Goal: Task Accomplishment & Management: Use online tool/utility

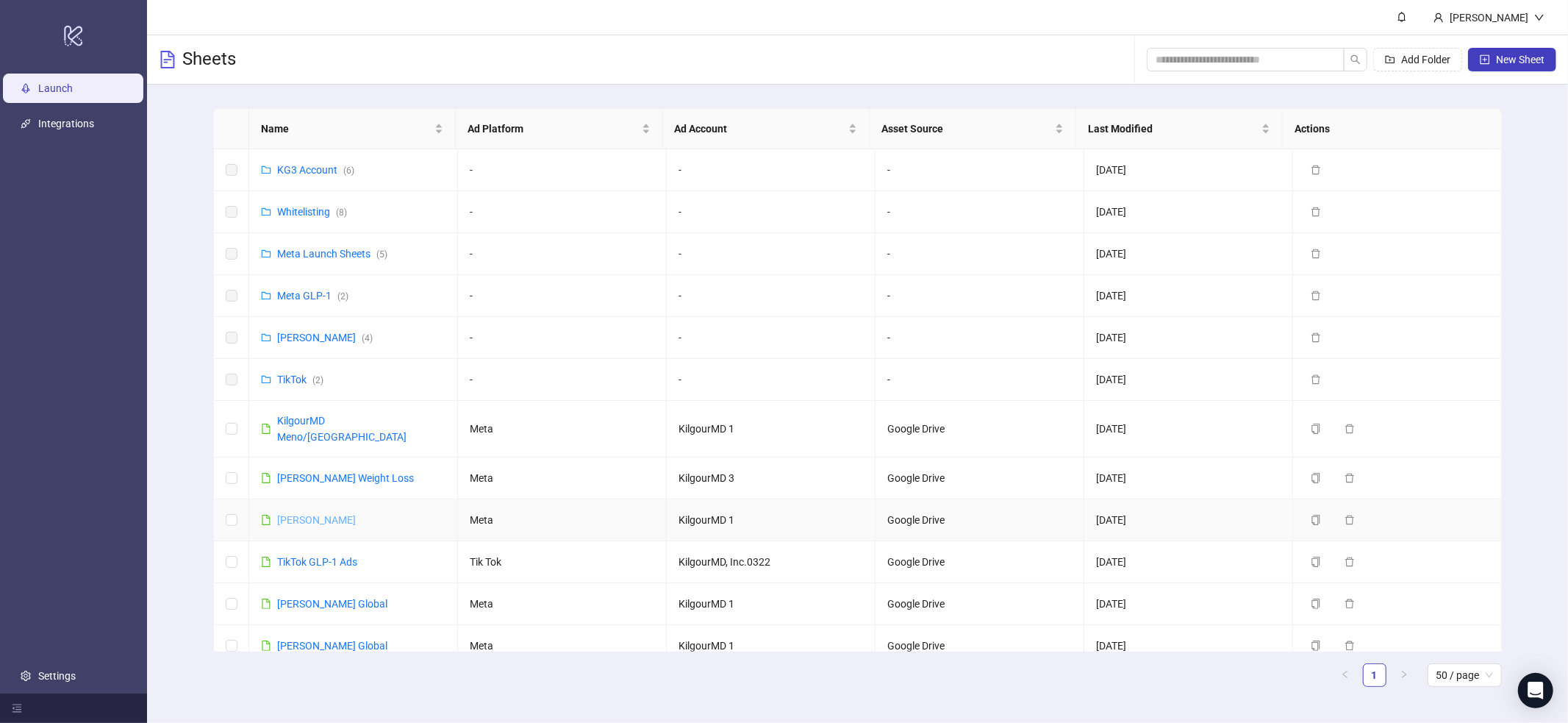
click at [346, 514] on link "[PERSON_NAME]" at bounding box center [317, 520] width 79 height 12
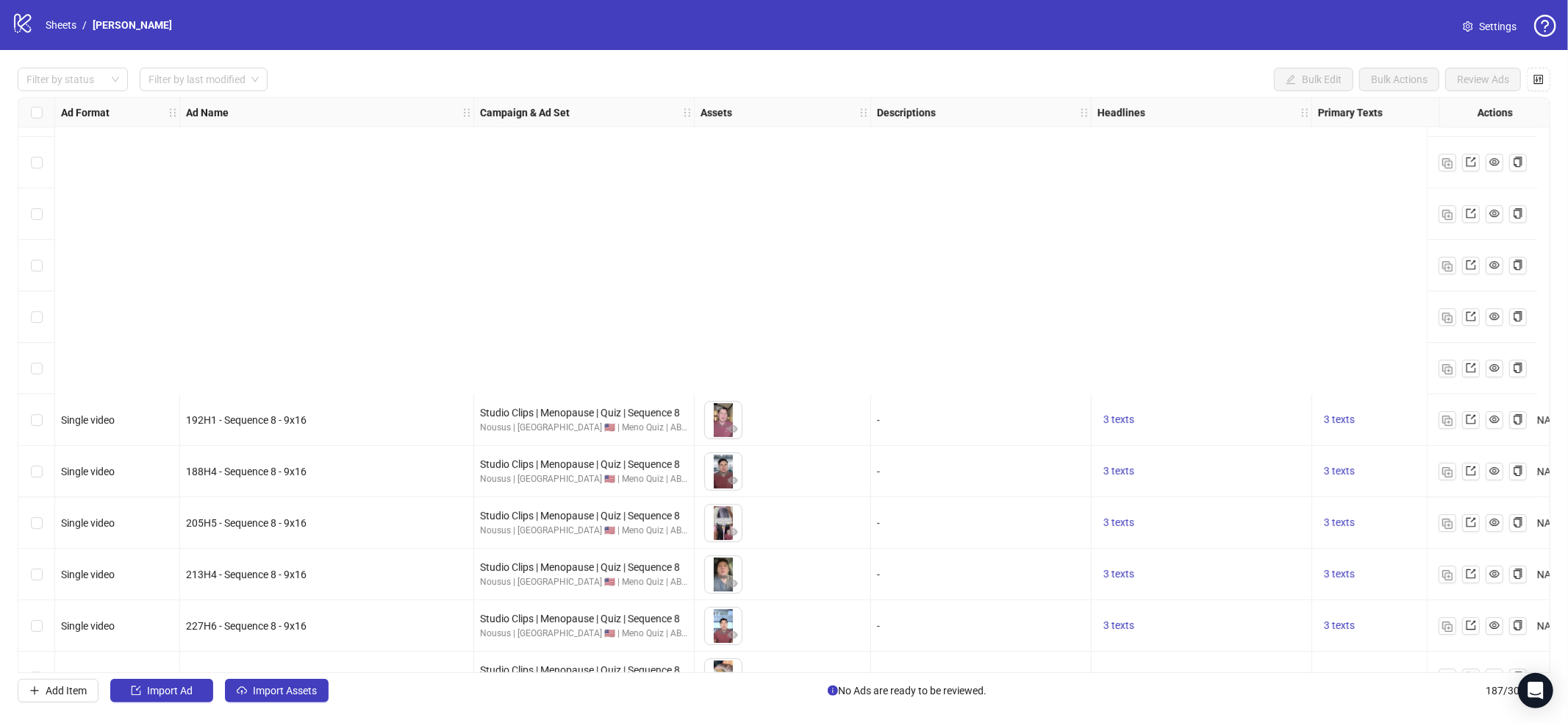
scroll to position [9084, 0]
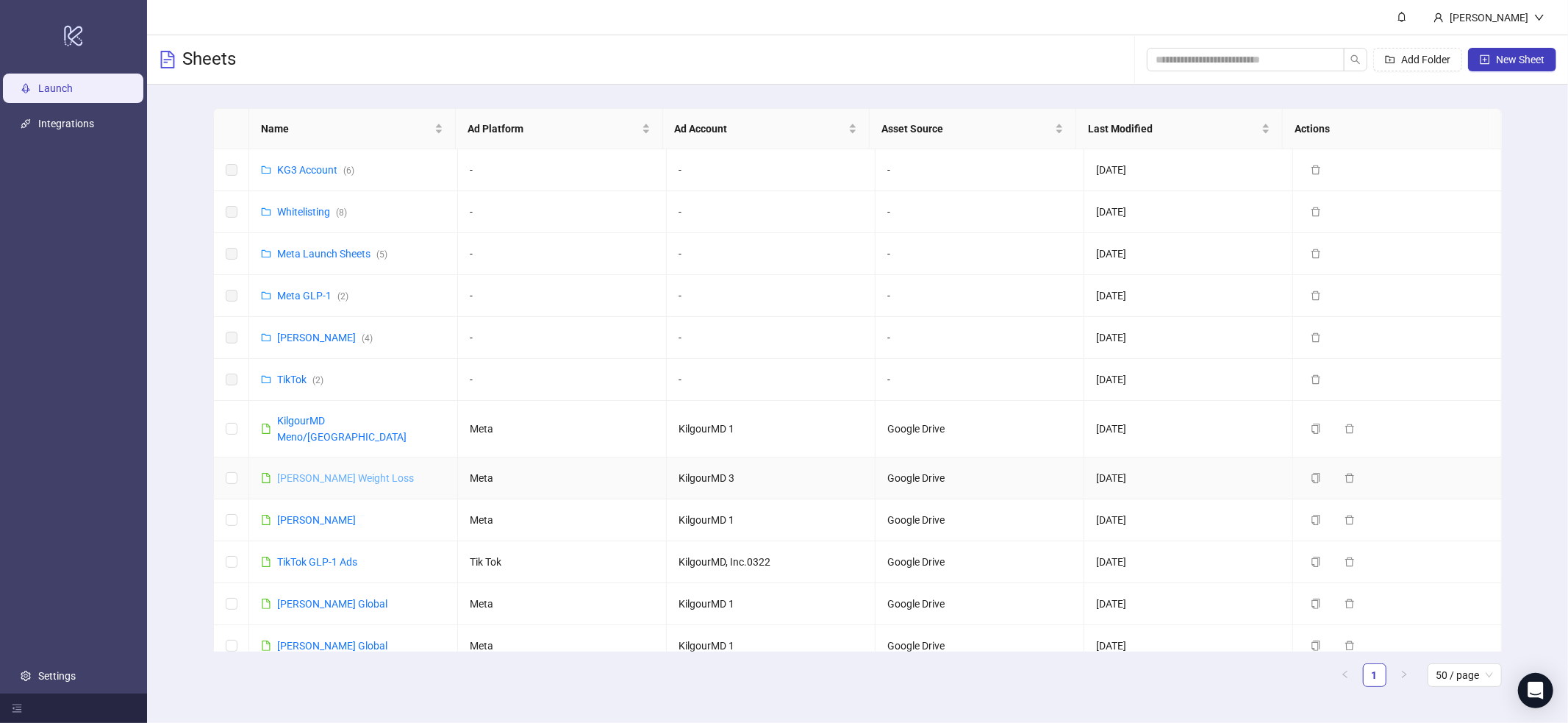
click at [348, 472] on link "[PERSON_NAME] Weight Loss" at bounding box center [346, 478] width 137 height 12
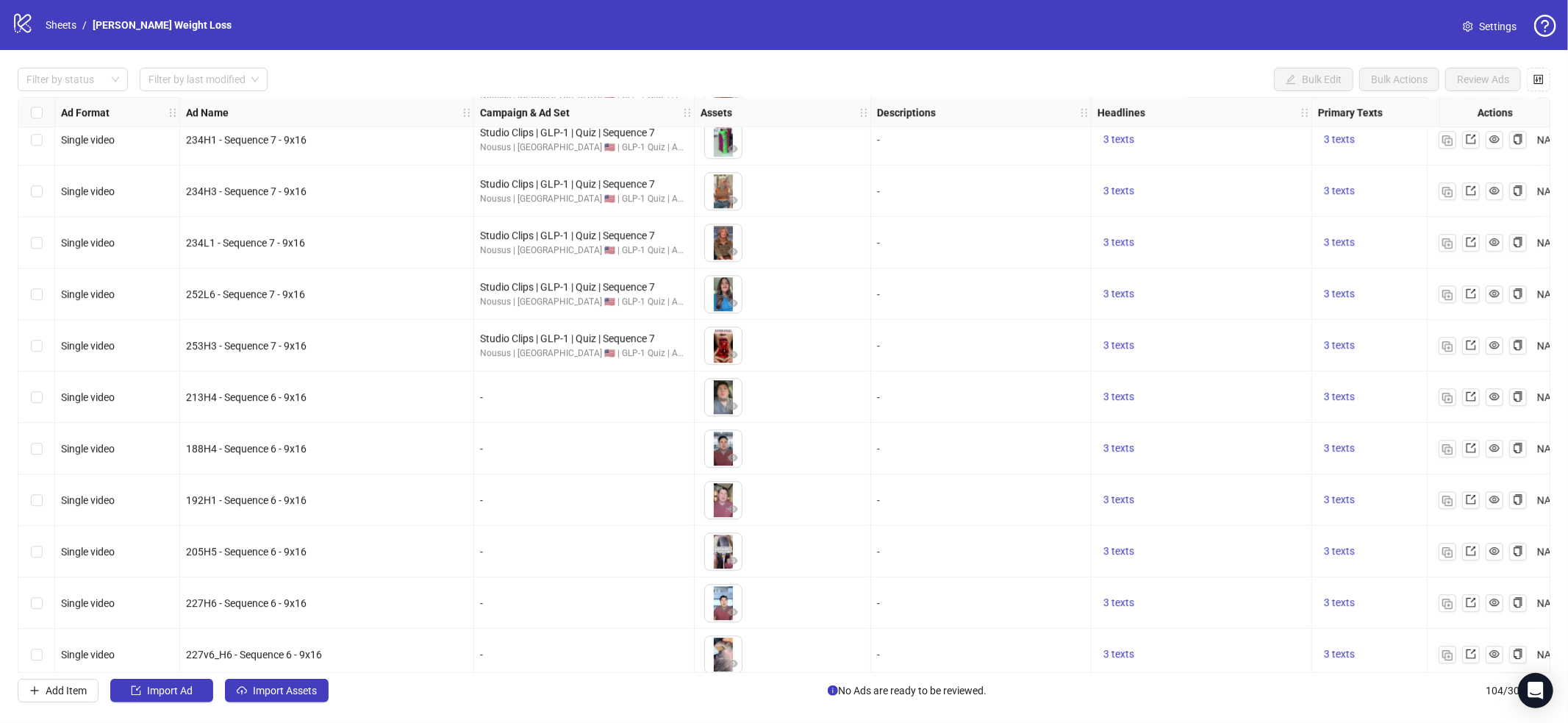
scroll to position [4812, 0]
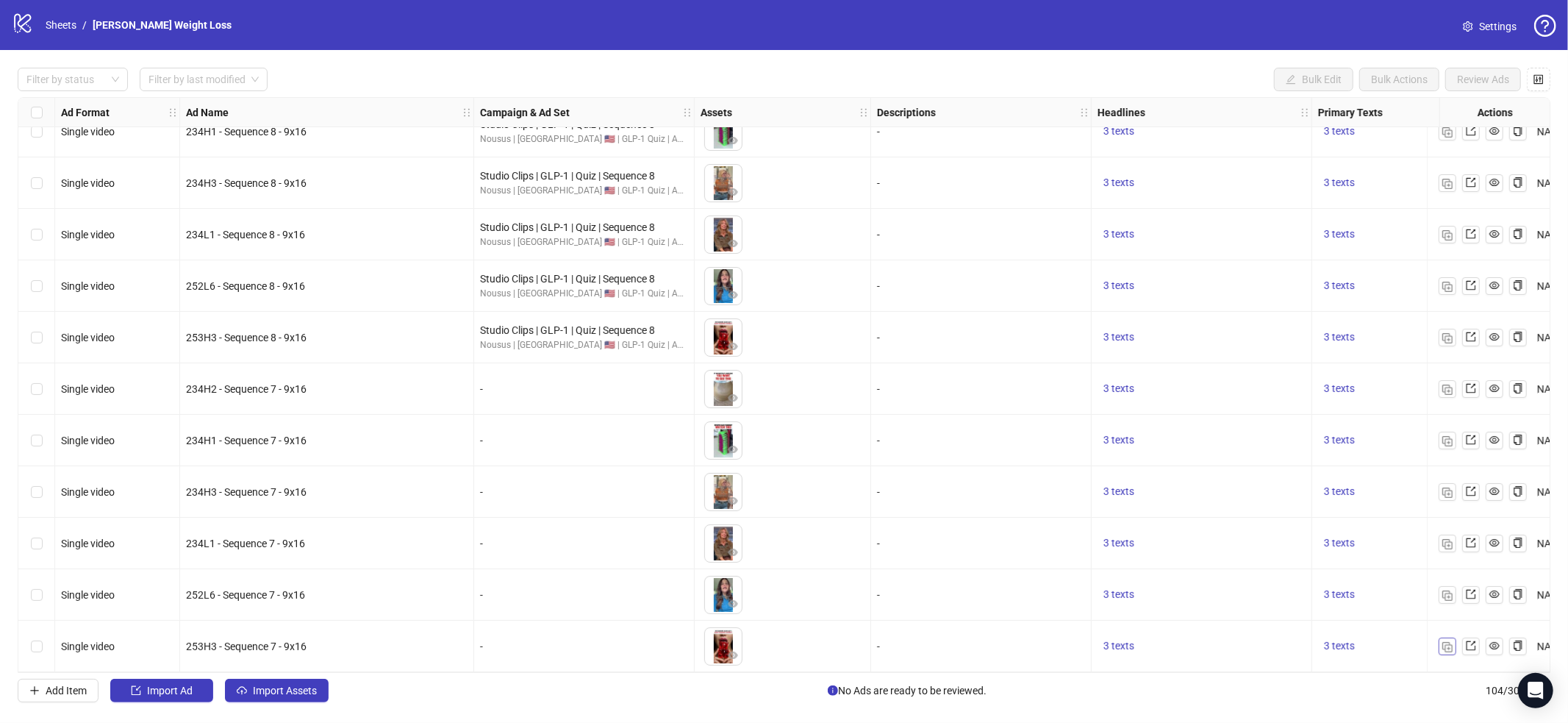
click at [1444, 640] on span "button" at bounding box center [1448, 646] width 10 height 12
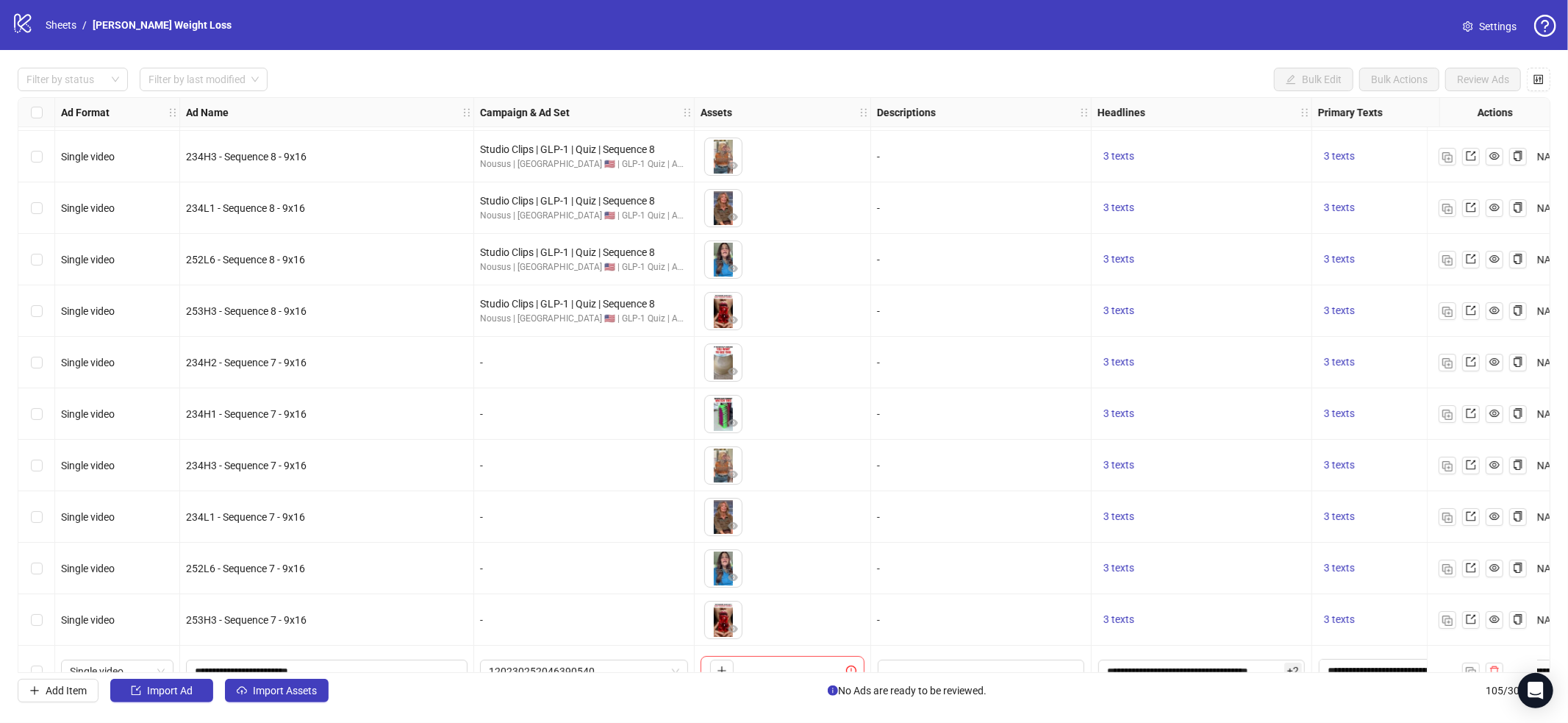
scroll to position [4863, 0]
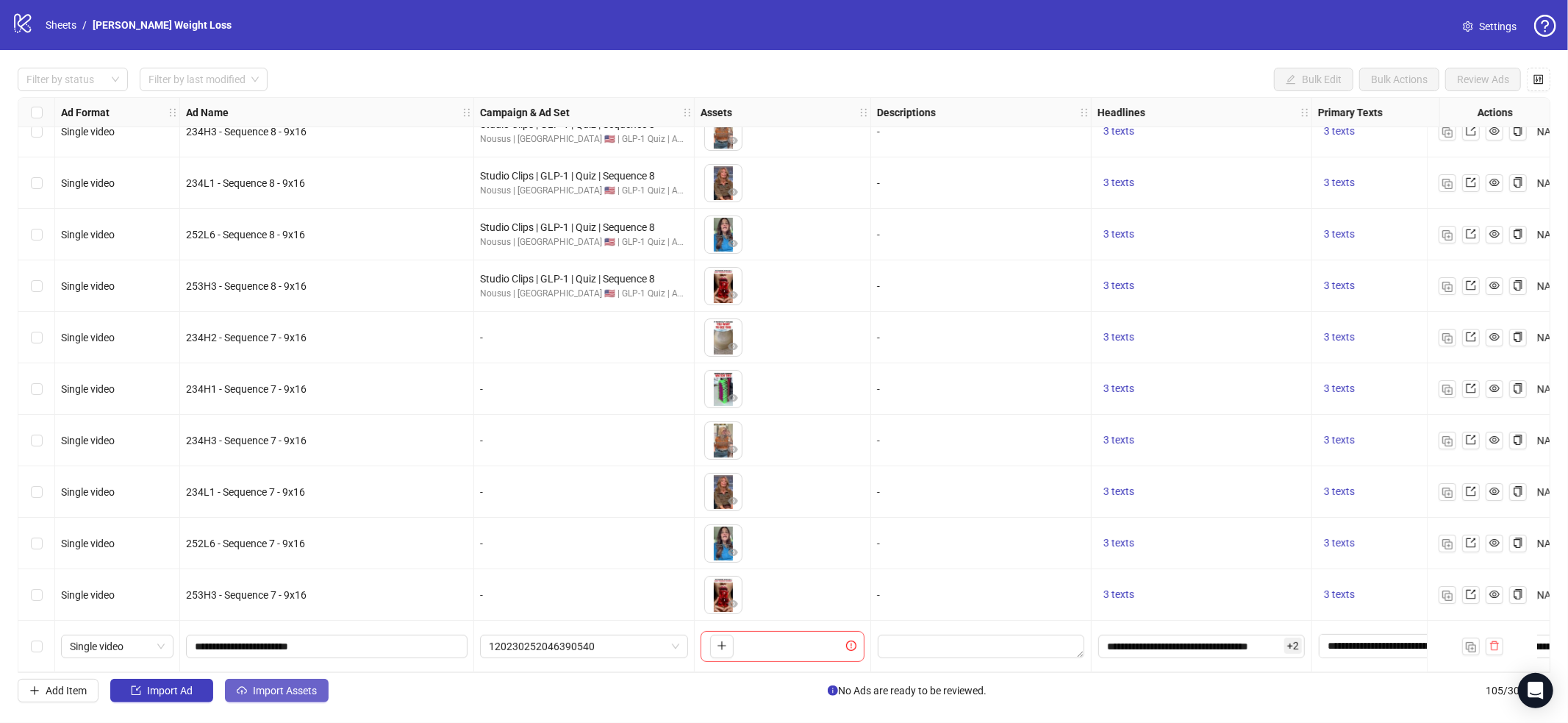
click at [324, 691] on button "Import Assets" at bounding box center [277, 690] width 104 height 24
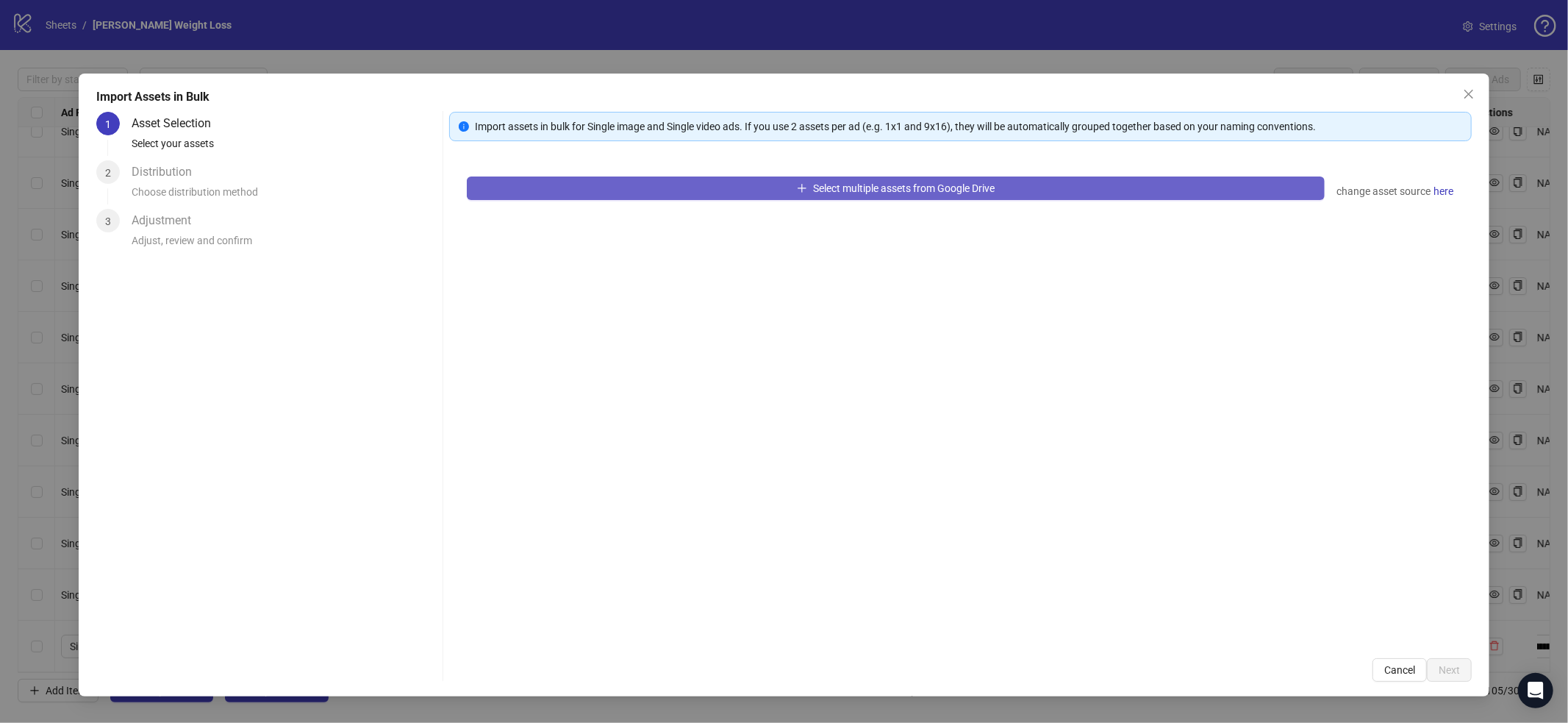
click at [604, 184] on button "Select multiple assets from Google Drive" at bounding box center [896, 188] width 858 height 24
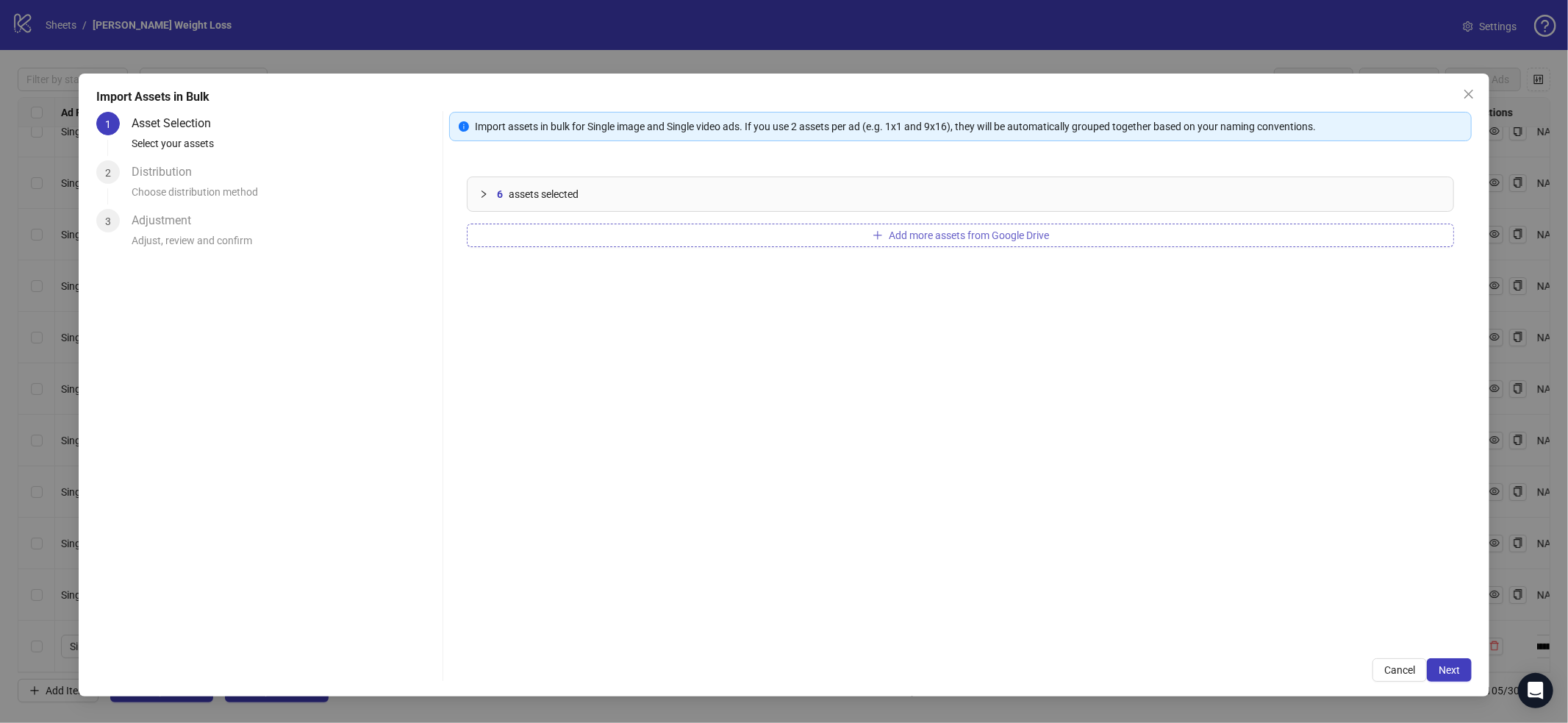
click at [737, 239] on button "Add more assets from Google Drive" at bounding box center [960, 235] width 987 height 24
click at [1447, 675] on span "Next" at bounding box center [1449, 669] width 21 height 12
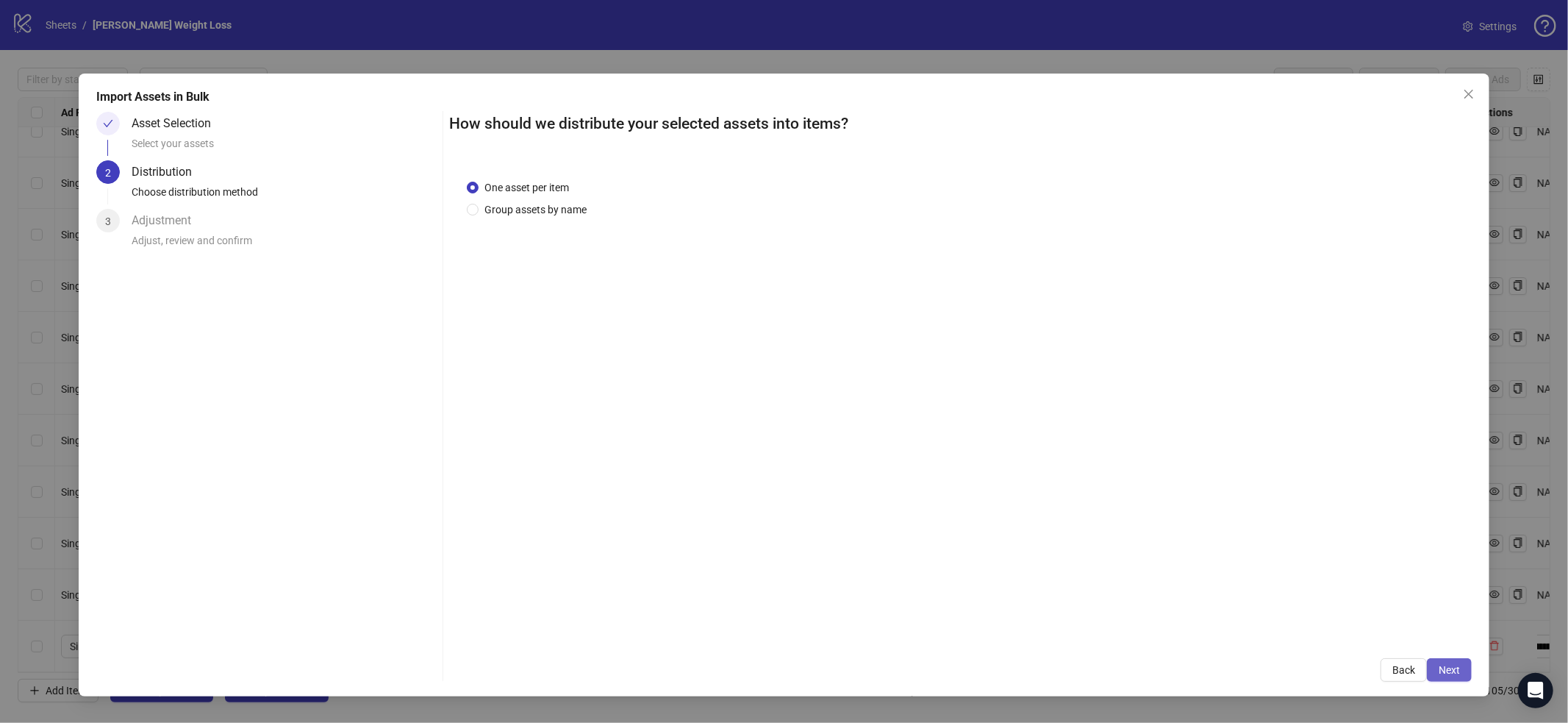
click at [1456, 665] on span "Next" at bounding box center [1449, 669] width 21 height 12
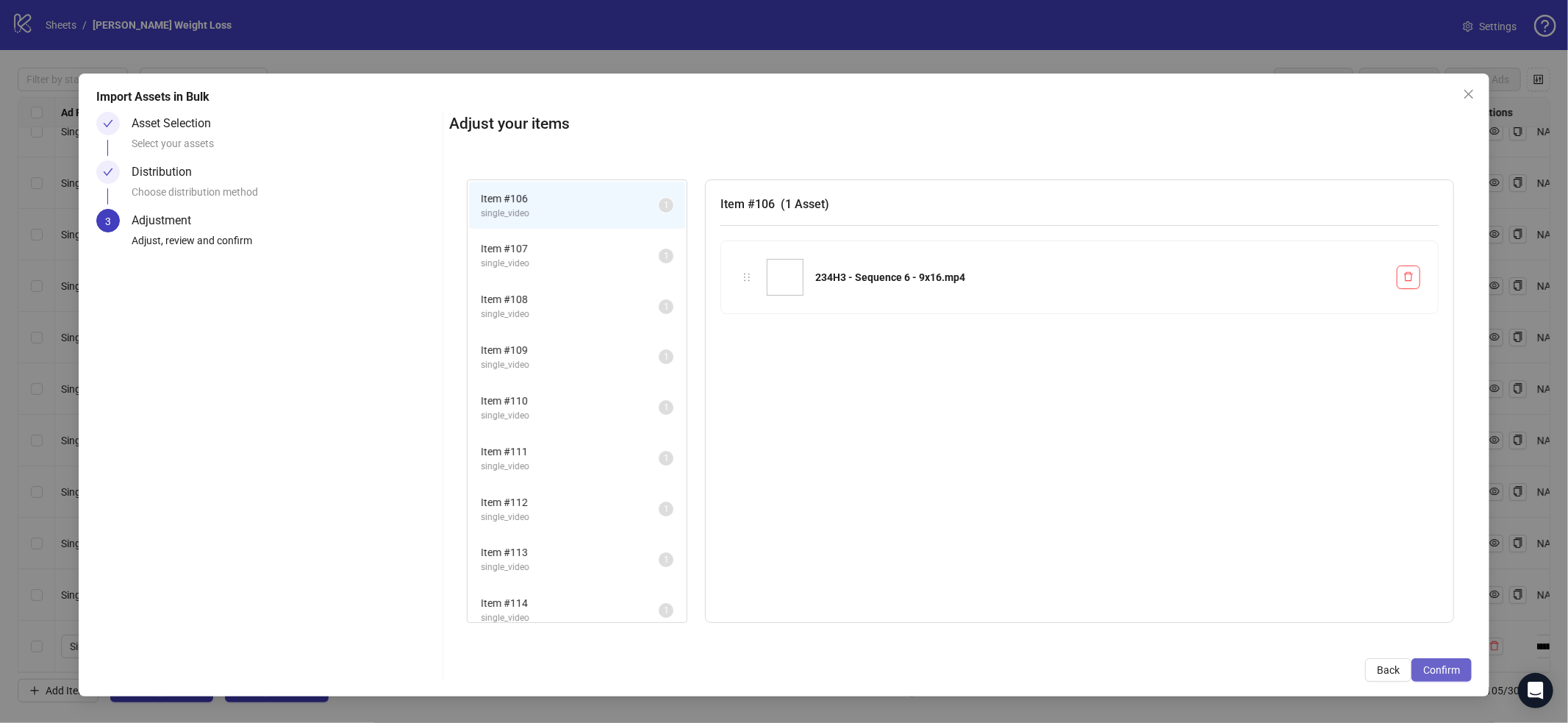
click at [1454, 668] on span "Confirm" at bounding box center [1441, 669] width 37 height 12
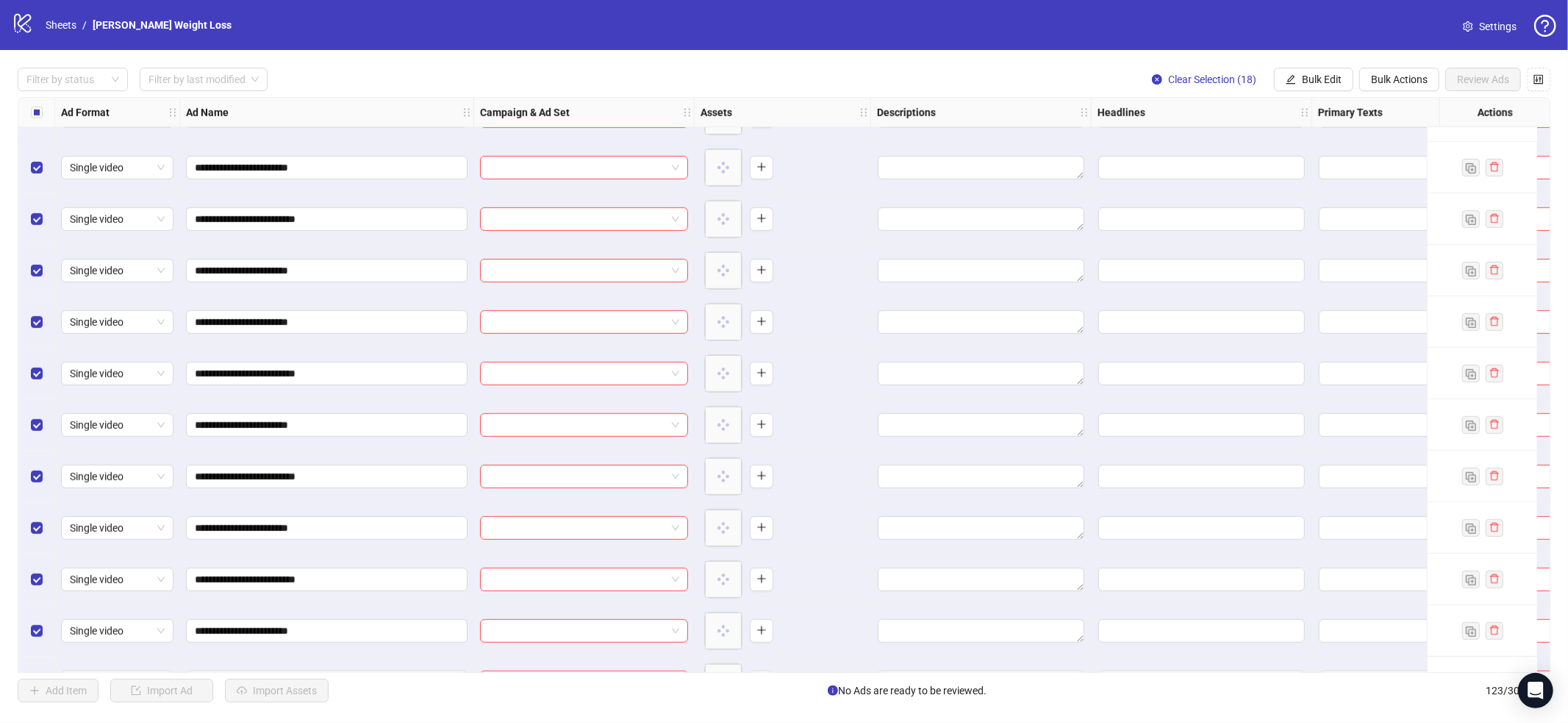
scroll to position [5501, 0]
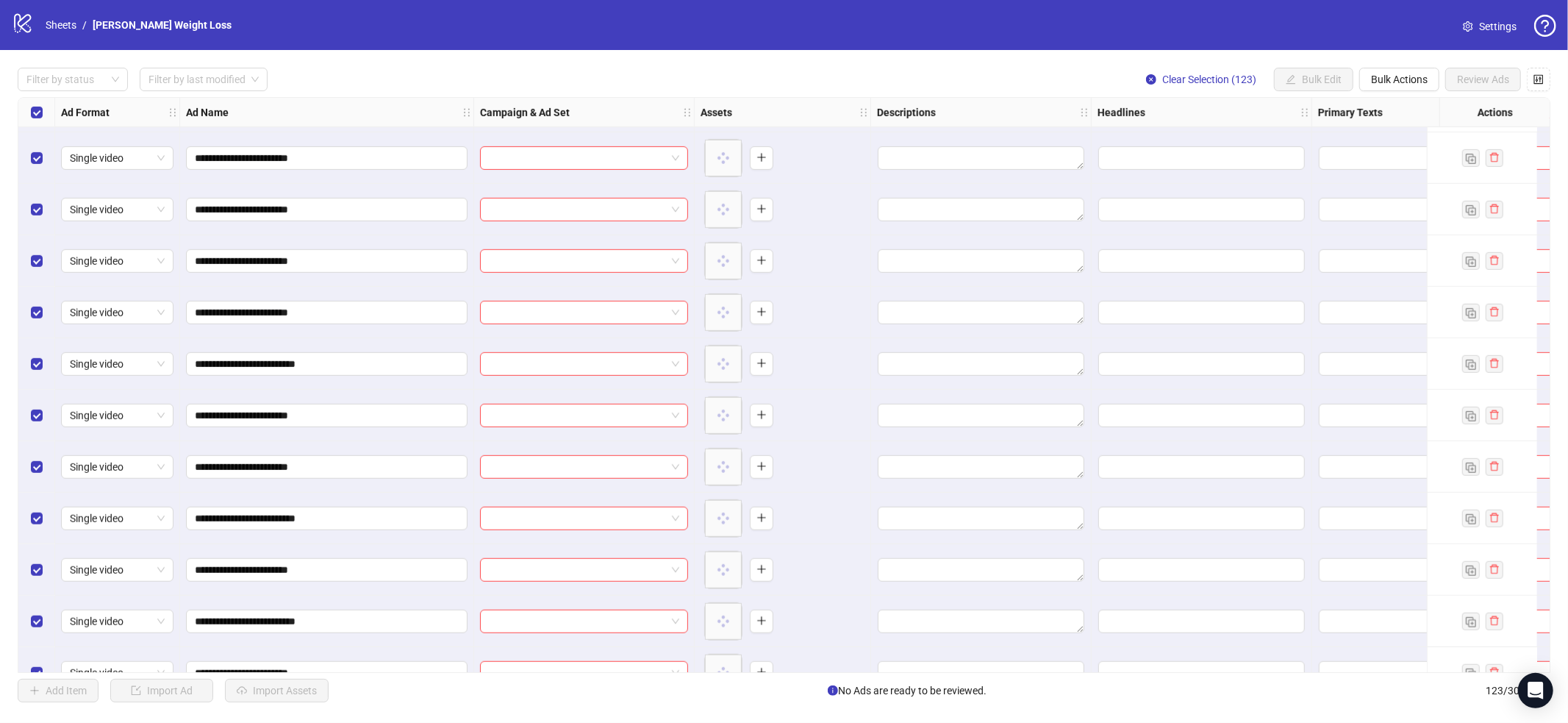
click at [30, 109] on div "Select all rows" at bounding box center [36, 113] width 37 height 30
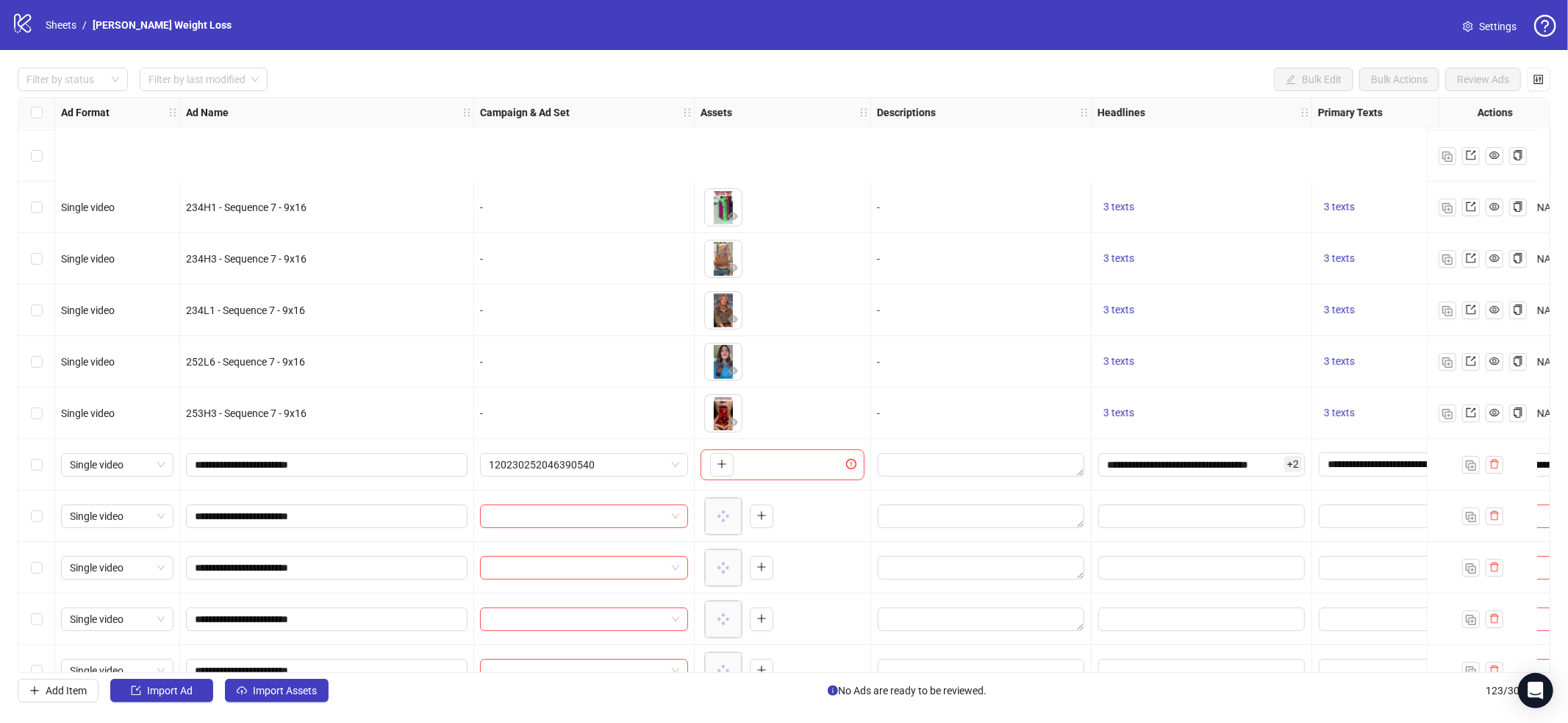
scroll to position [5185, 0]
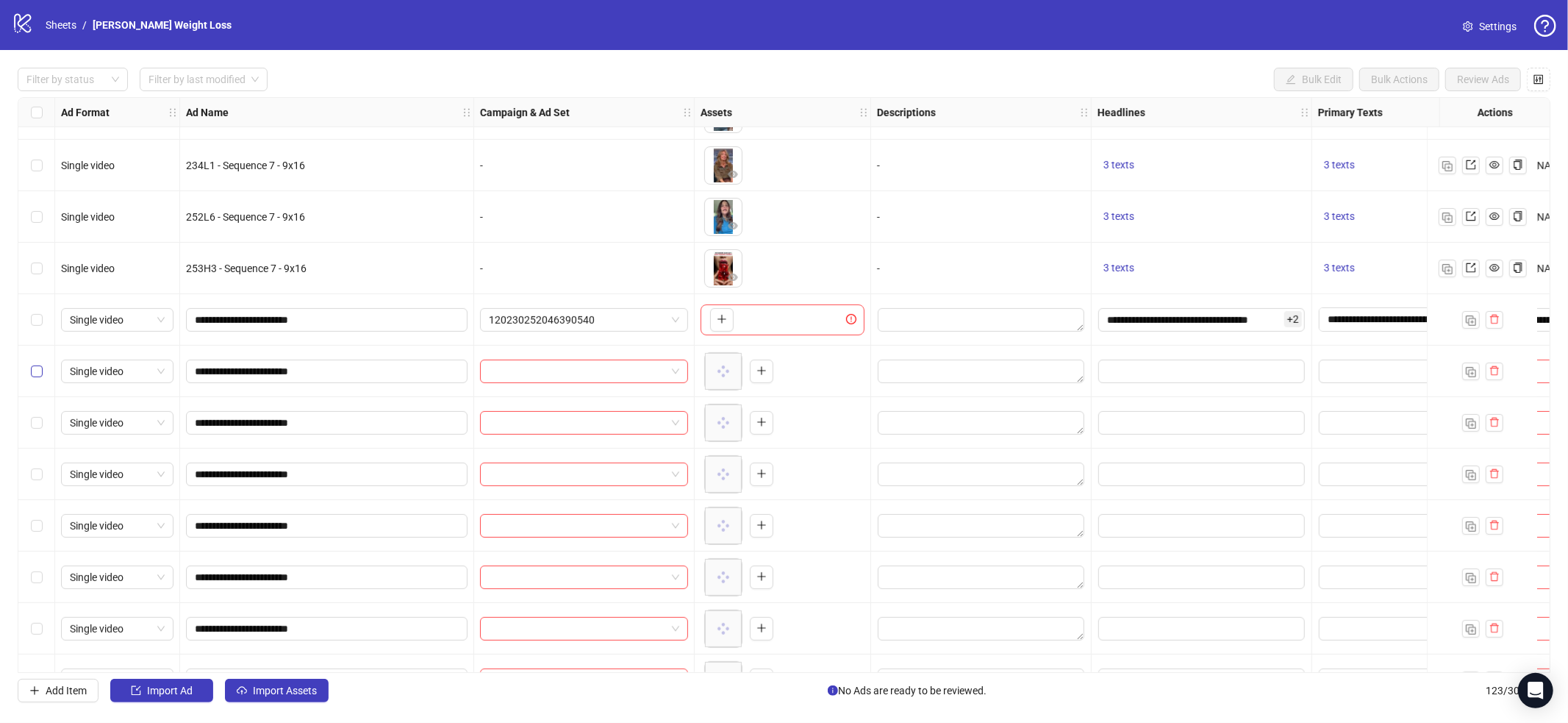
click at [40, 377] on label "Select row 106" at bounding box center [36, 371] width 12 height 16
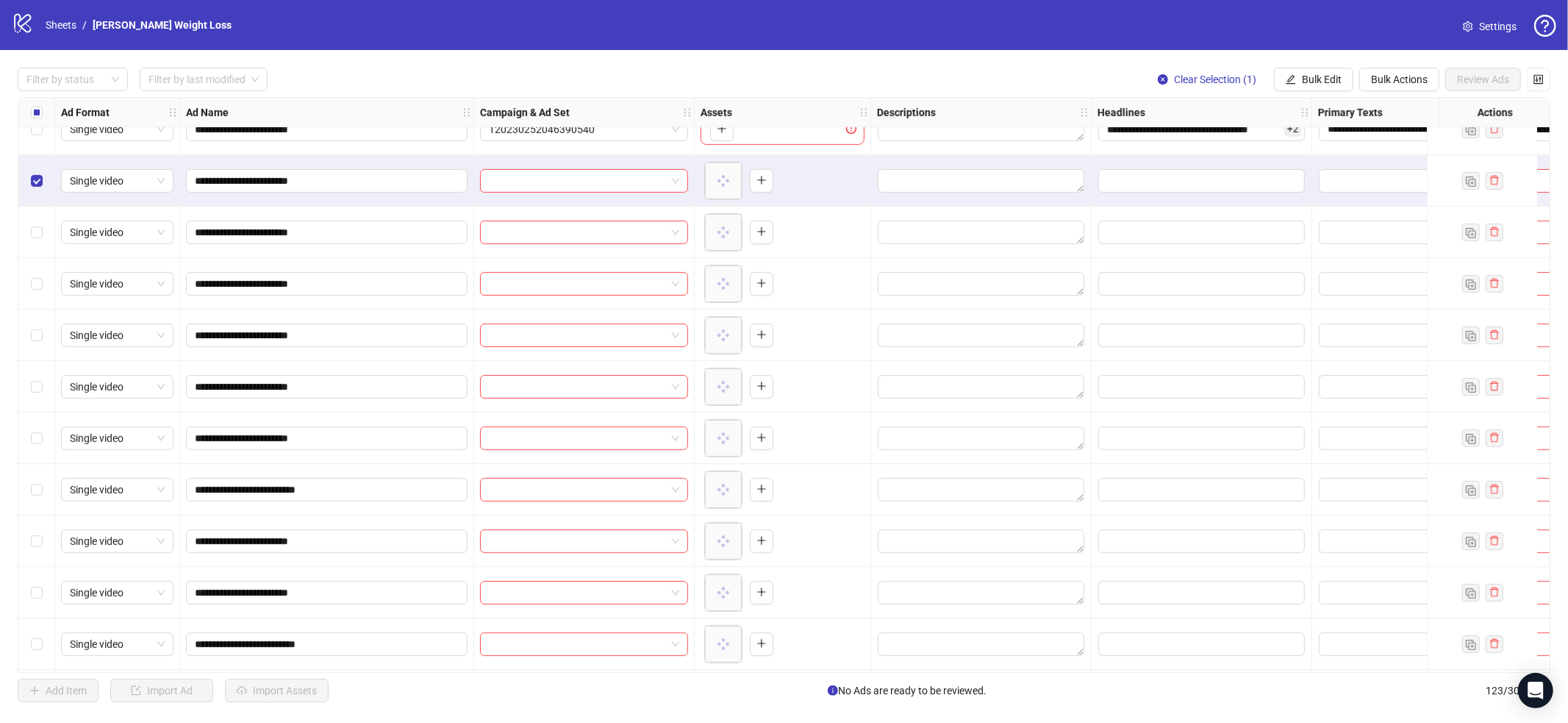
scroll to position [5376, 0]
click at [44, 442] on div "Select row 111" at bounding box center [36, 437] width 37 height 51
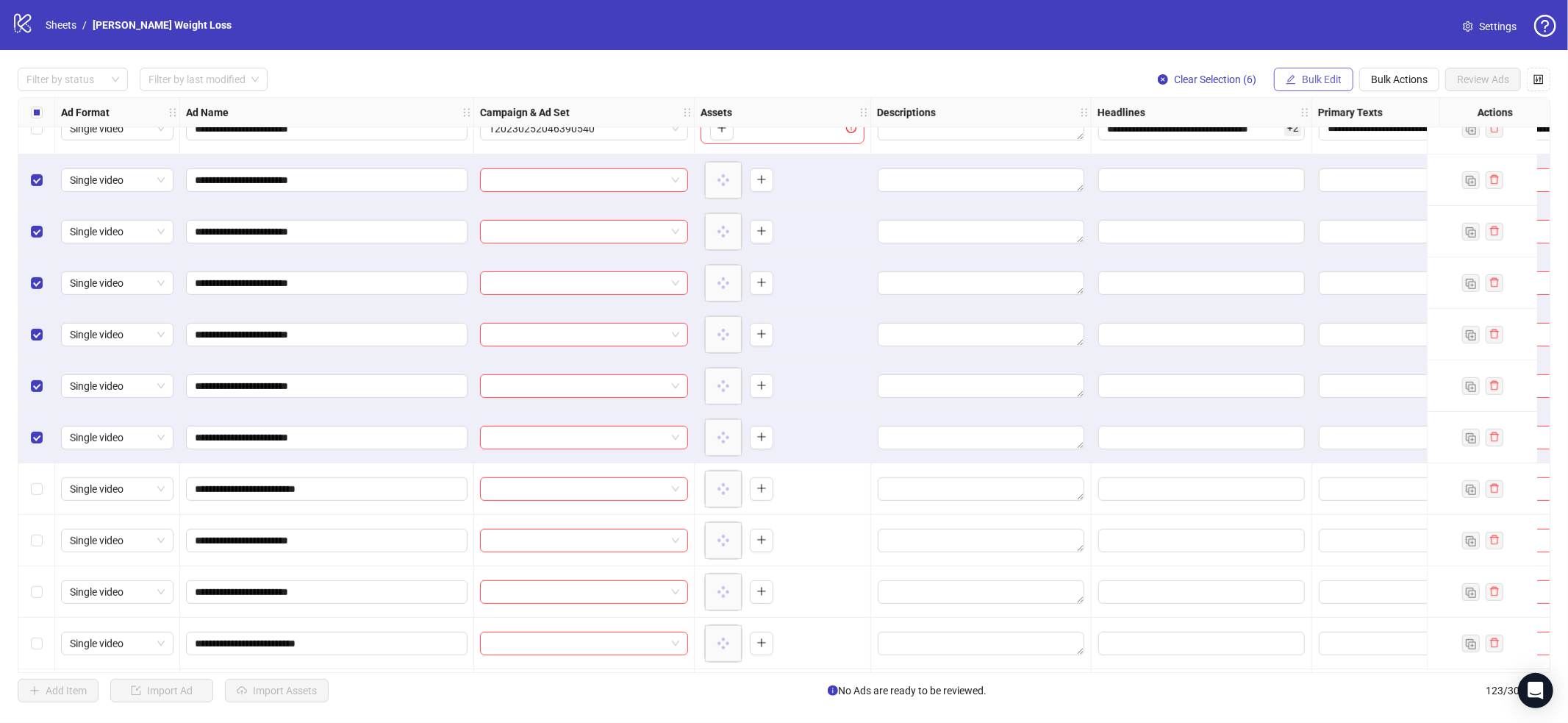
drag, startPoint x: 1318, startPoint y: 72, endPoint x: 1318, endPoint y: 79, distance: 7.0
click at [1318, 73] on span "Bulk Edit" at bounding box center [1322, 79] width 40 height 12
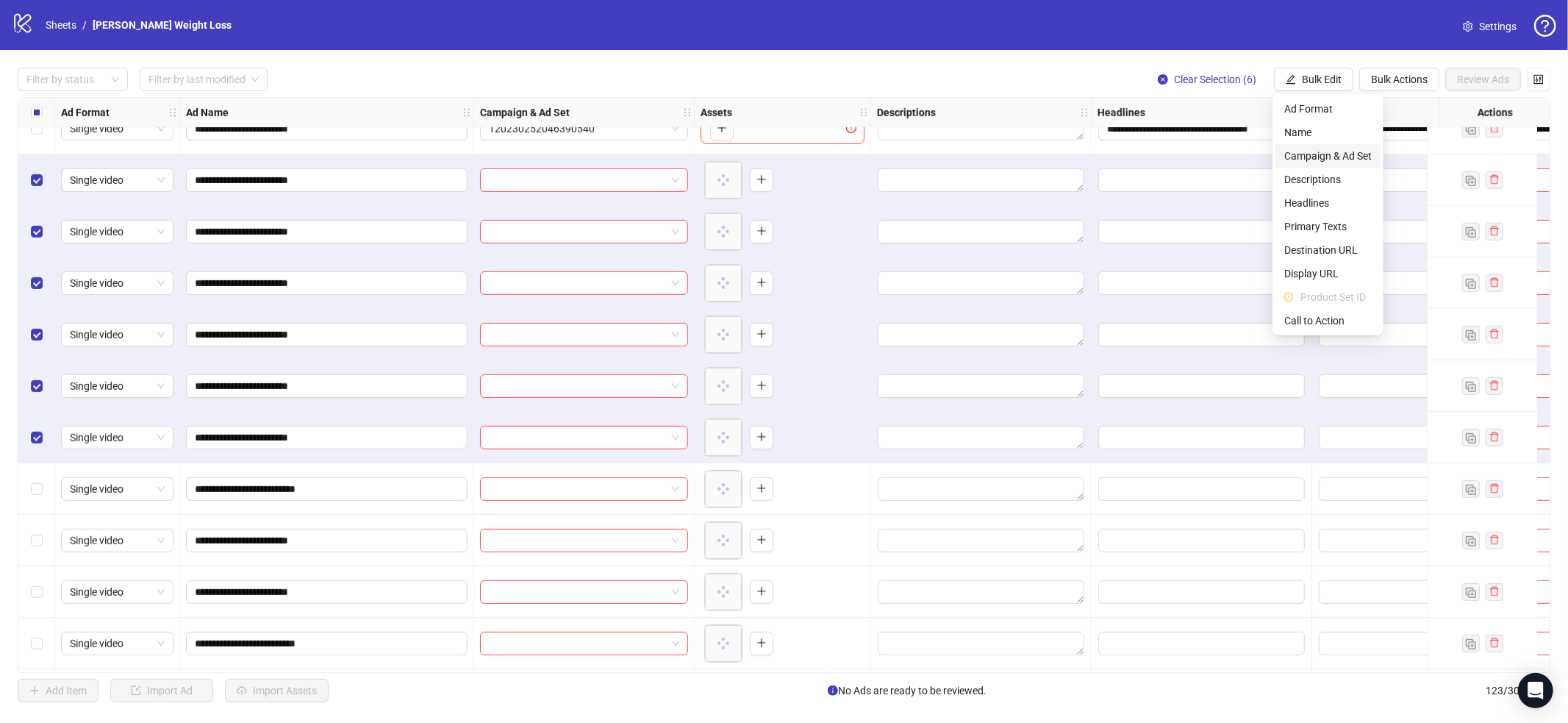
click at [1346, 158] on span "Campaign & Ad Set" at bounding box center [1328, 156] width 87 height 16
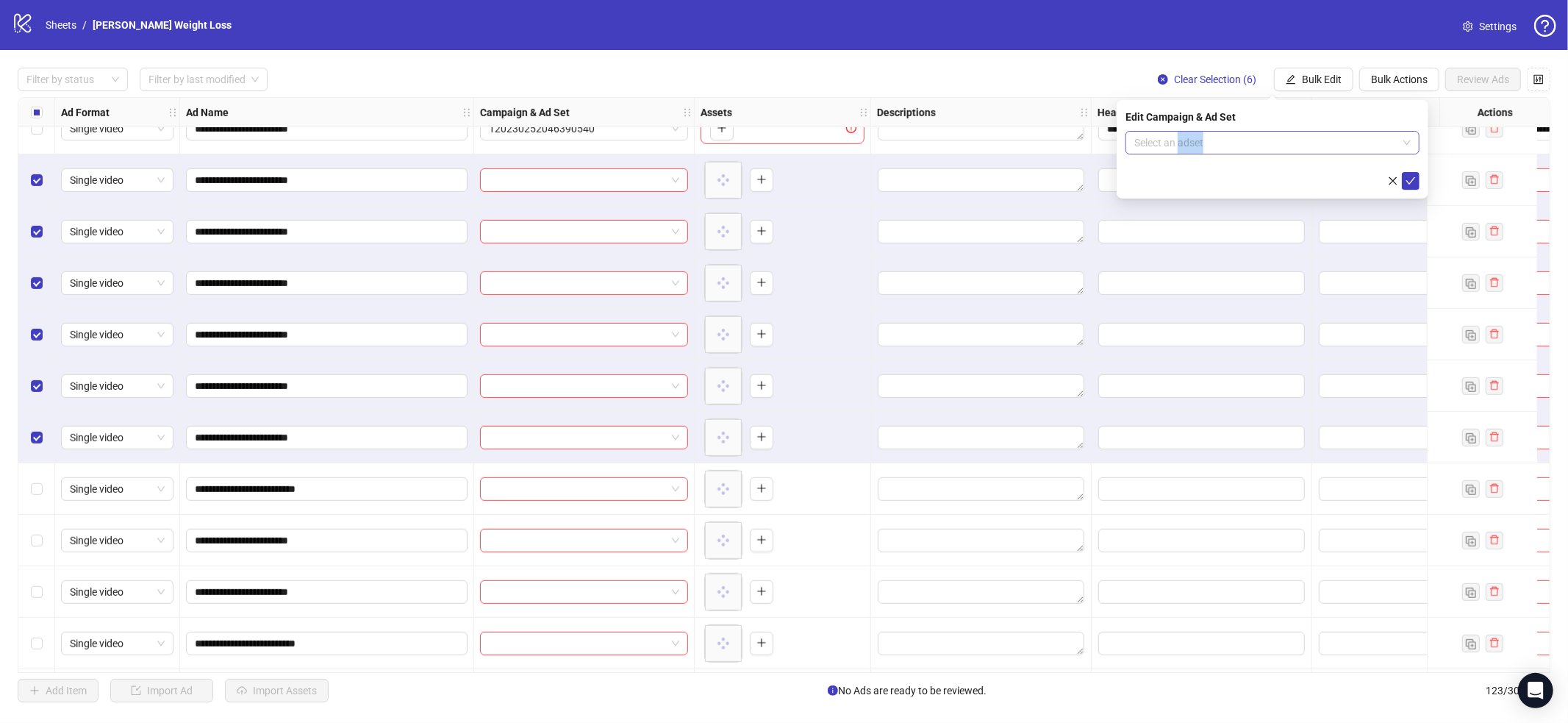
drag, startPoint x: 1347, startPoint y: 153, endPoint x: 1357, endPoint y: 130, distance: 25.1
click at [1349, 151] on form "Select an adset" at bounding box center [1272, 160] width 294 height 58
click at [1347, 132] on input "search" at bounding box center [1266, 142] width 264 height 22
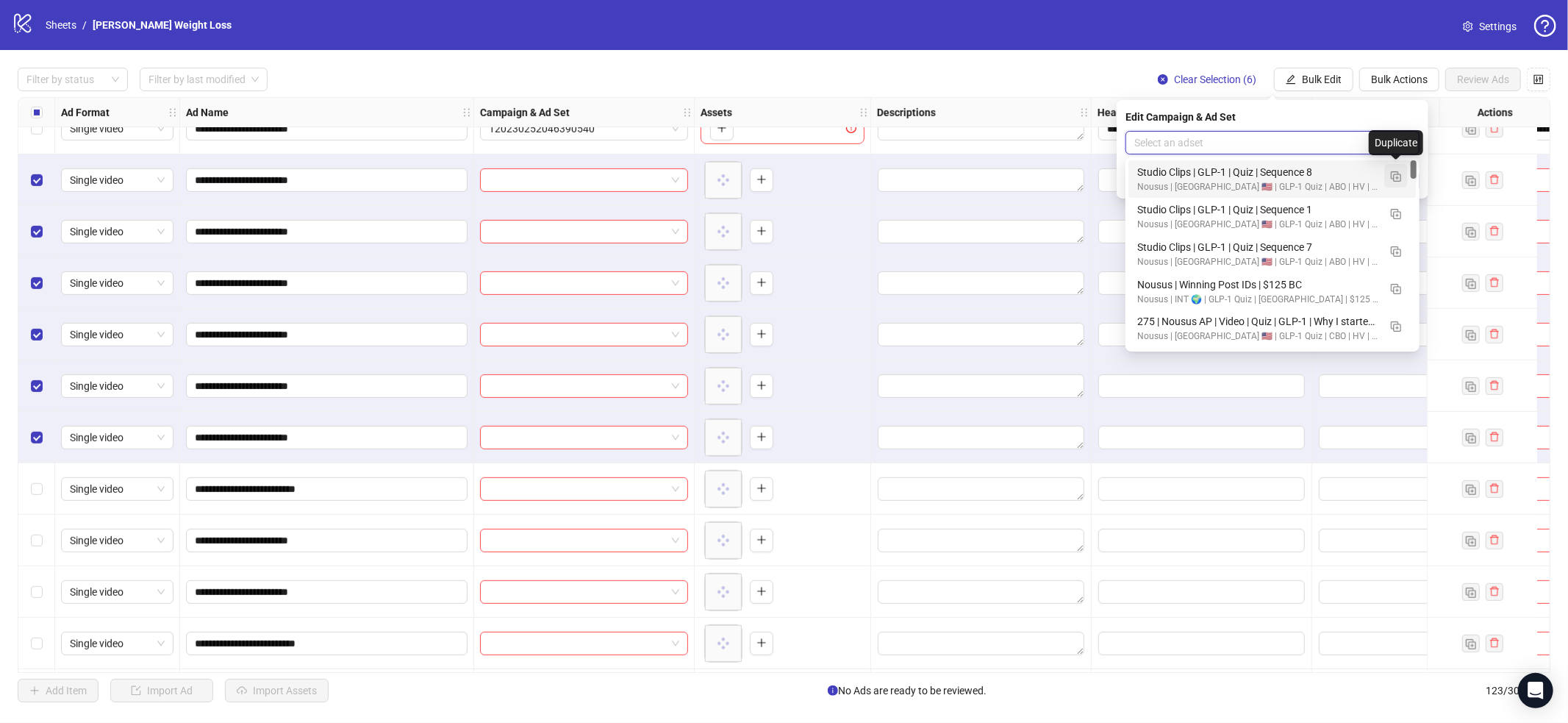
drag, startPoint x: 1401, startPoint y: 162, endPoint x: 1395, endPoint y: 175, distance: 14.3
click at [1395, 175] on button "button" at bounding box center [1396, 175] width 24 height 24
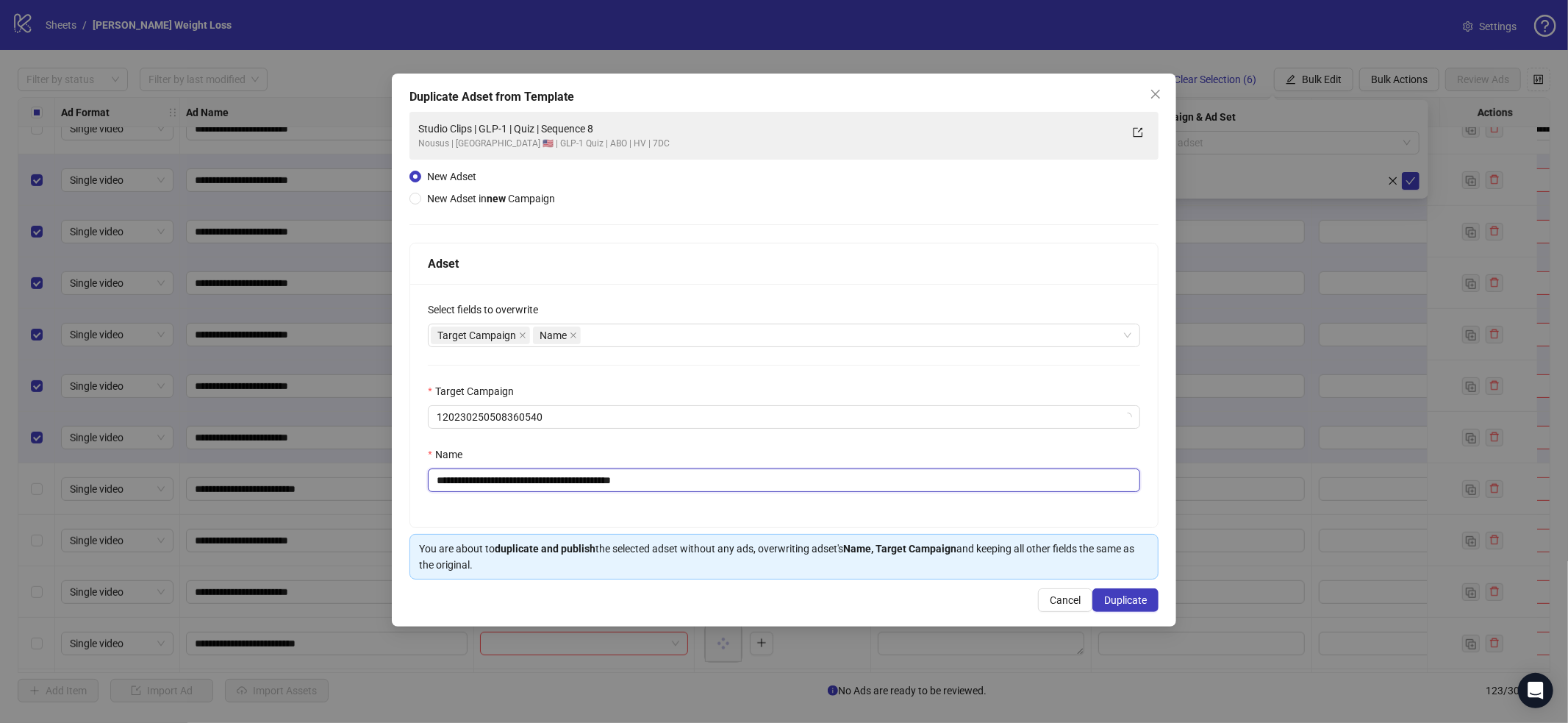
click at [907, 490] on input "**********" at bounding box center [784, 480] width 712 height 24
paste input "text"
type input "**********"
click at [1107, 581] on div "**********" at bounding box center [784, 349] width 785 height 553
click at [1113, 586] on div "**********" at bounding box center [784, 349] width 785 height 553
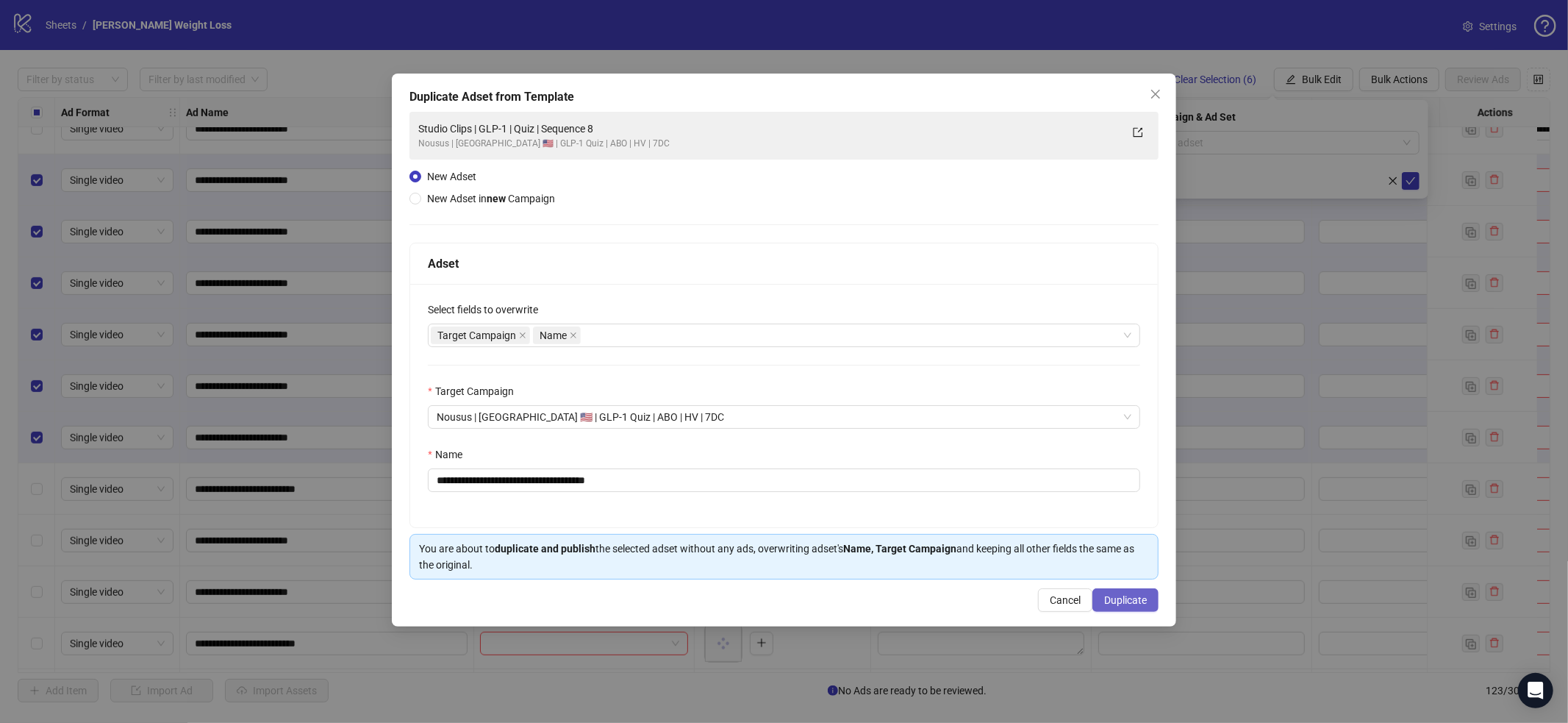
click at [1109, 592] on button "Duplicate" at bounding box center [1126, 599] width 66 height 24
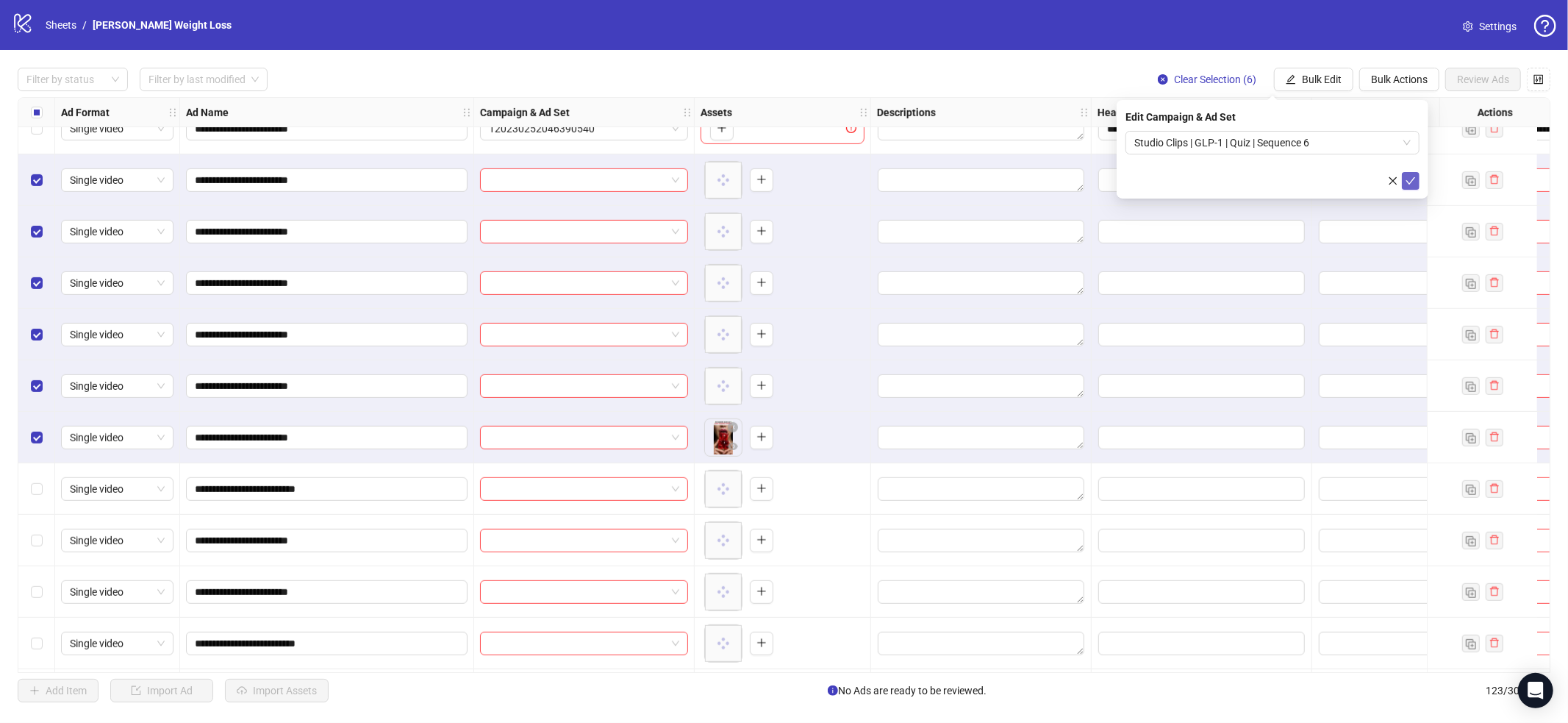
click at [1408, 171] on form "Studio Clips | GLP-1 | Quiz | Sequence 6" at bounding box center [1272, 160] width 294 height 58
click at [1412, 177] on icon "check" at bounding box center [1411, 180] width 10 height 10
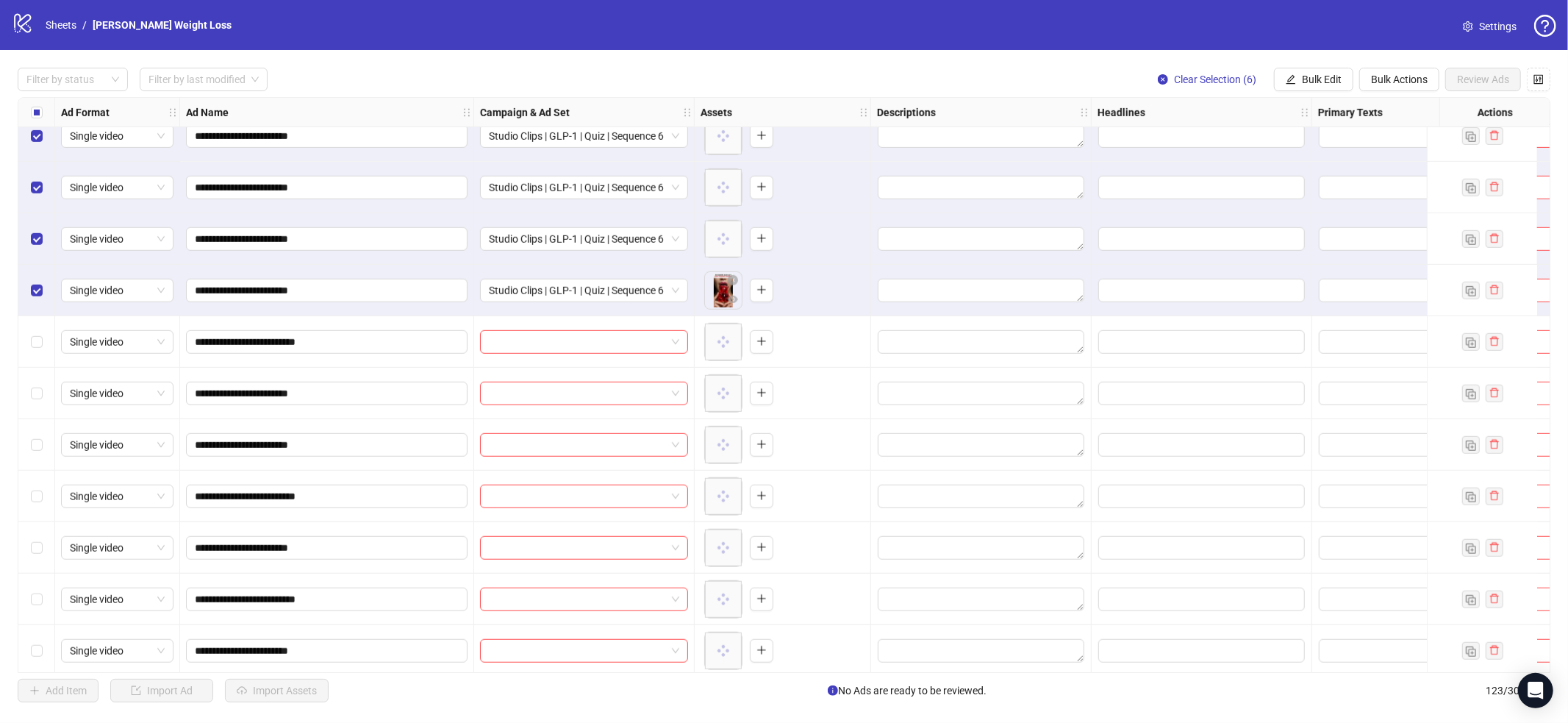
scroll to position [5688, 0]
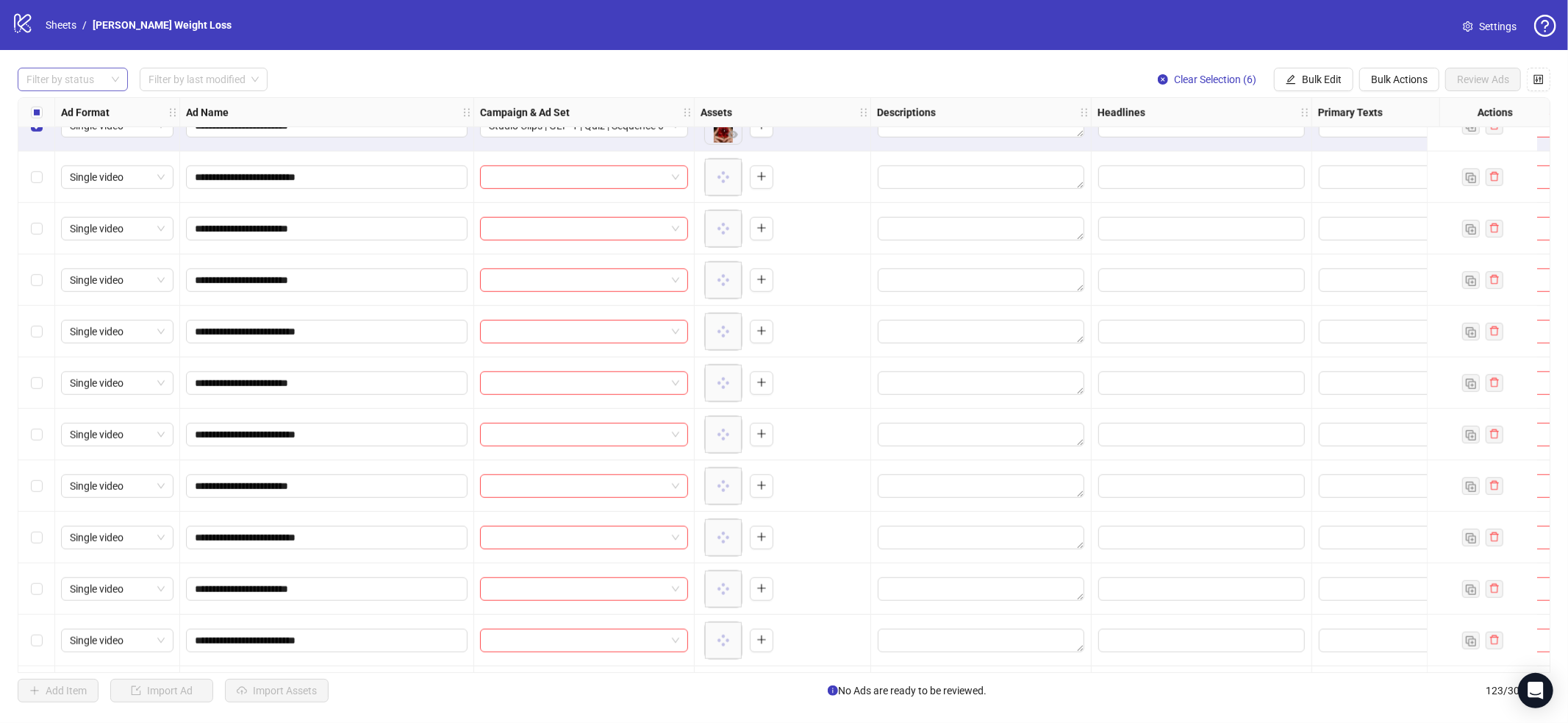
click at [31, 91] on div "**********" at bounding box center [784, 385] width 1568 height 669
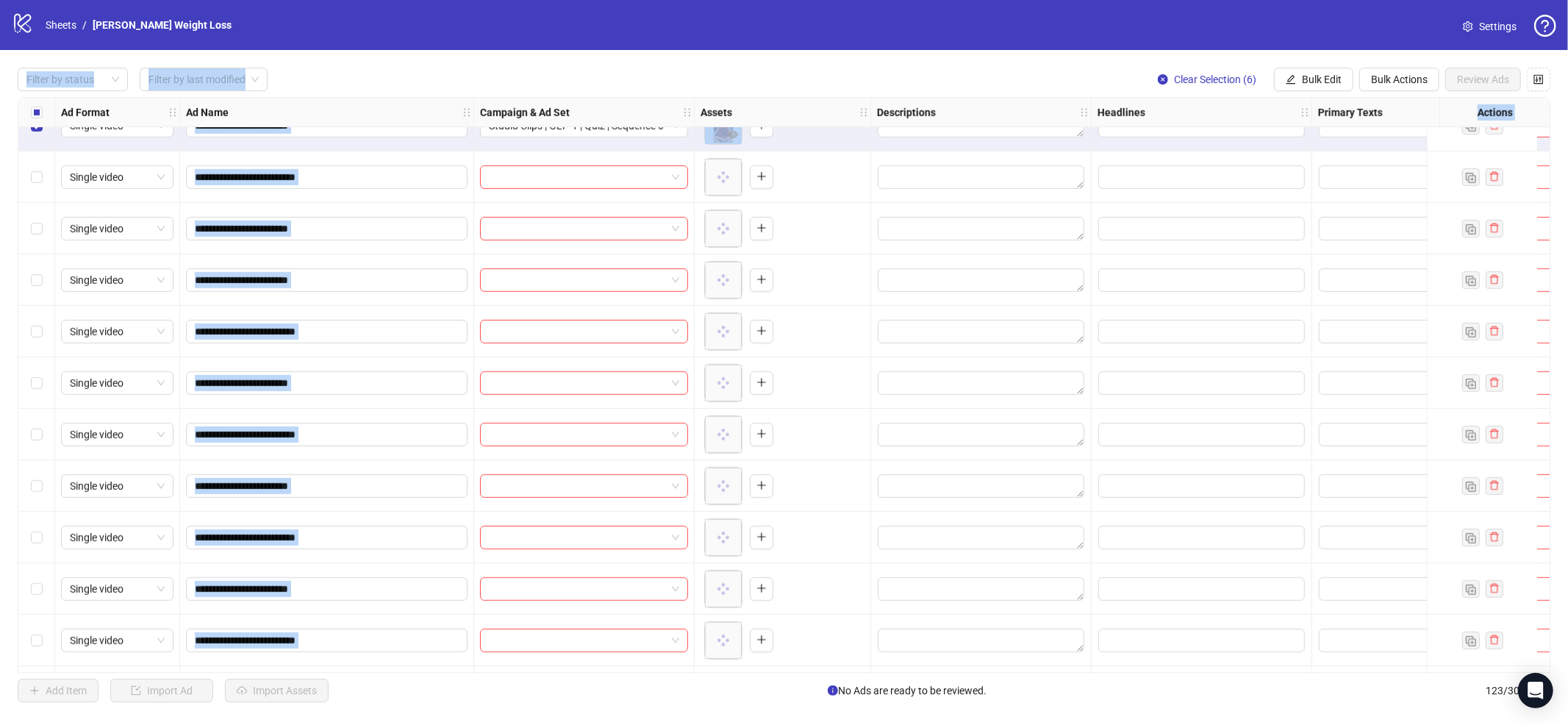
click at [35, 105] on label "Select all rows" at bounding box center [36, 113] width 12 height 16
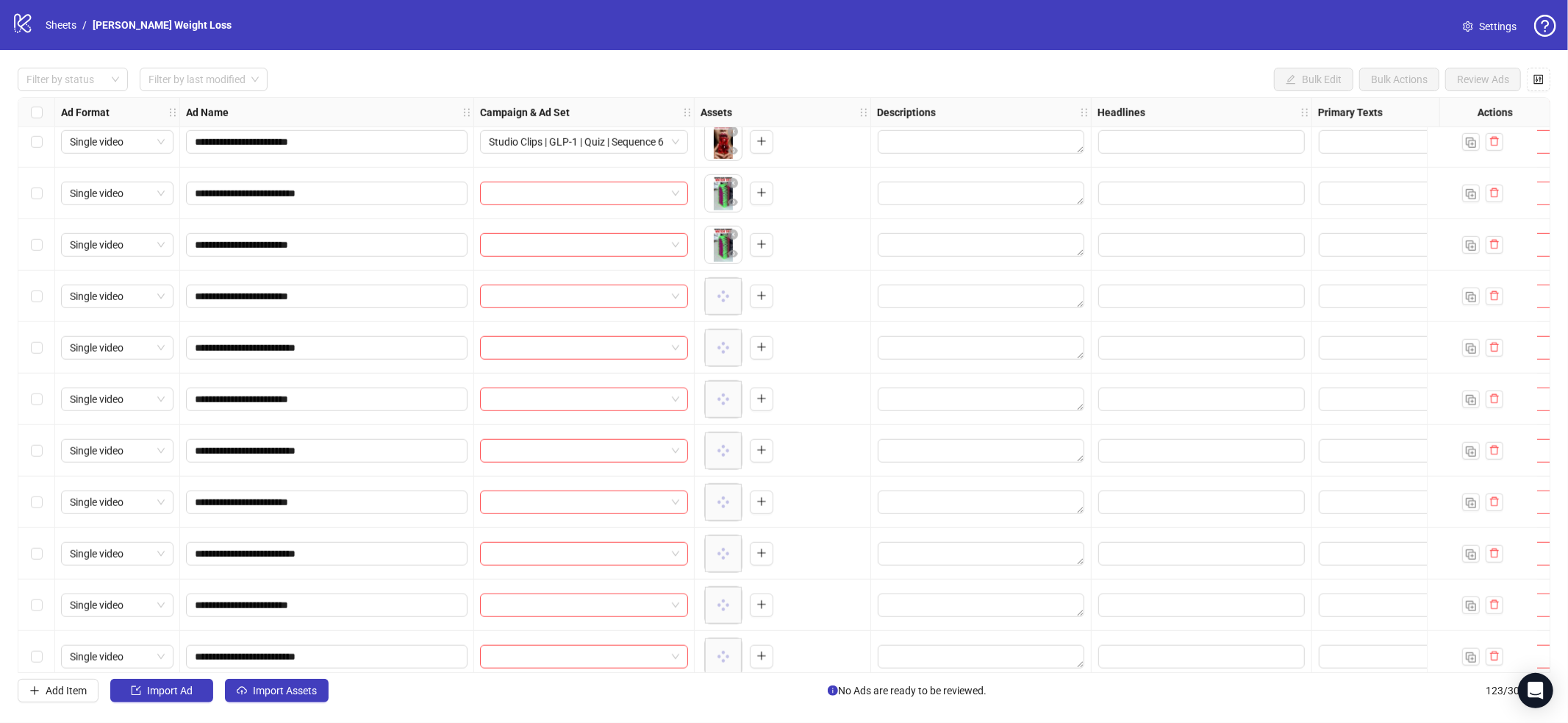
click at [41, 208] on div "Select row 112" at bounding box center [36, 194] width 37 height 51
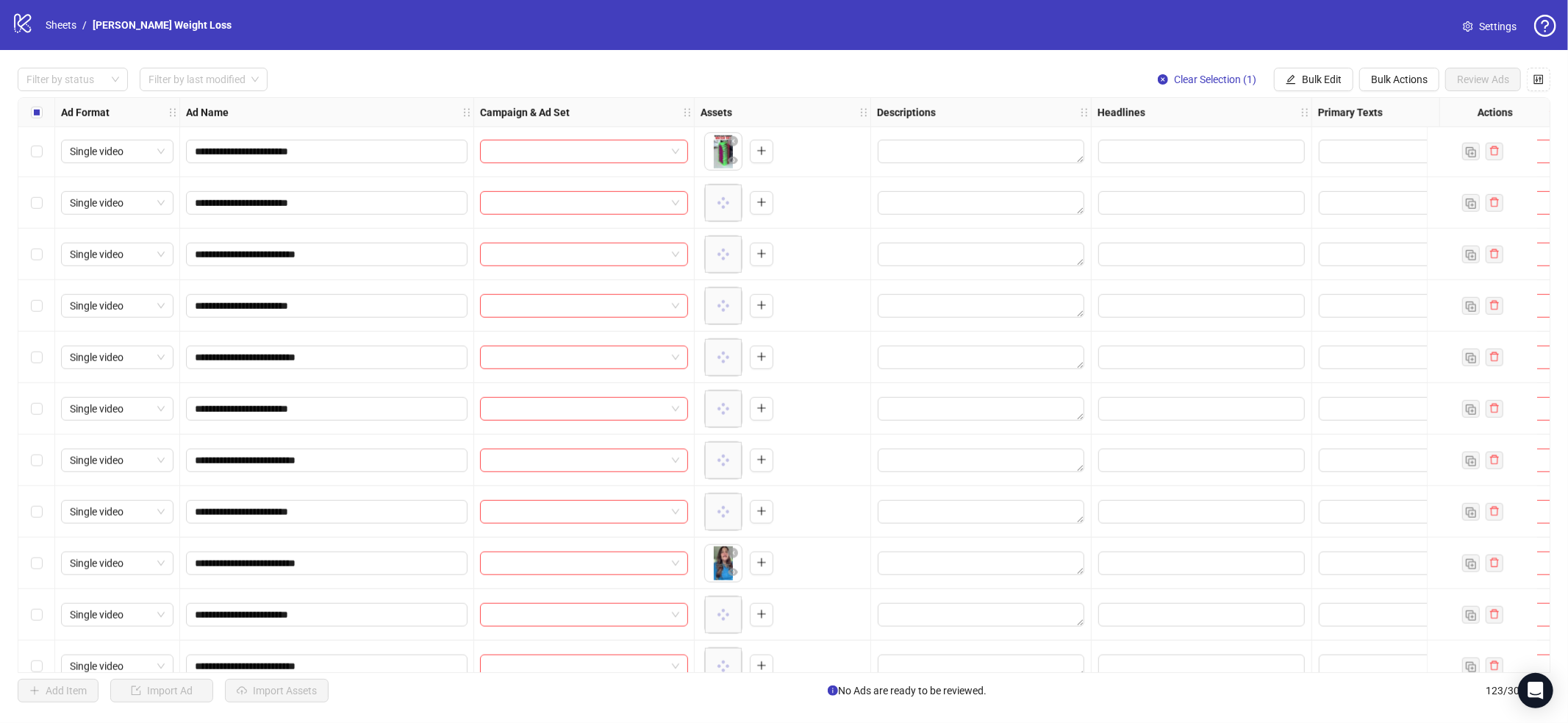
scroll to position [5790, 0]
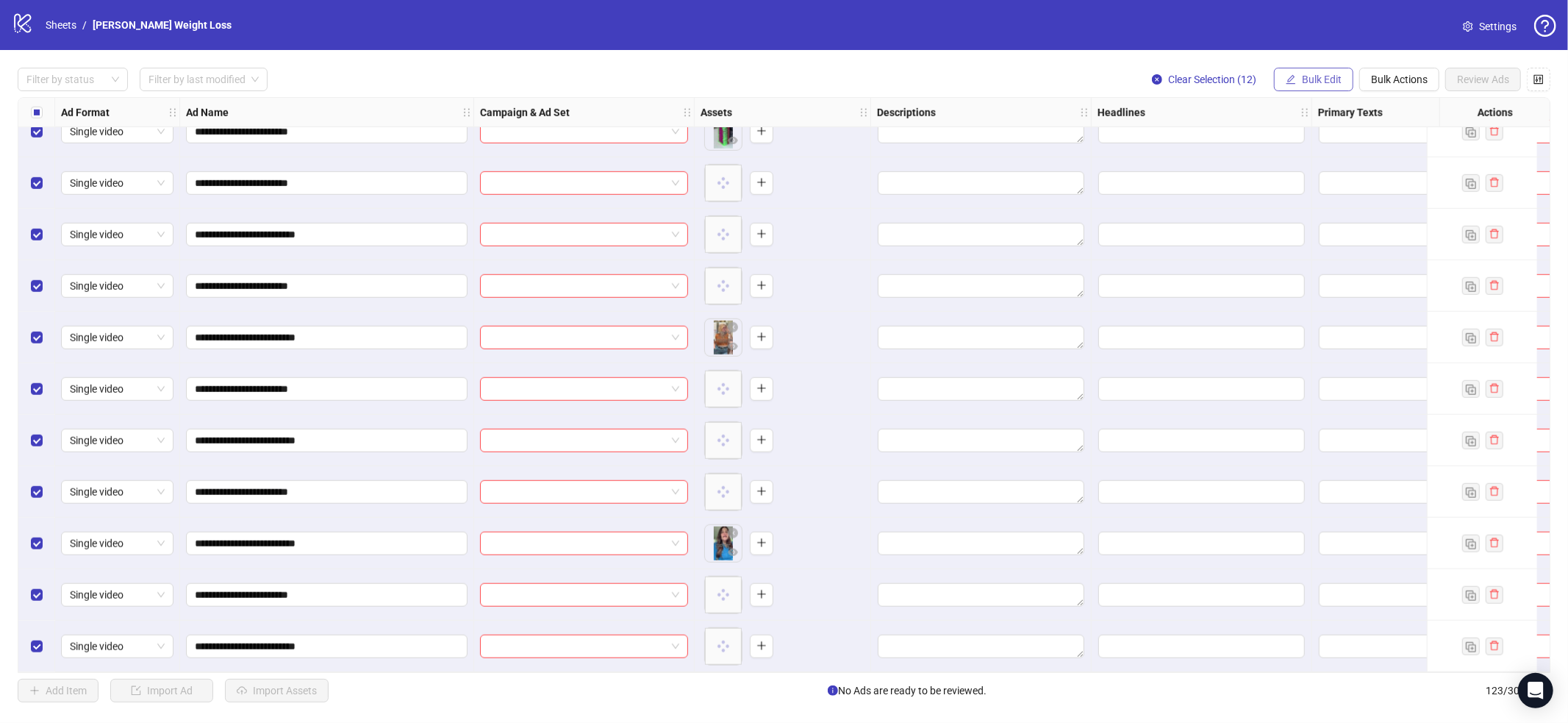
click at [1327, 73] on span "Bulk Edit" at bounding box center [1322, 79] width 40 height 12
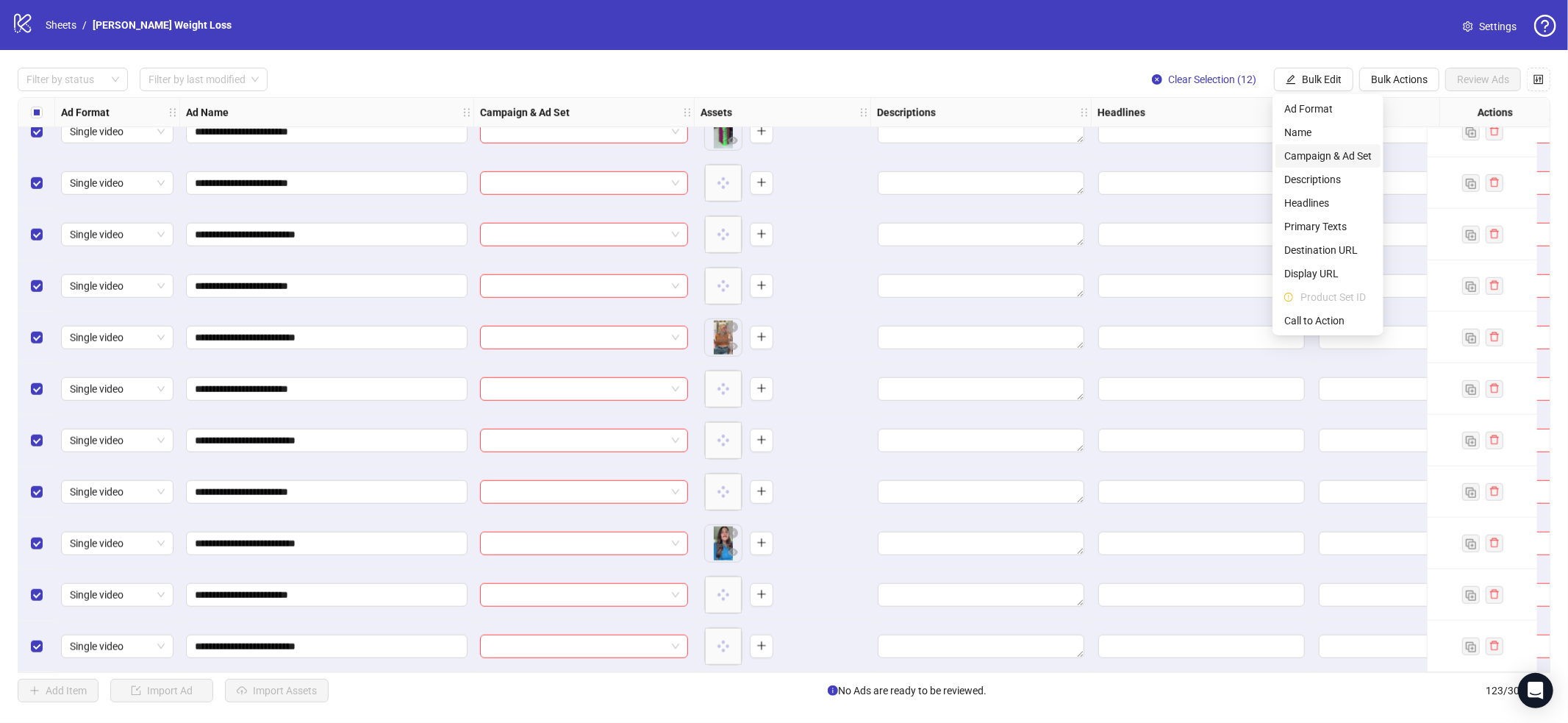
click at [1314, 154] on span "Campaign & Ad Set" at bounding box center [1328, 156] width 87 height 16
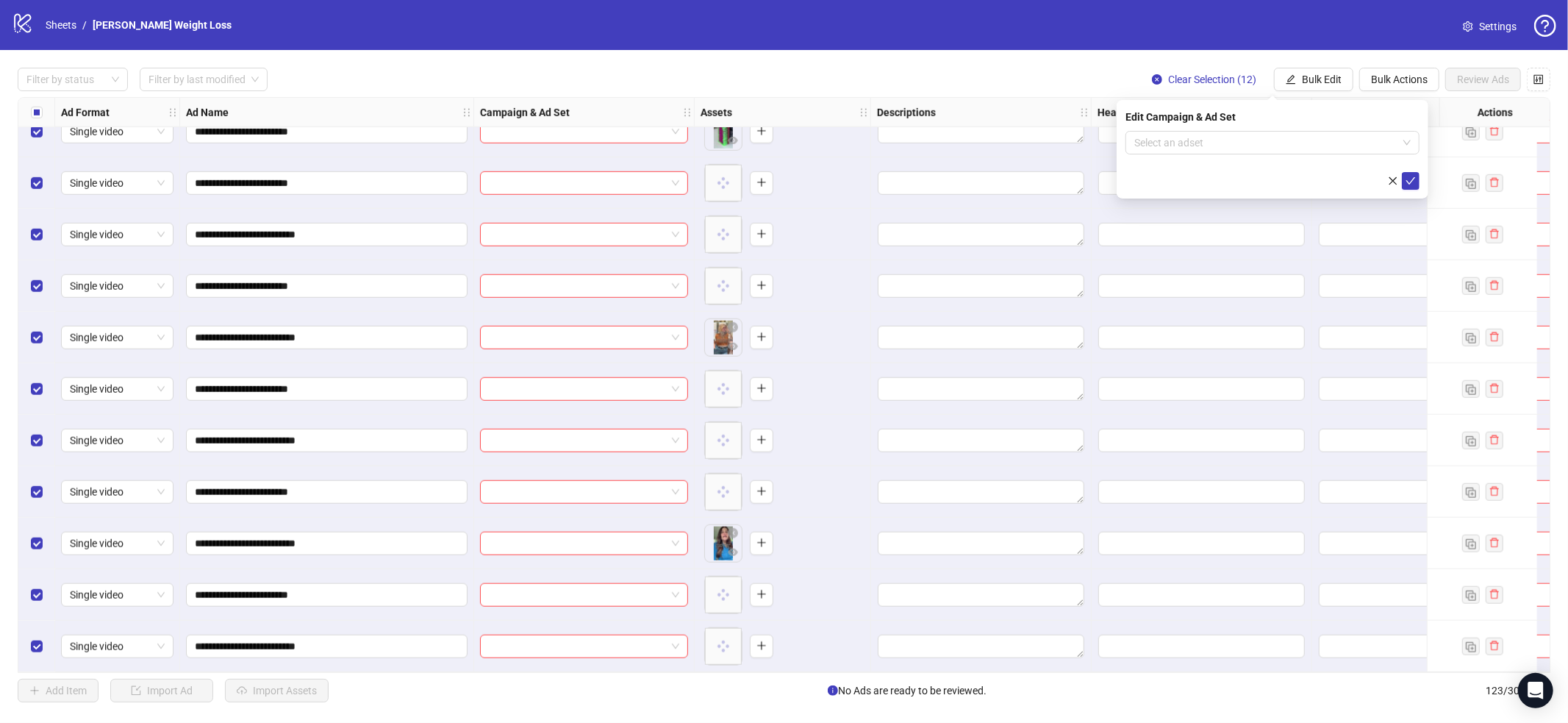
click at [1290, 129] on div "Edit Campaign & Ad Set Select an adset" at bounding box center [1272, 149] width 312 height 99
drag, startPoint x: 1290, startPoint y: 136, endPoint x: 1285, endPoint y: 147, distance: 12.1
click at [1287, 140] on input "search" at bounding box center [1266, 142] width 264 height 22
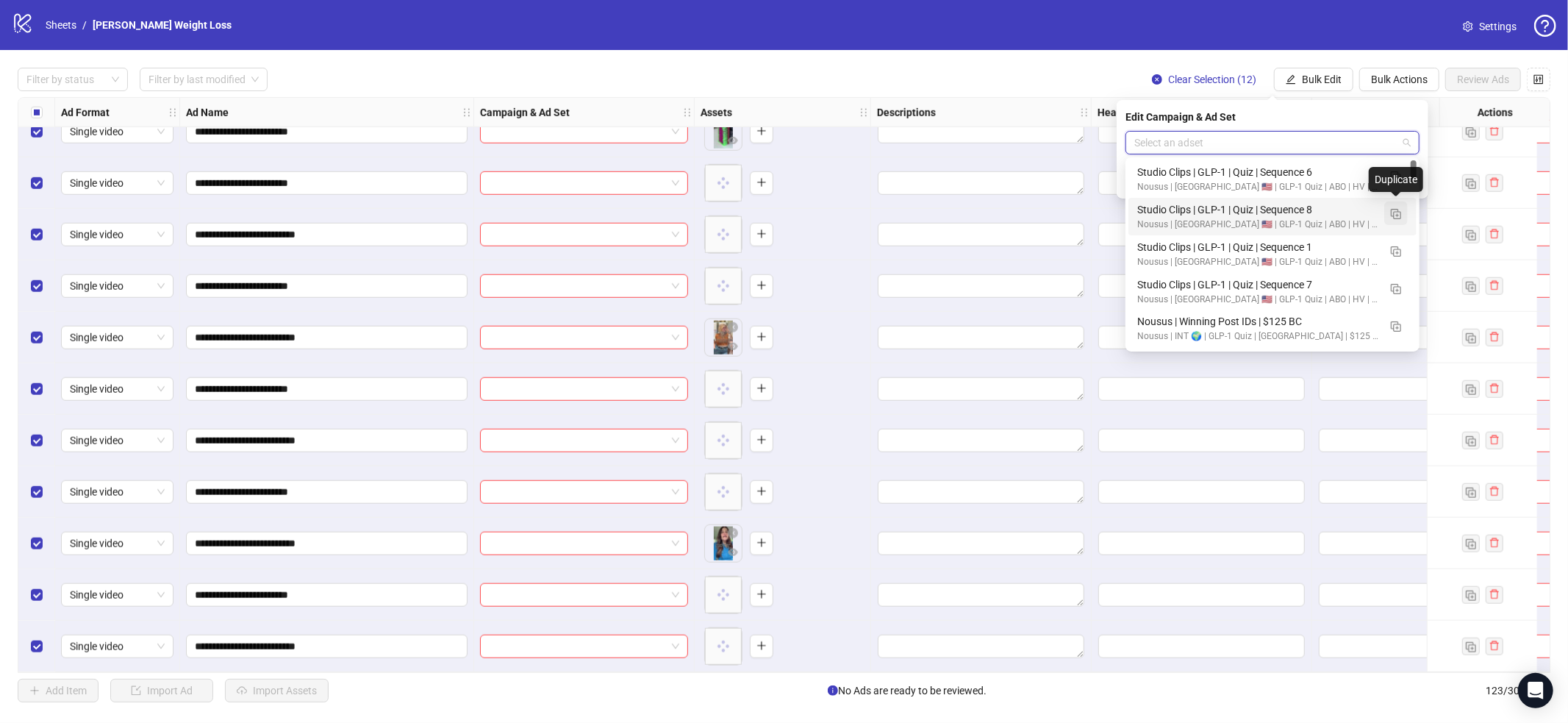
click at [1394, 217] on img "button" at bounding box center [1396, 214] width 10 height 10
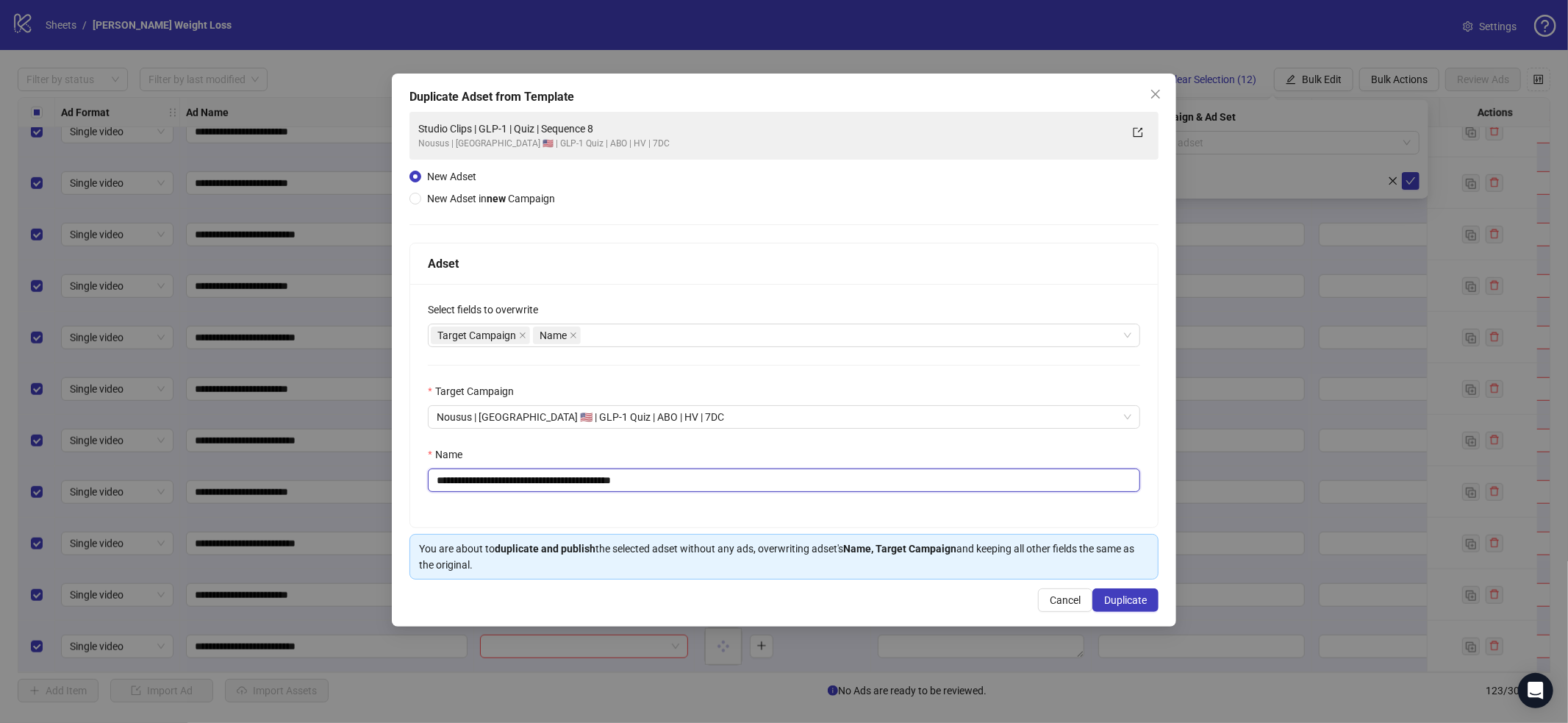
click at [769, 485] on input "**********" at bounding box center [784, 480] width 712 height 24
paste input "text"
type input "**********"
click at [1132, 606] on span "Duplicate" at bounding box center [1126, 599] width 43 height 12
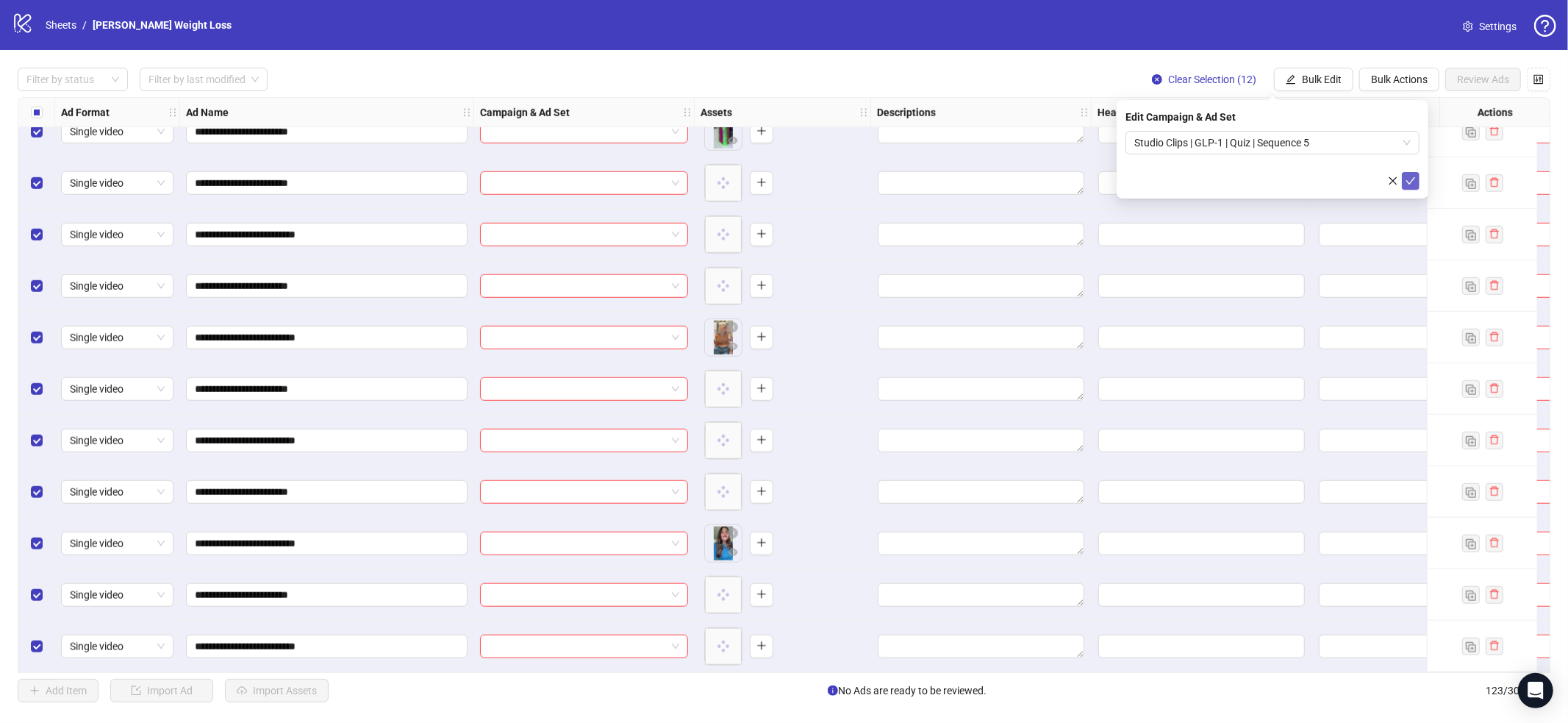
click at [1416, 184] on icon "check" at bounding box center [1411, 180] width 10 height 10
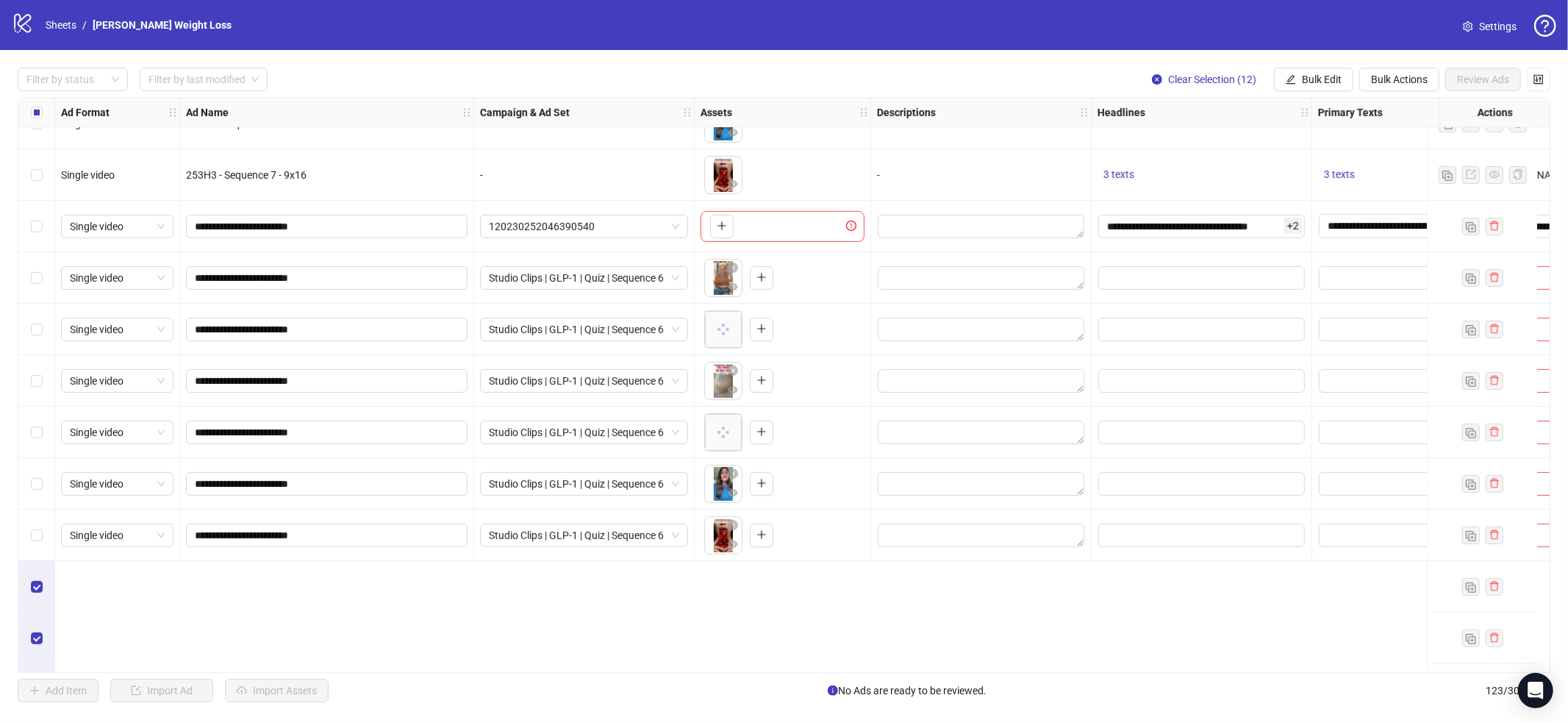
scroll to position [5111, 0]
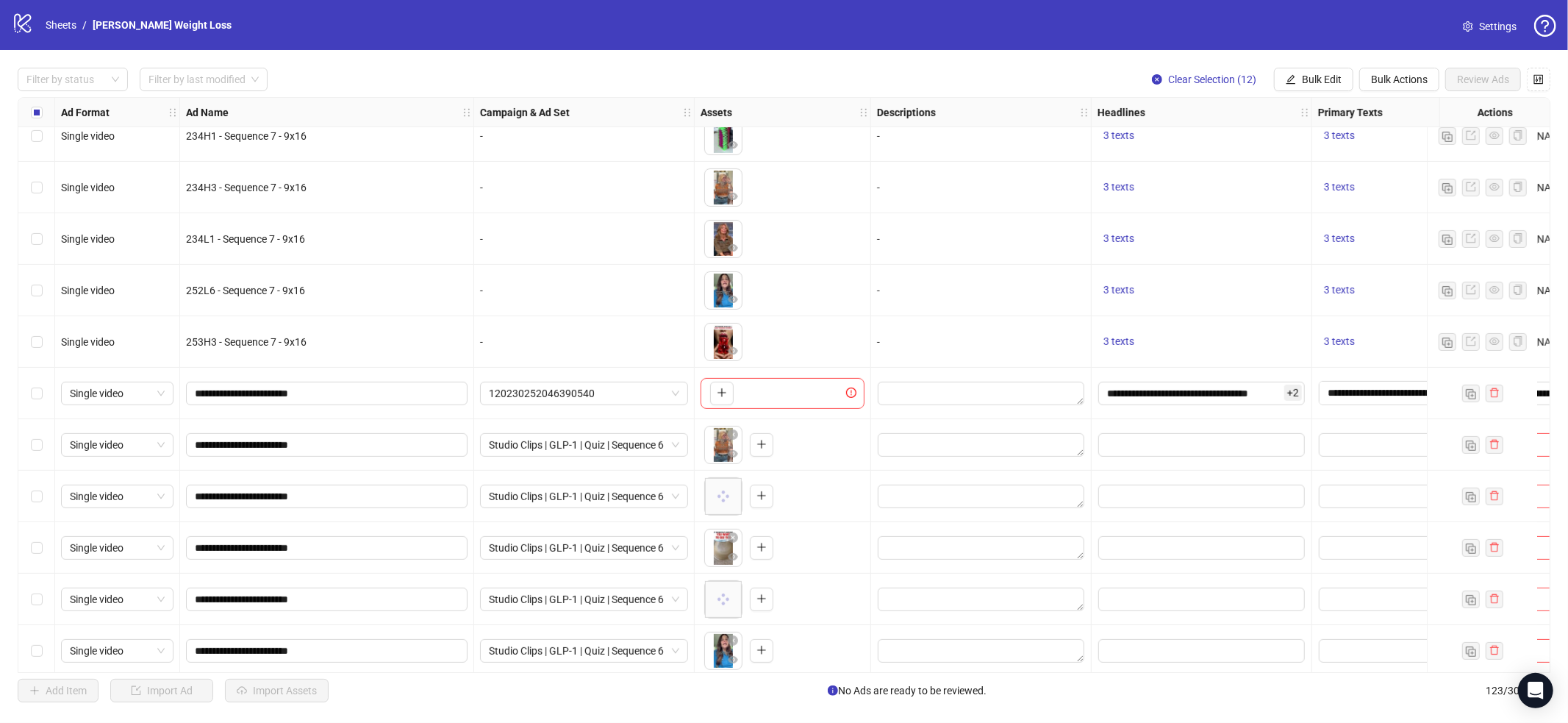
click at [43, 114] on div "Select all rows" at bounding box center [36, 113] width 37 height 30
click at [40, 380] on div "Select row 105" at bounding box center [36, 393] width 37 height 51
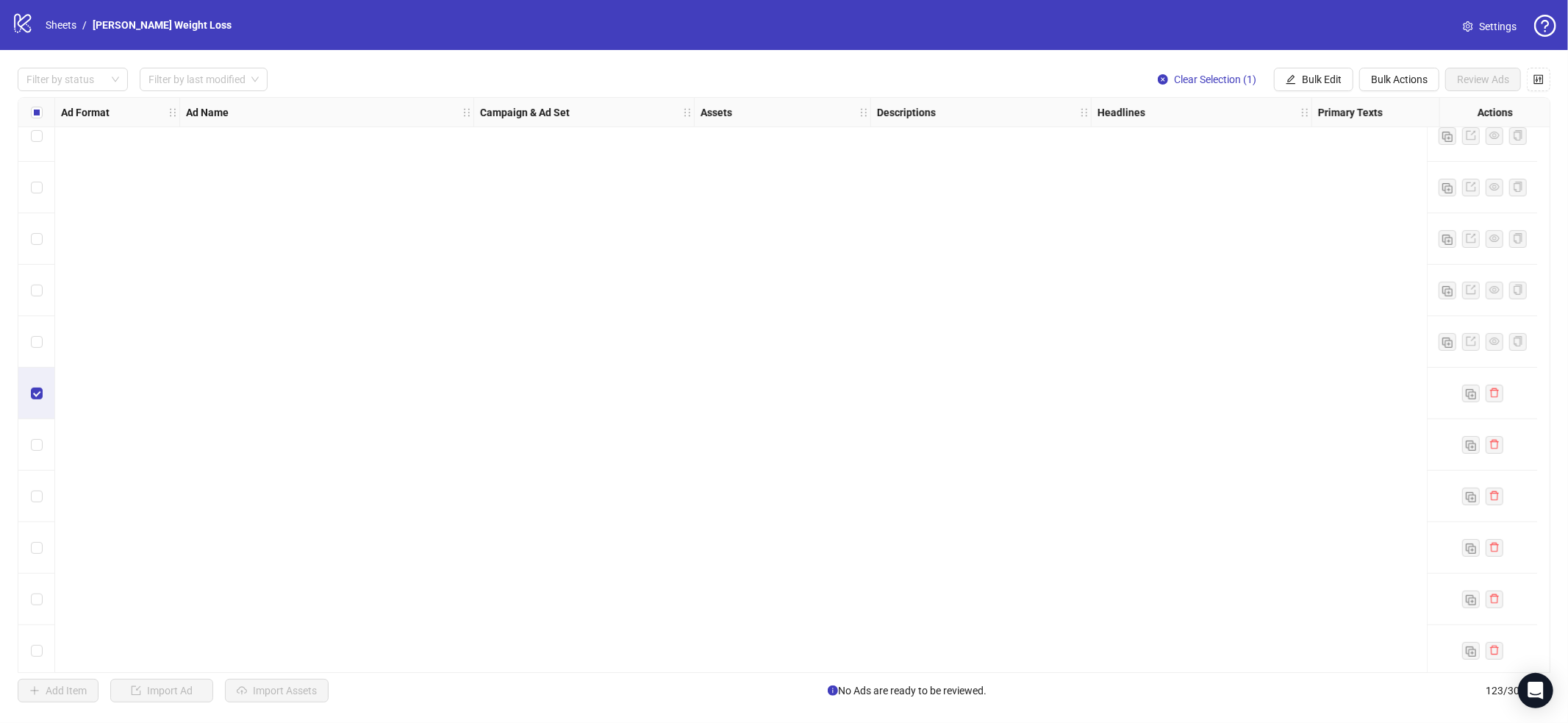
scroll to position [5790, 0]
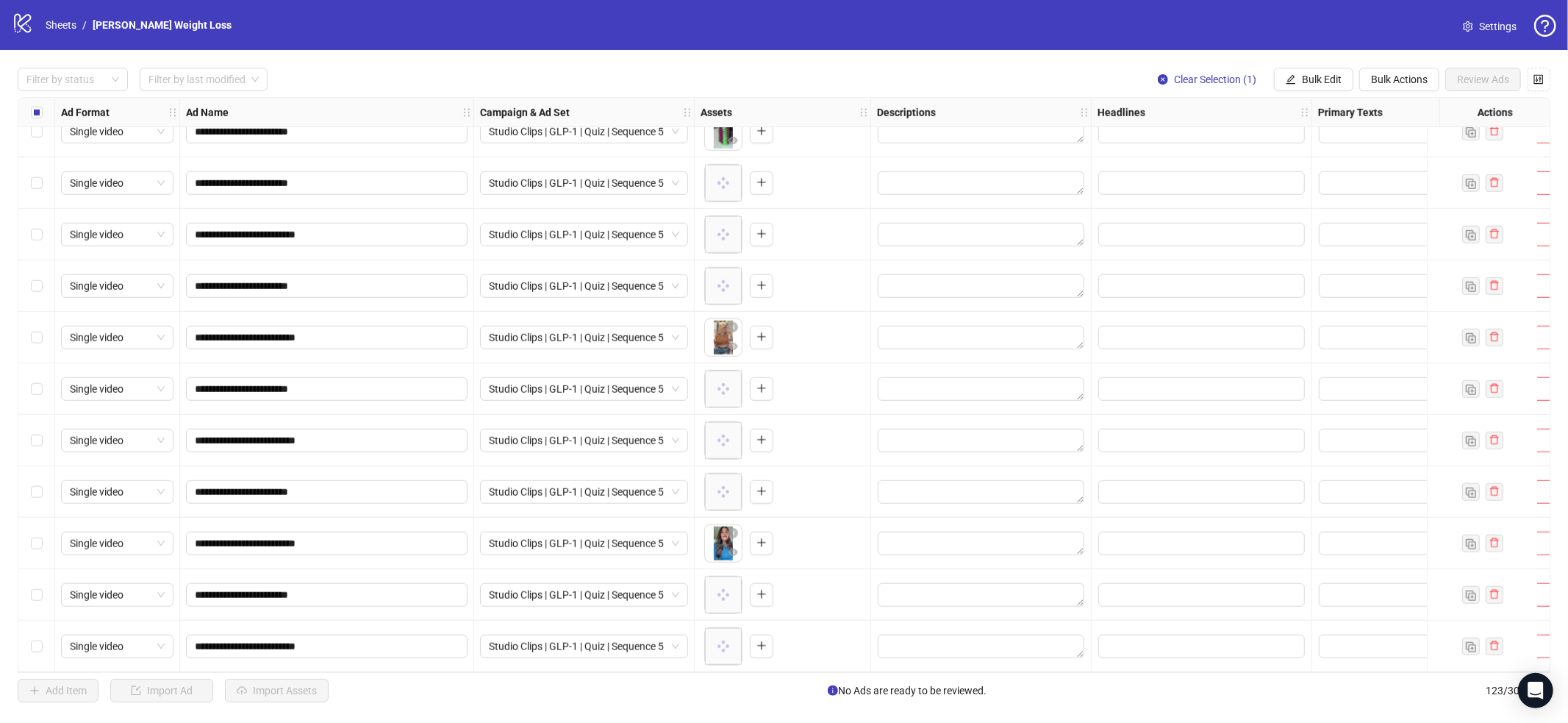
click at [45, 620] on div "Select row 123" at bounding box center [36, 646] width 37 height 51
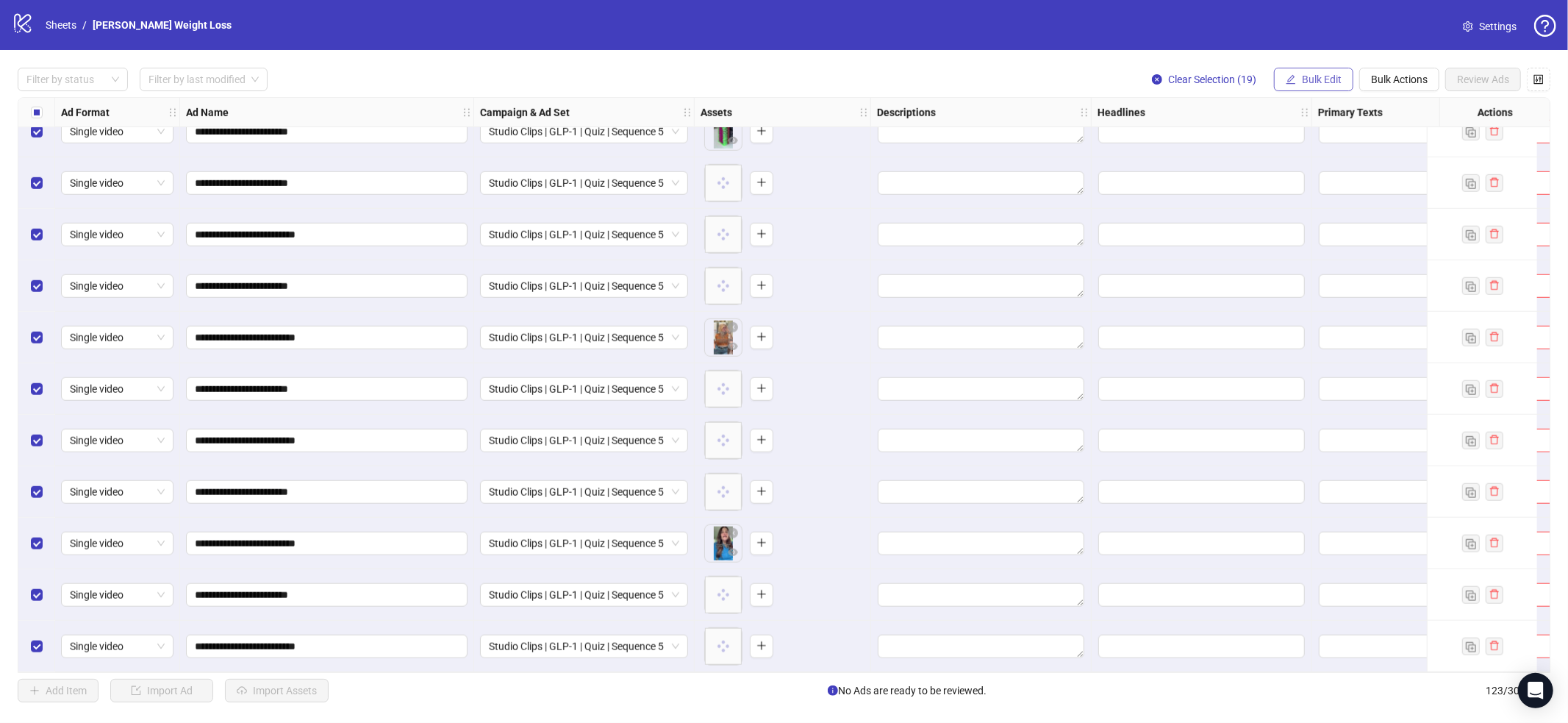
click at [1325, 86] on button "Bulk Edit" at bounding box center [1314, 79] width 79 height 24
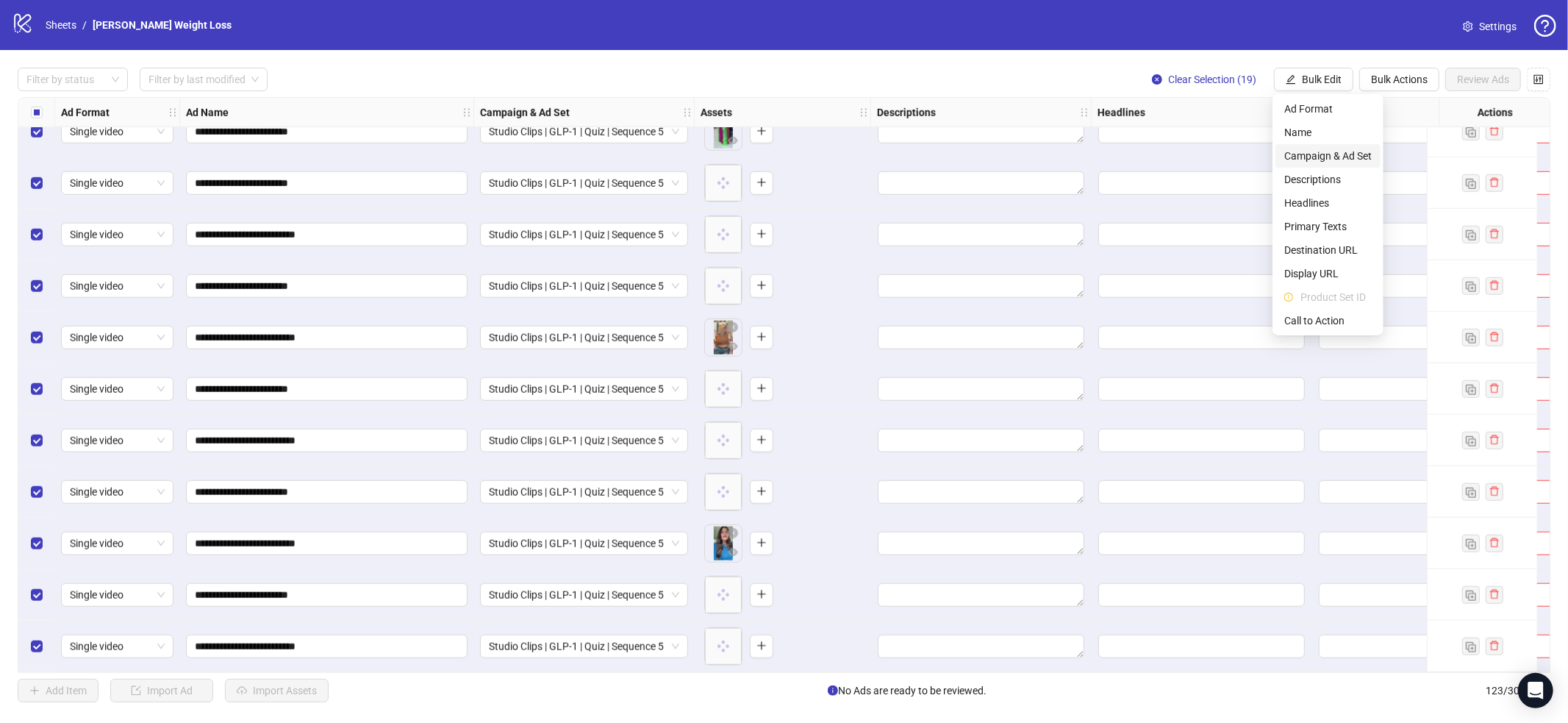
click at [1320, 158] on span "Campaign & Ad Set" at bounding box center [1328, 156] width 87 height 16
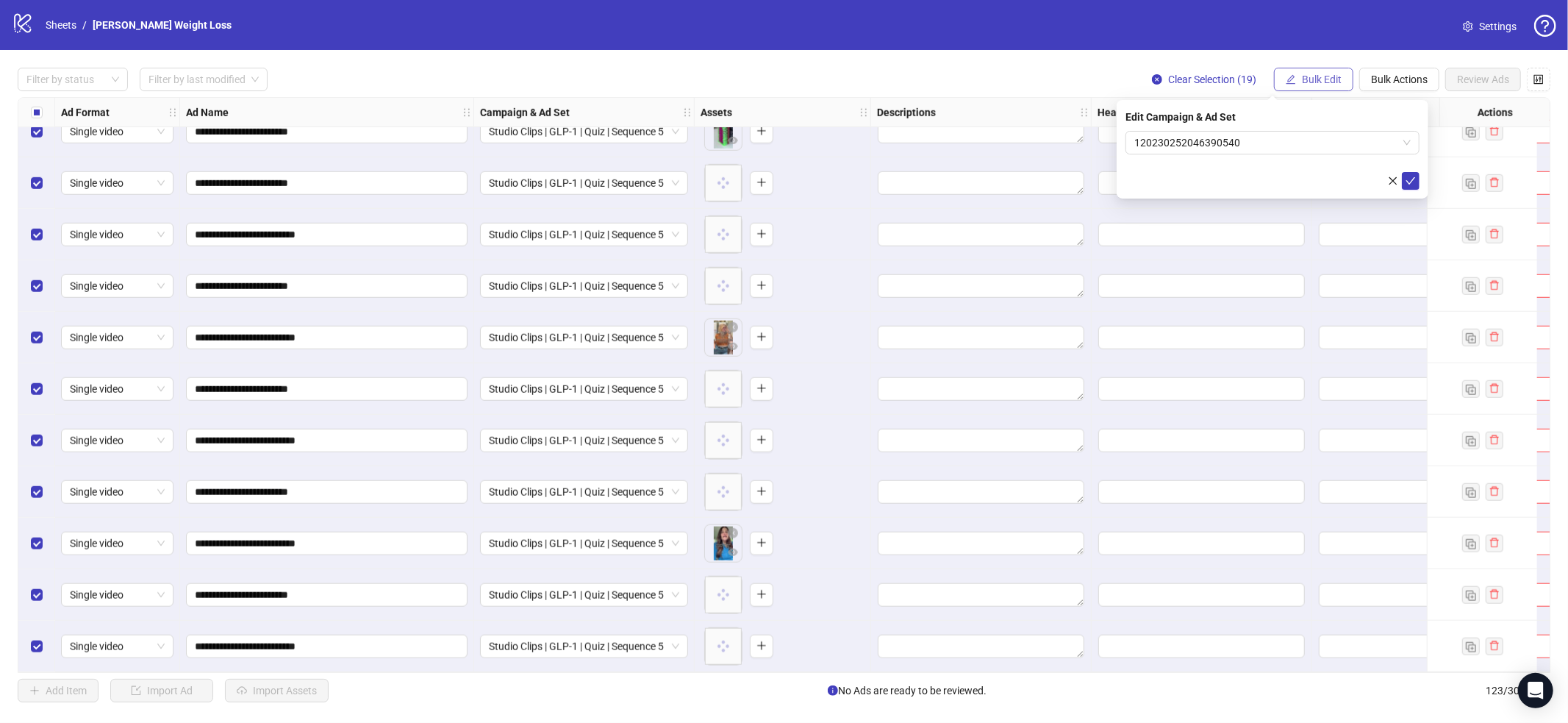
click at [1324, 87] on button "Bulk Edit" at bounding box center [1314, 79] width 79 height 24
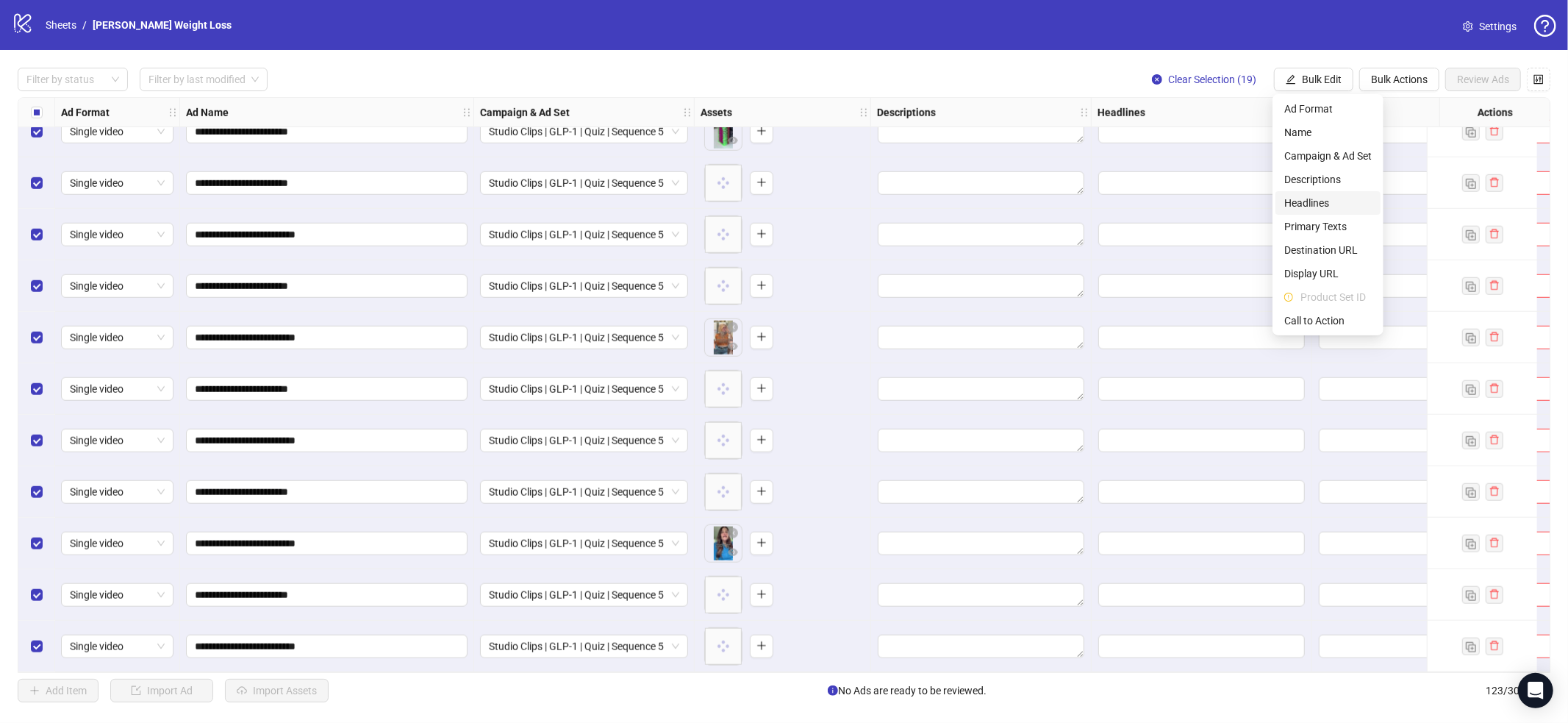
click at [1309, 198] on span "Headlines" at bounding box center [1328, 203] width 87 height 16
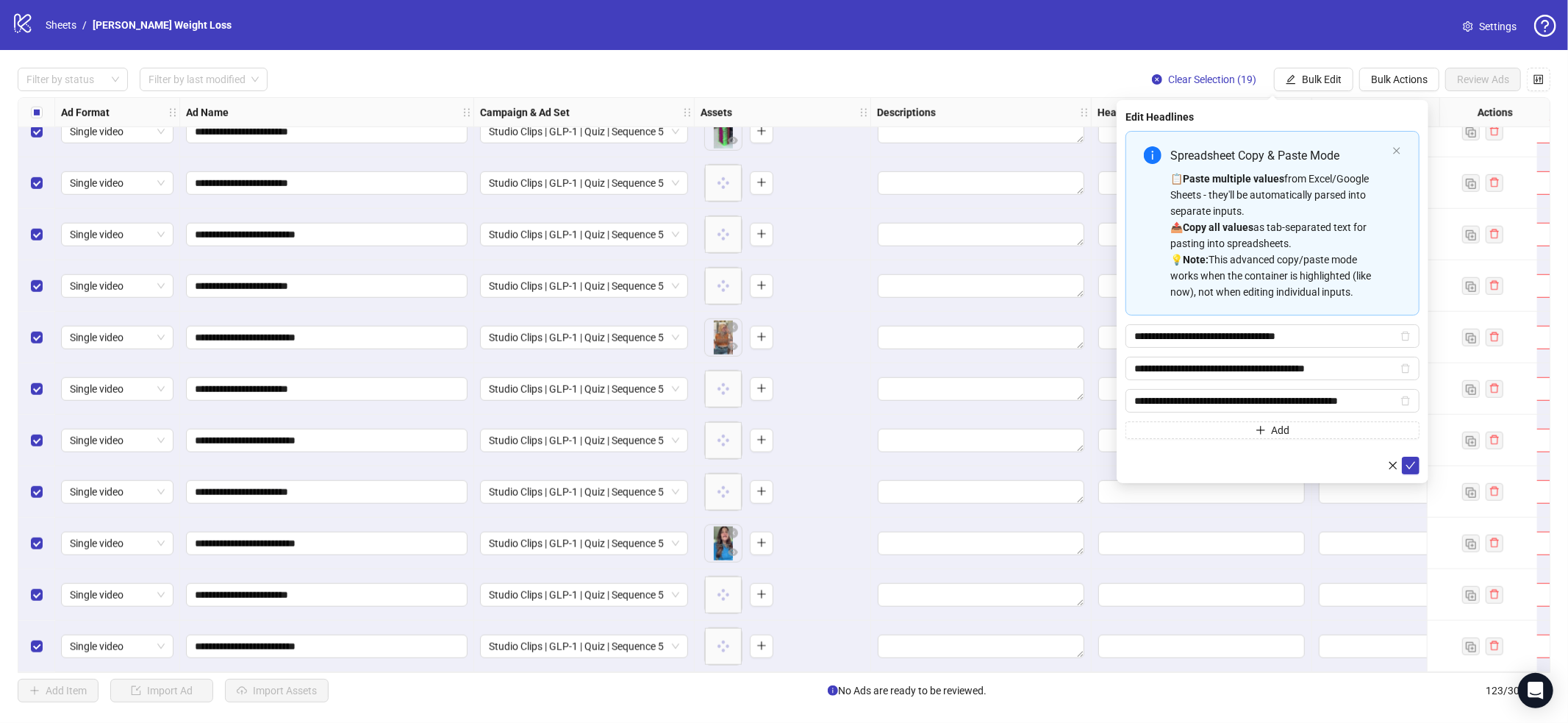
click at [1407, 456] on button "submit" at bounding box center [1410, 464] width 17 height 17
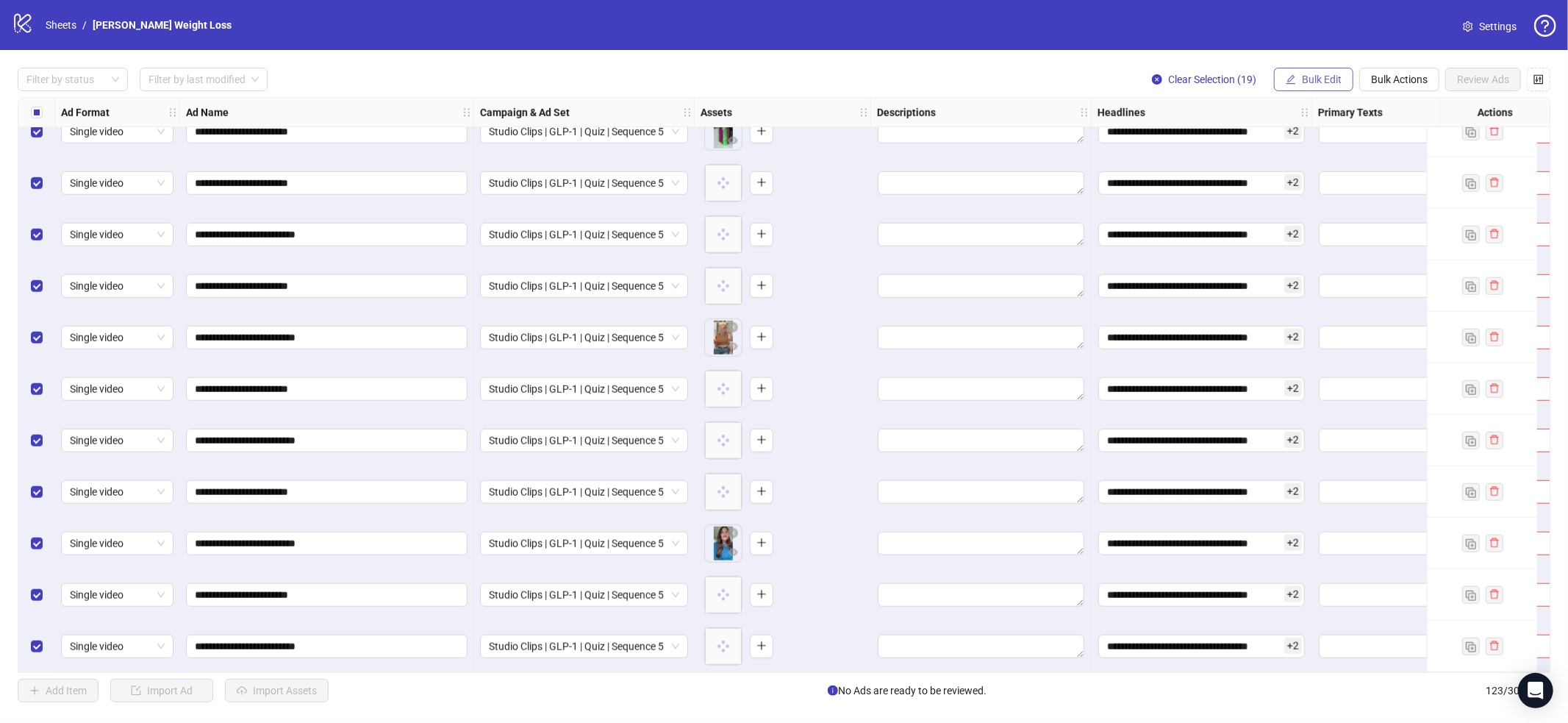
click at [1328, 74] on span "Bulk Edit" at bounding box center [1322, 79] width 40 height 12
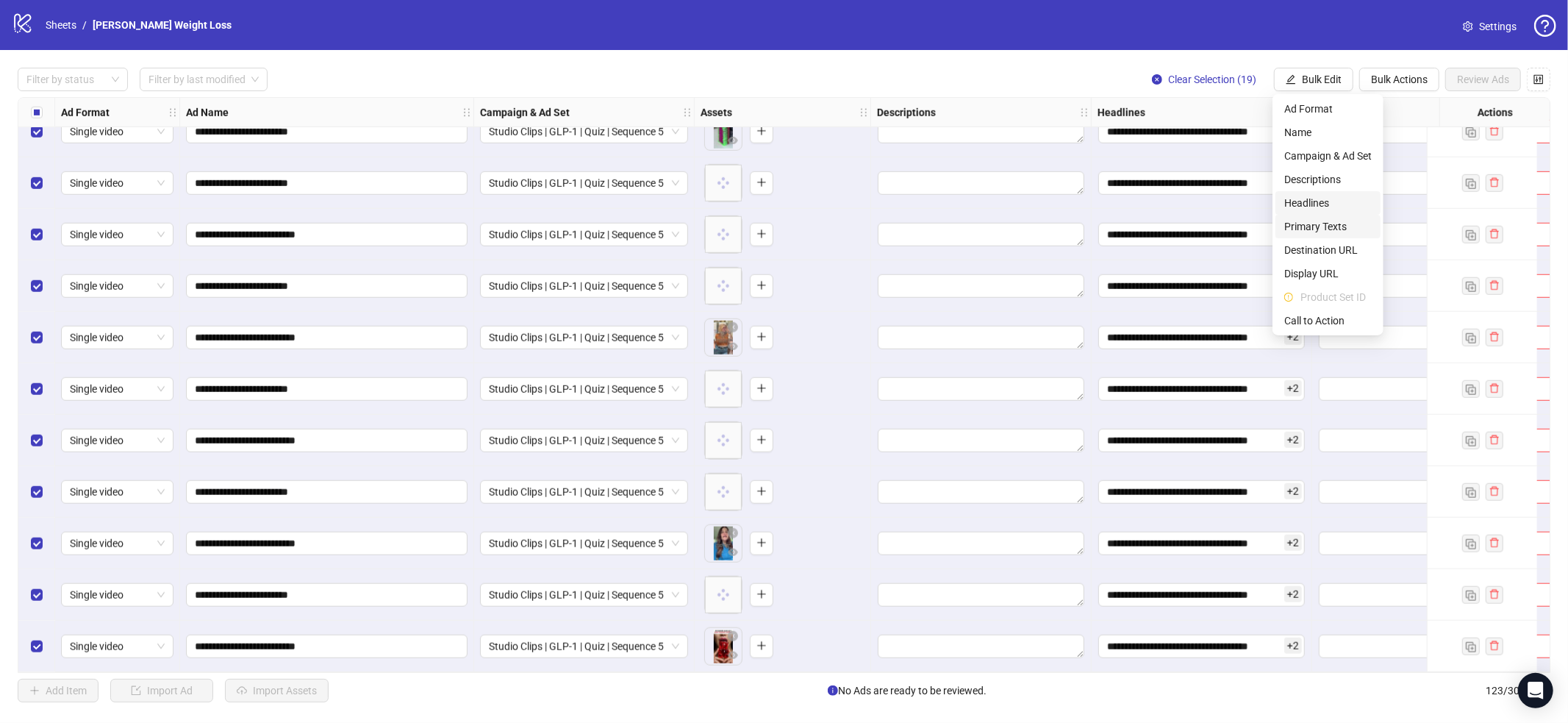
click at [1331, 212] on ul "Ad Format Name Campaign & Ad Set Descriptions Headlines Primary Texts Destinati…" at bounding box center [1328, 214] width 111 height 241
click at [1322, 222] on span "Primary Texts" at bounding box center [1328, 226] width 87 height 16
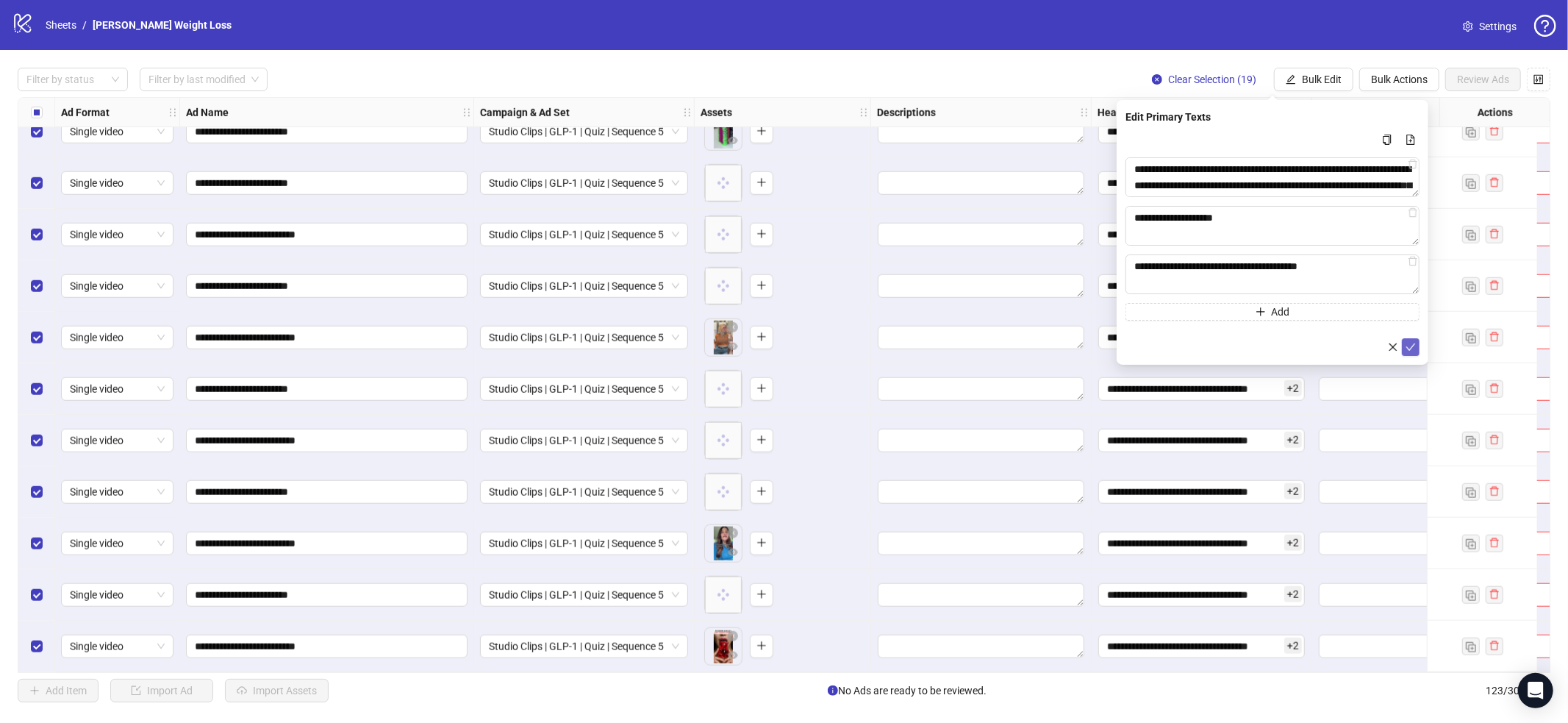
click at [1408, 345] on icon "check" at bounding box center [1411, 347] width 10 height 10
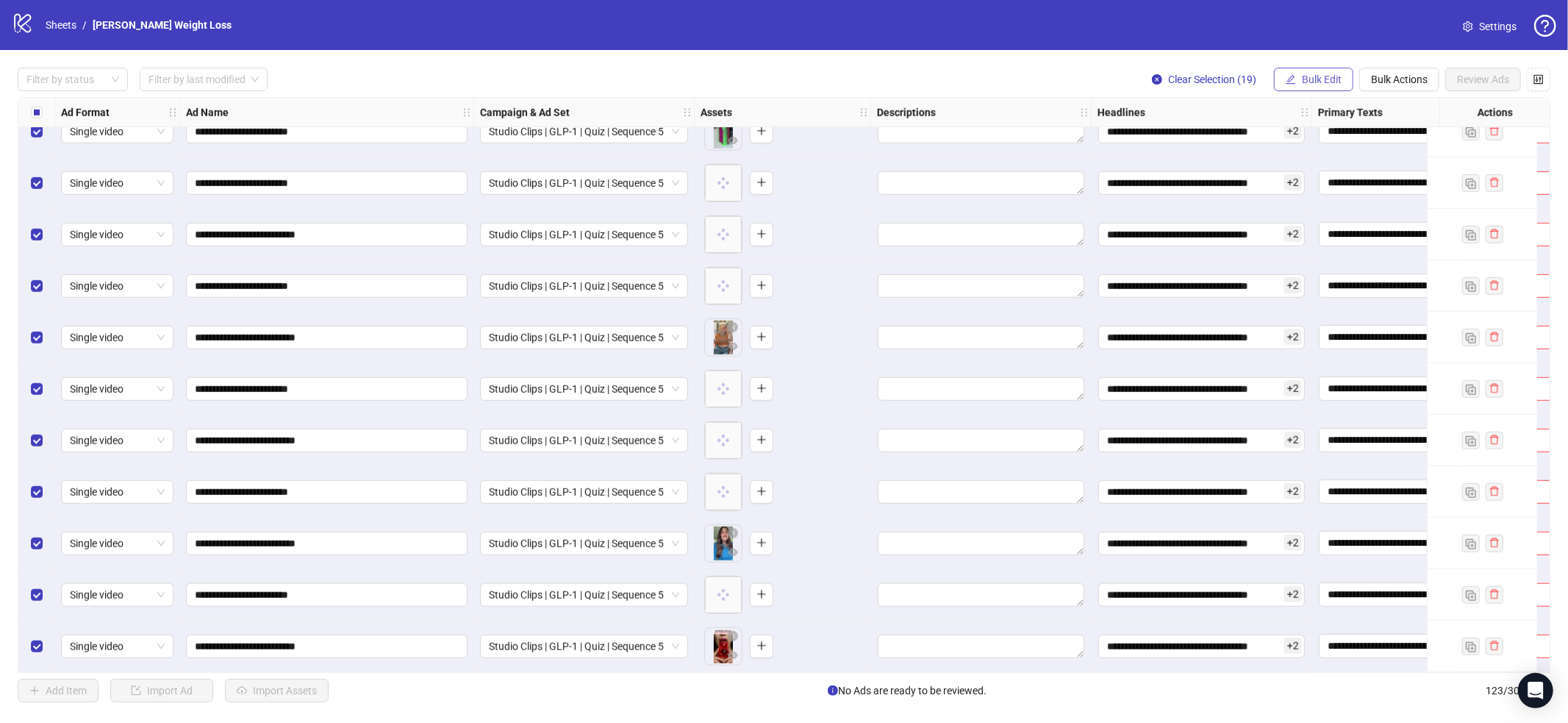
click at [1332, 96] on div "**********" at bounding box center [784, 385] width 1568 height 669
click at [1328, 91] on div "**********" at bounding box center [784, 385] width 1568 height 669
click at [1328, 82] on span "Bulk Edit" at bounding box center [1322, 79] width 40 height 12
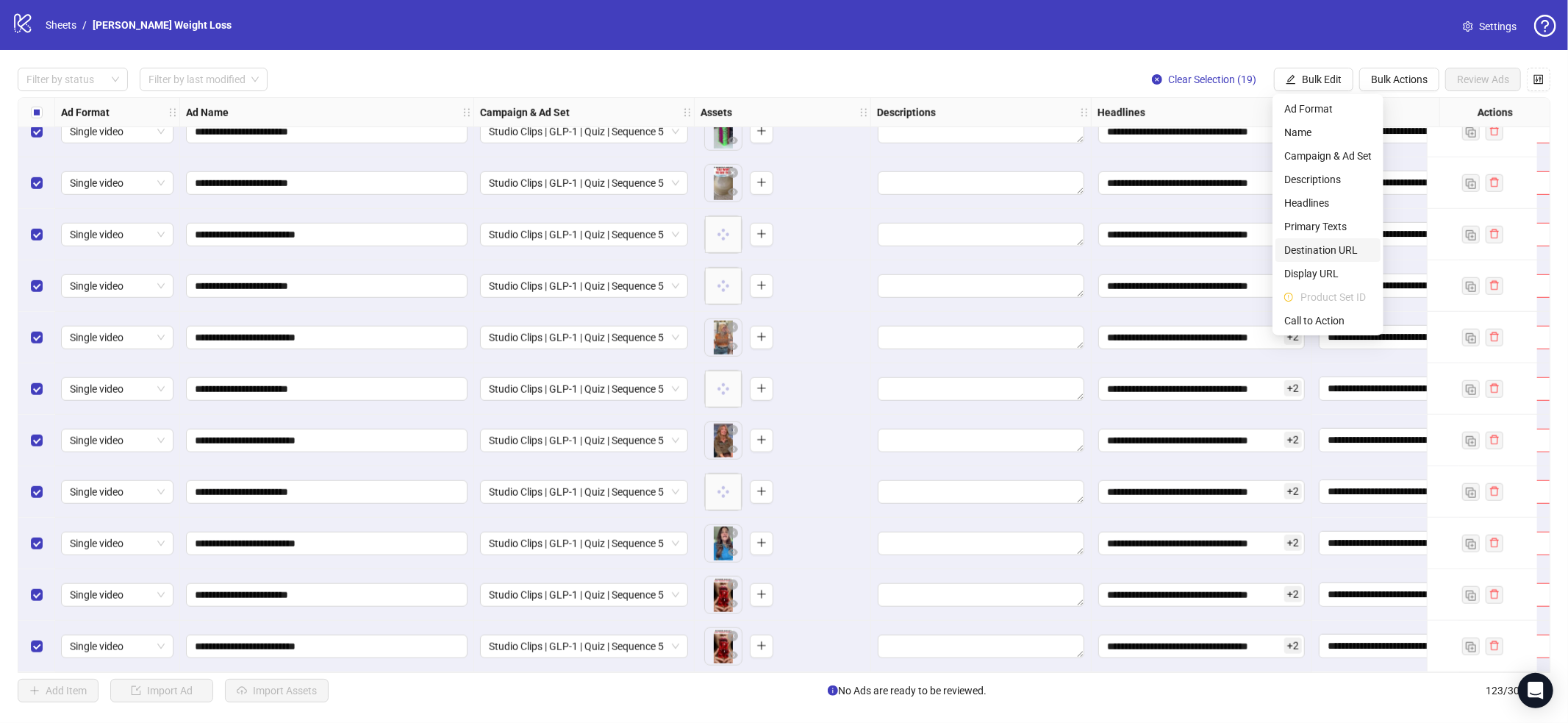
drag, startPoint x: 1344, startPoint y: 254, endPoint x: 1354, endPoint y: 258, distance: 10.8
click at [1345, 253] on span "Destination URL" at bounding box center [1328, 250] width 87 height 16
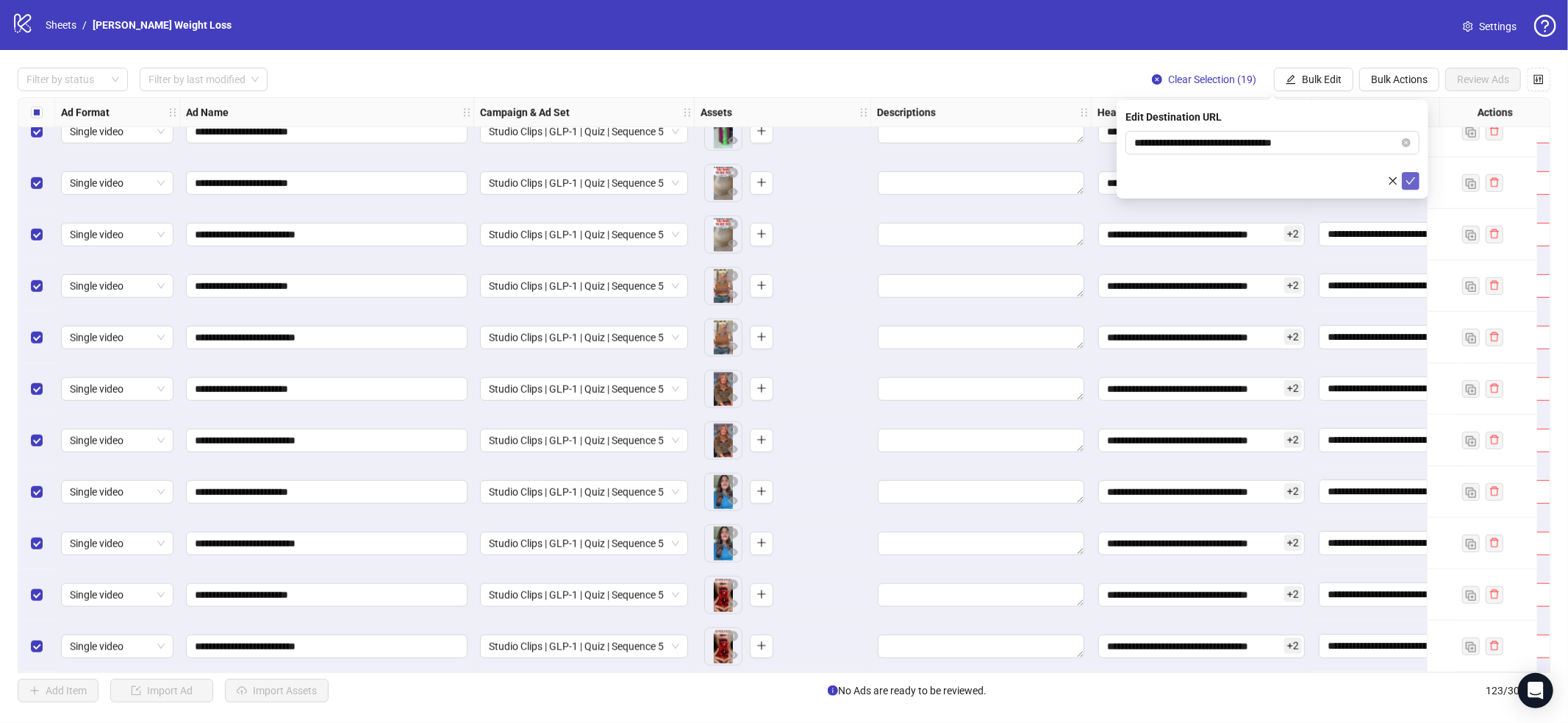
click at [1402, 184] on button "submit" at bounding box center [1410, 180] width 17 height 17
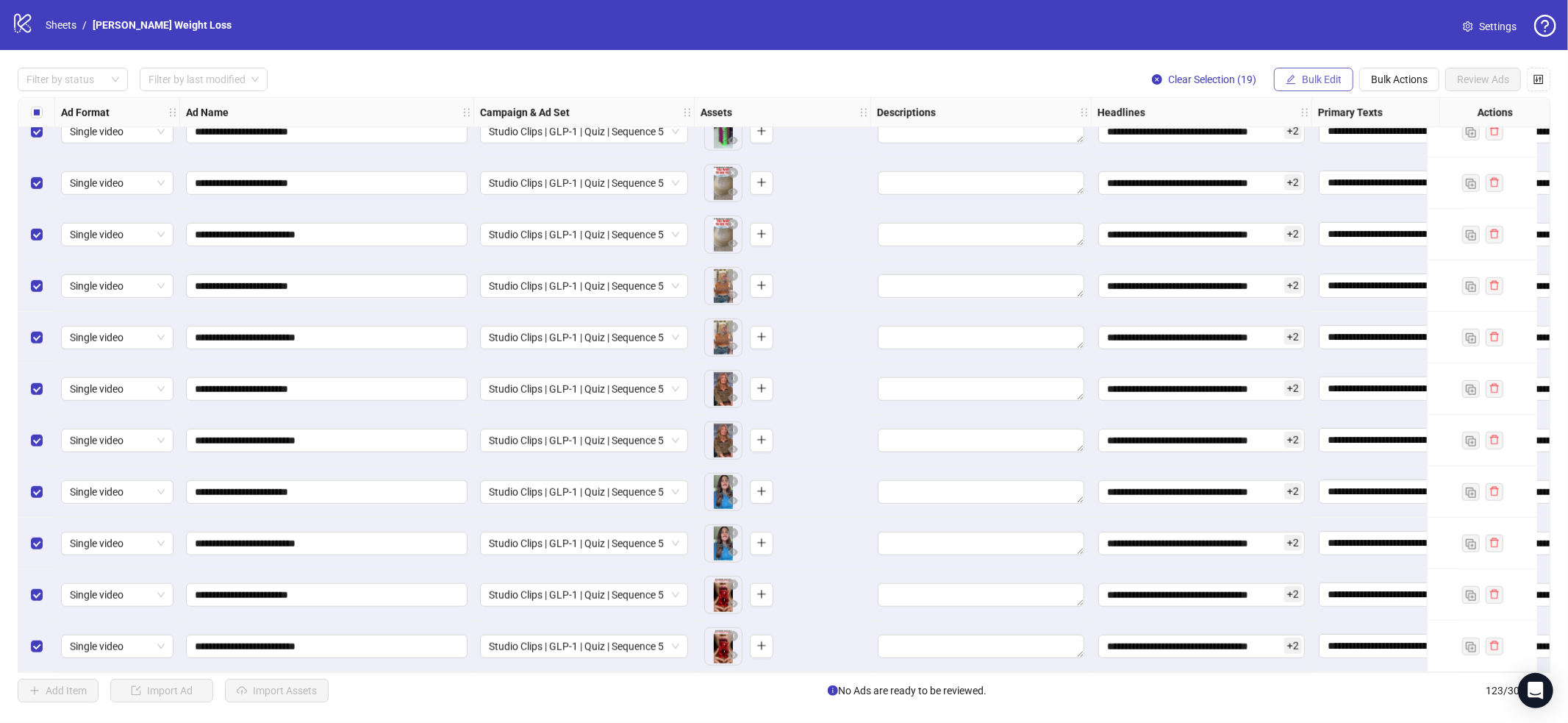
click at [1325, 84] on span "Bulk Edit" at bounding box center [1322, 79] width 40 height 12
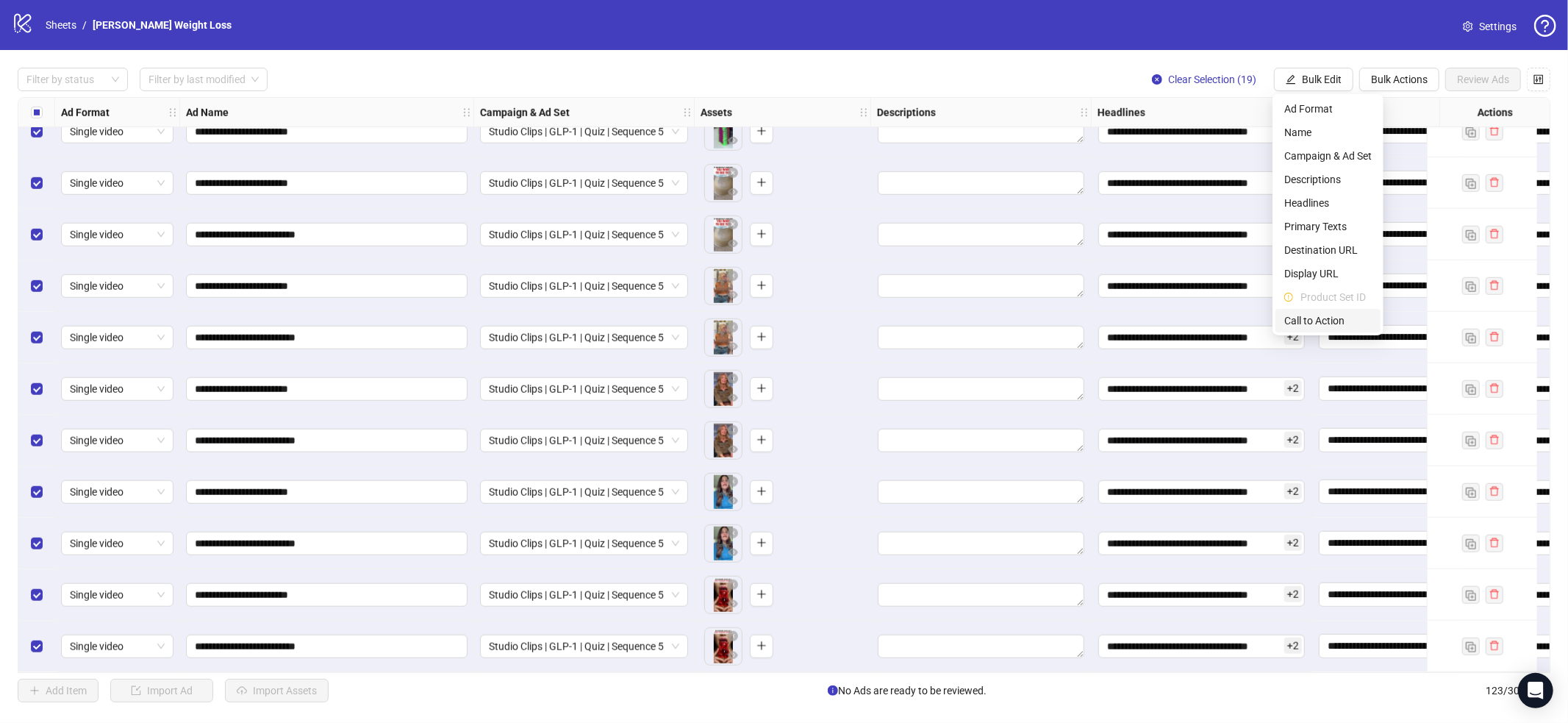
click at [1336, 324] on span "Call to Action" at bounding box center [1328, 320] width 87 height 16
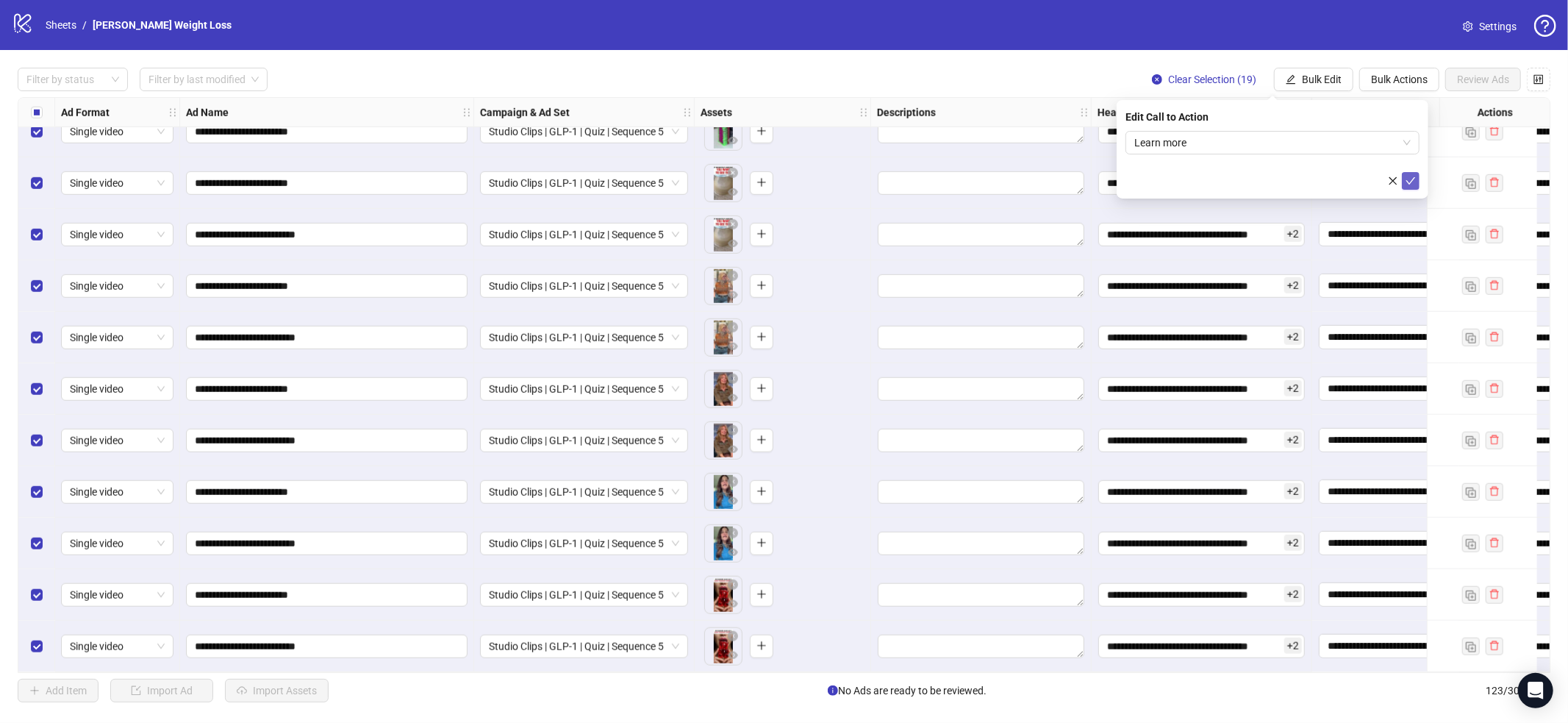
click at [1408, 174] on button "submit" at bounding box center [1410, 180] width 17 height 17
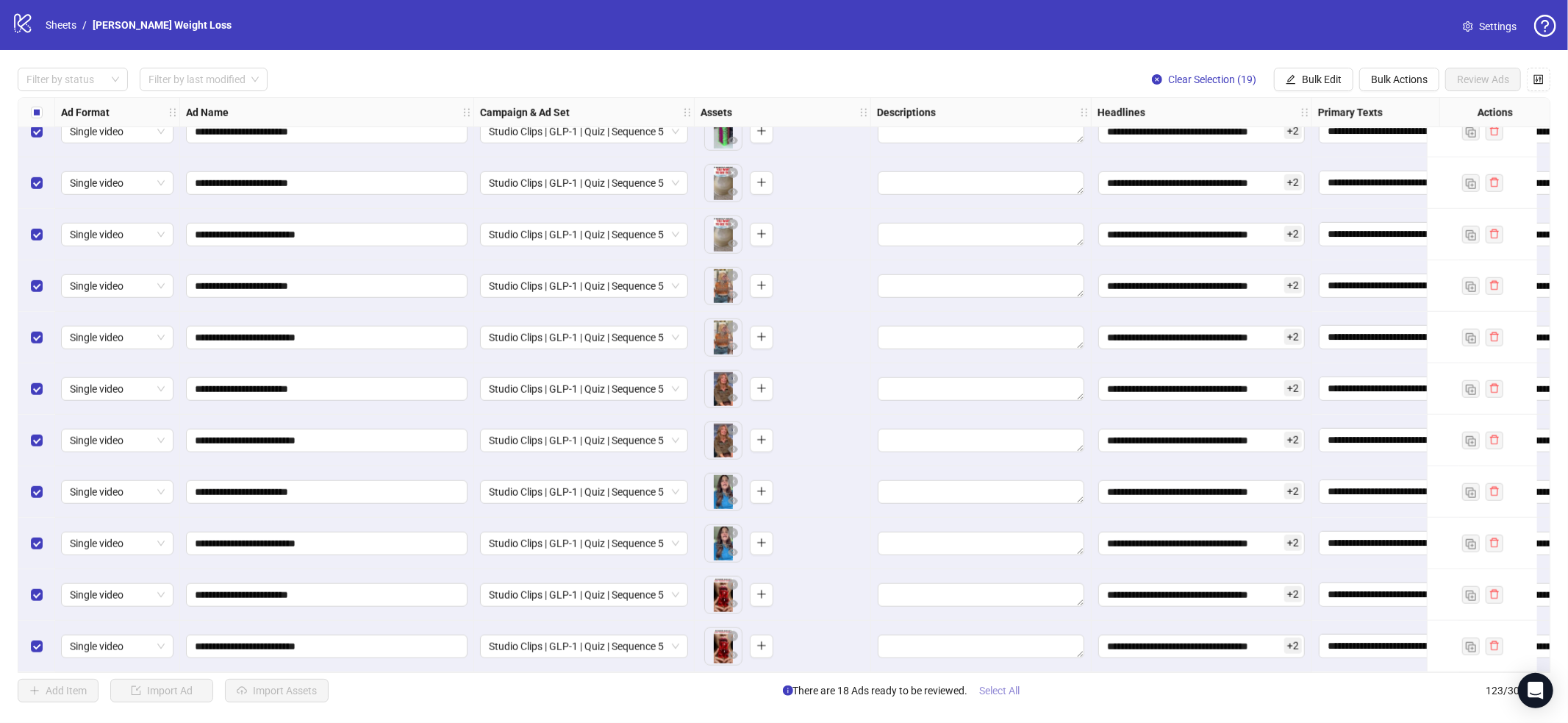
click at [1020, 687] on span "Select All" at bounding box center [1000, 690] width 40 height 12
click at [1491, 73] on span "Review Ads" at bounding box center [1482, 79] width 52 height 12
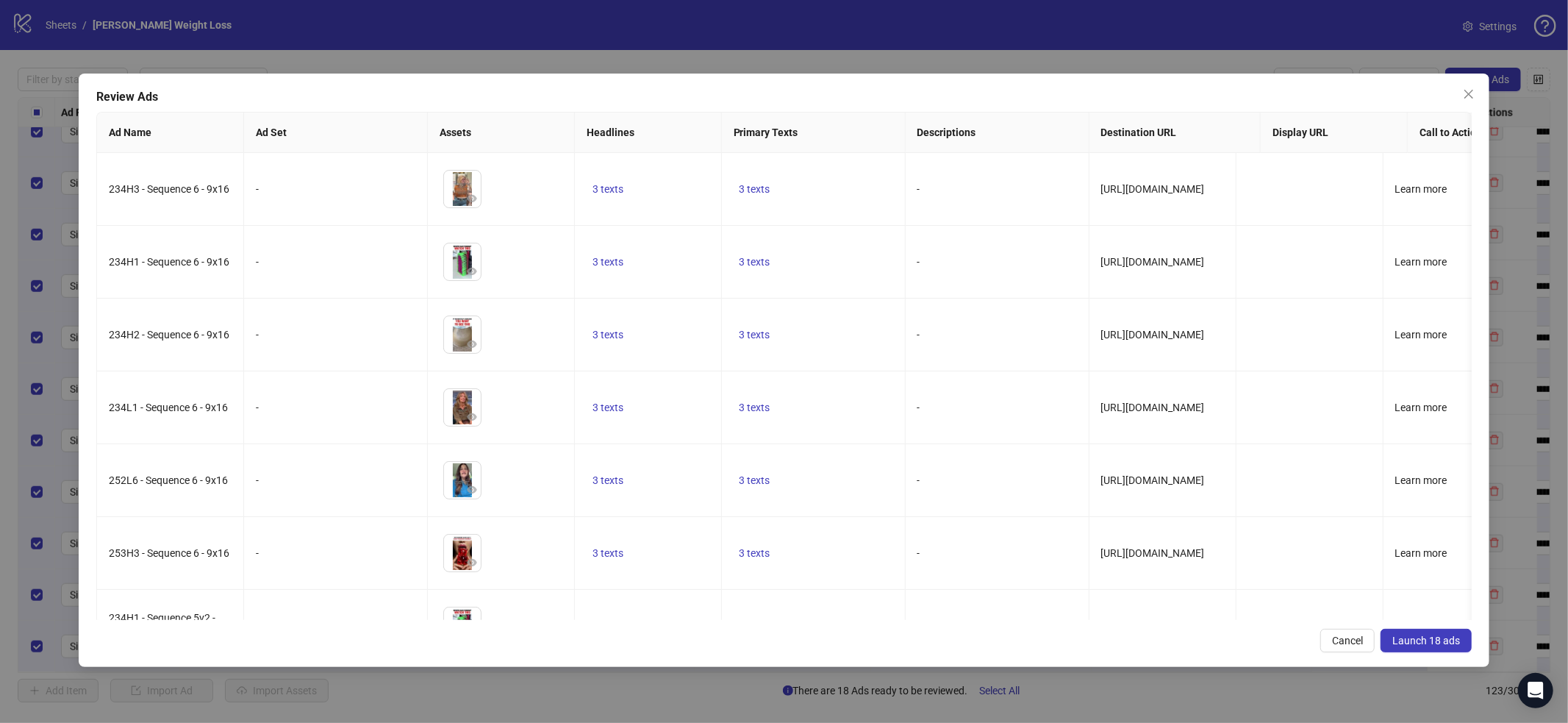
click at [1449, 647] on button "Launch 18 ads" at bounding box center [1426, 640] width 91 height 24
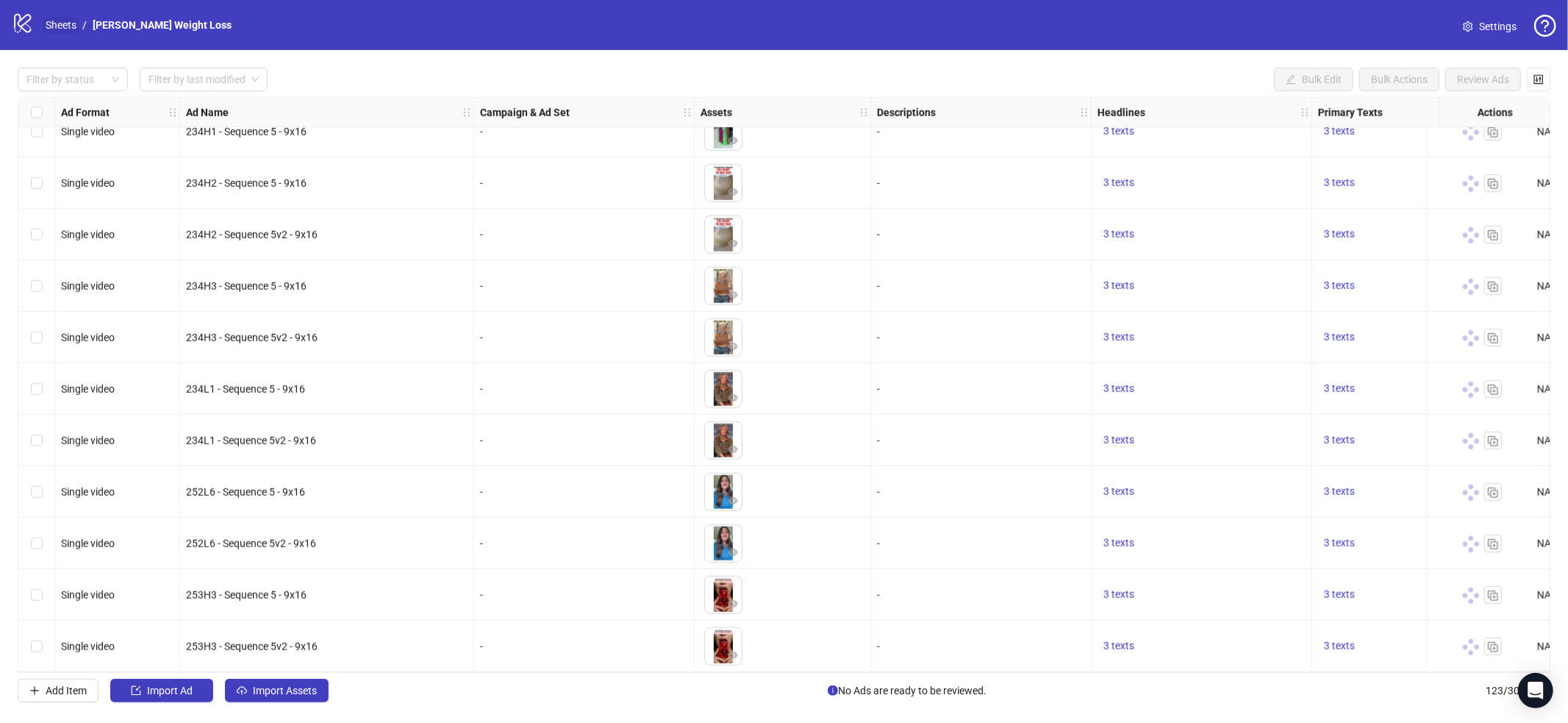
click at [69, 30] on link "Sheets" at bounding box center [61, 26] width 37 height 16
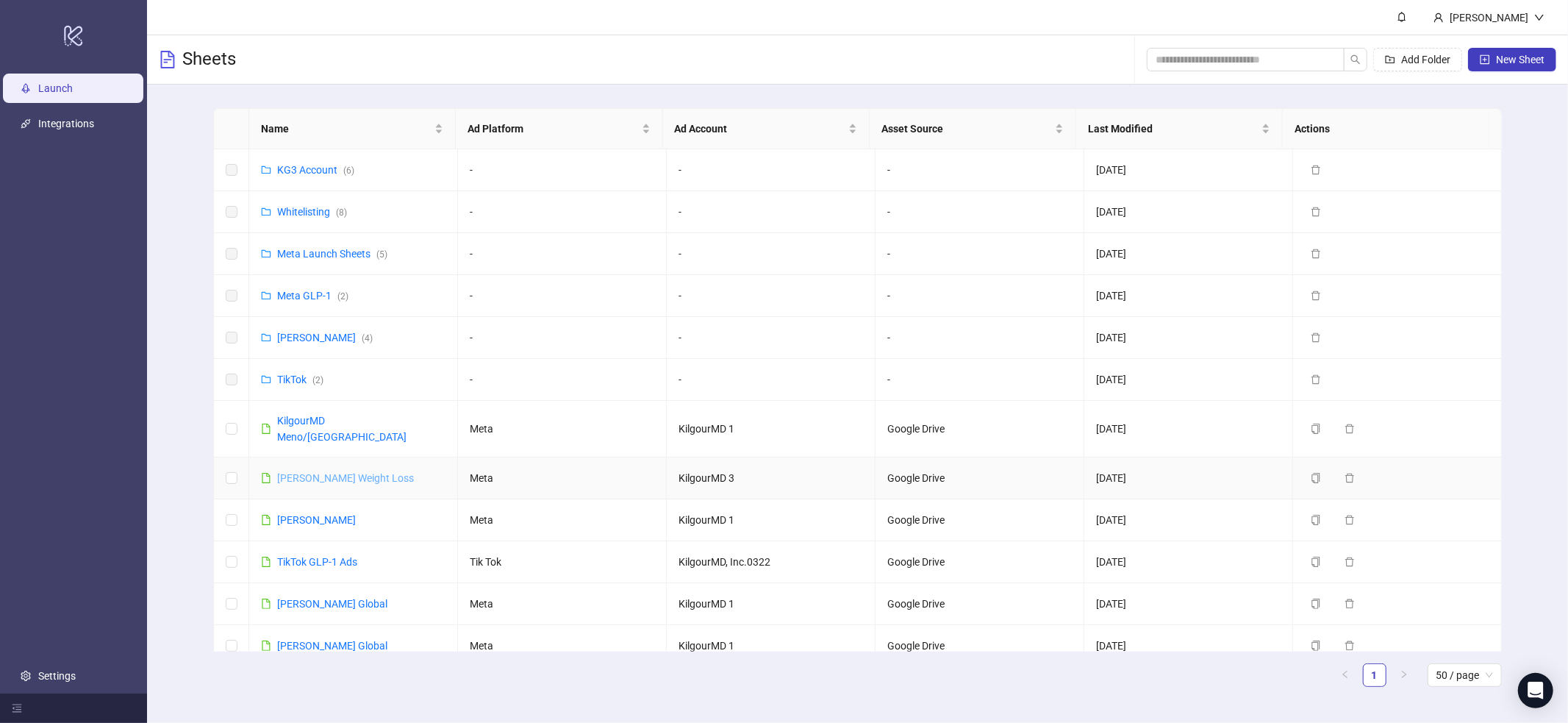
click at [347, 472] on link "[PERSON_NAME] Weight Loss" at bounding box center [346, 478] width 137 height 12
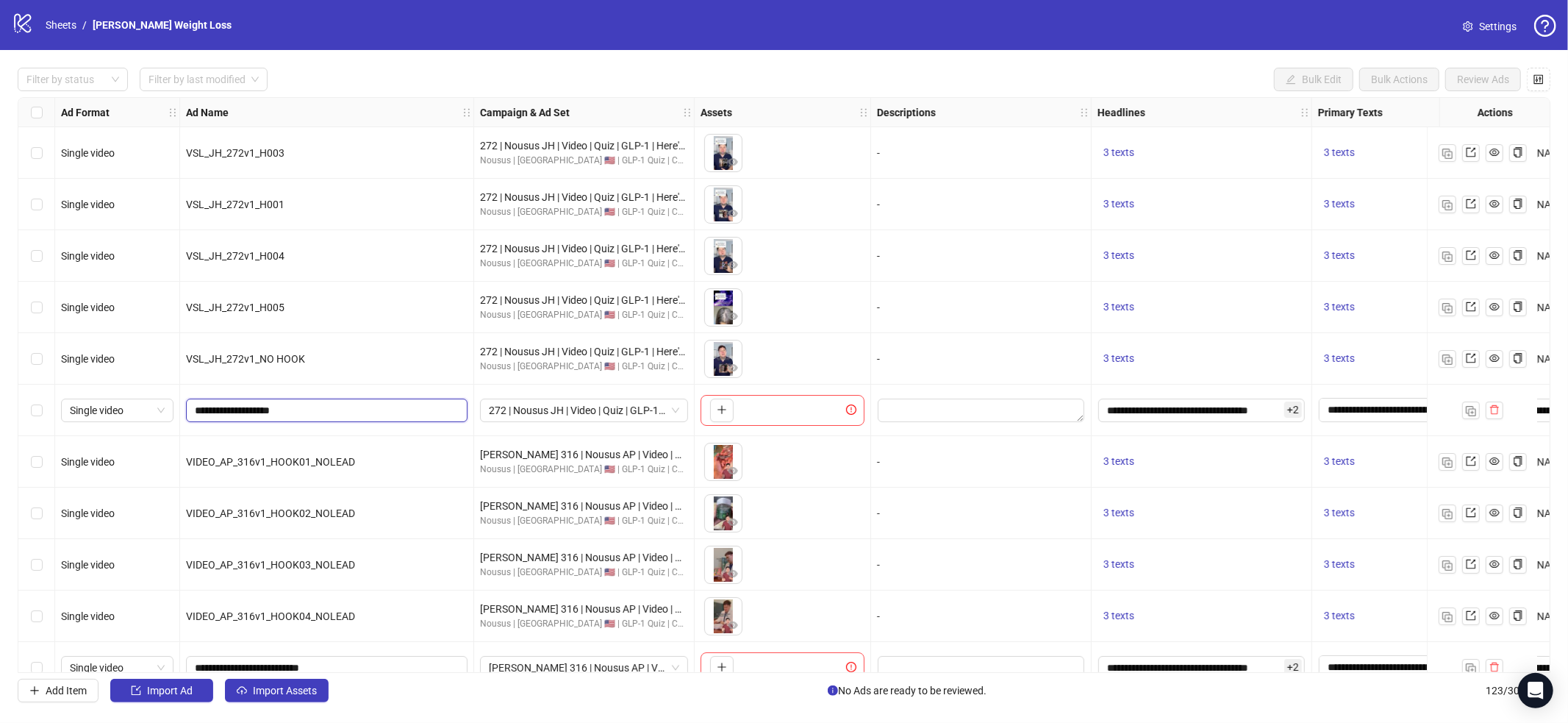
drag, startPoint x: 310, startPoint y: 418, endPoint x: 315, endPoint y: 386, distance: 32.4
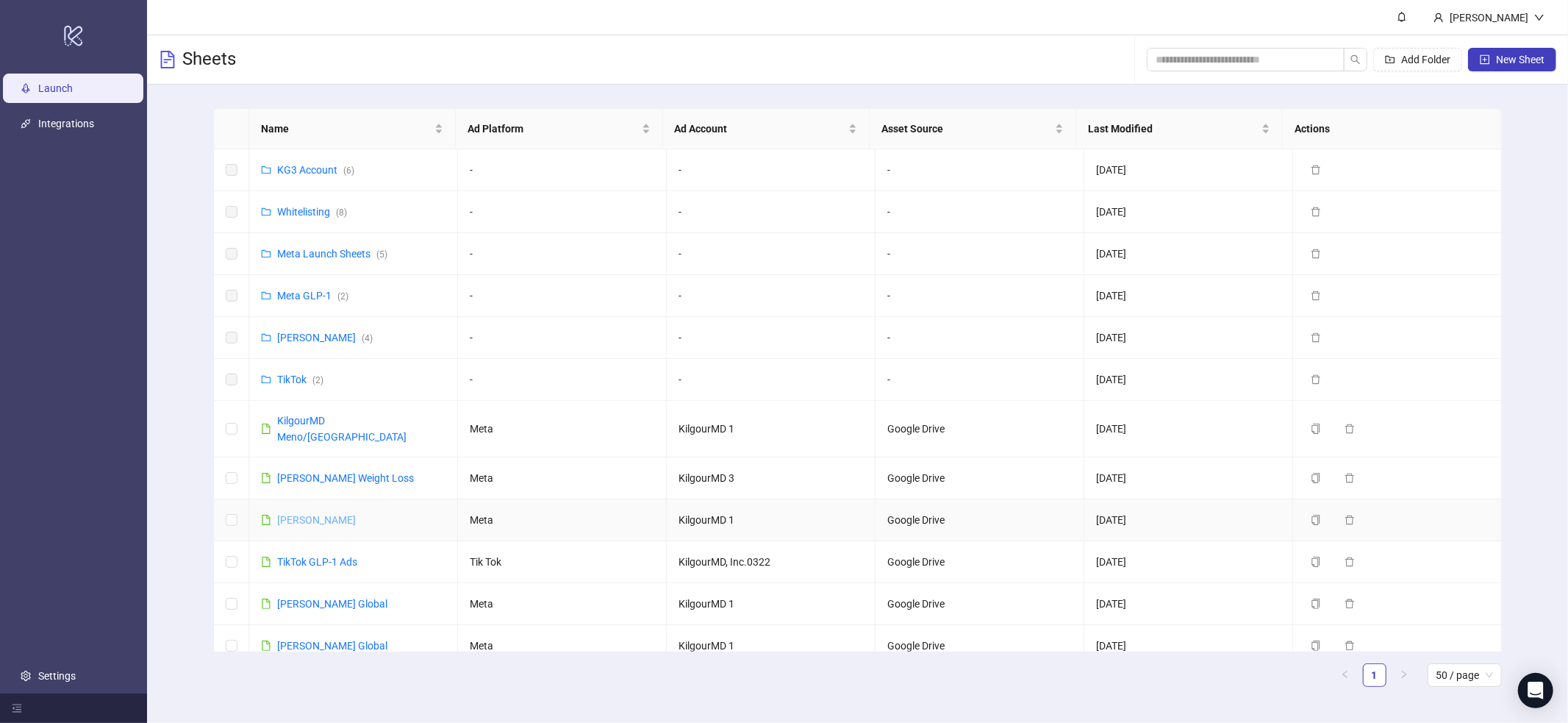
click at [356, 514] on link "[PERSON_NAME]" at bounding box center [317, 520] width 79 height 12
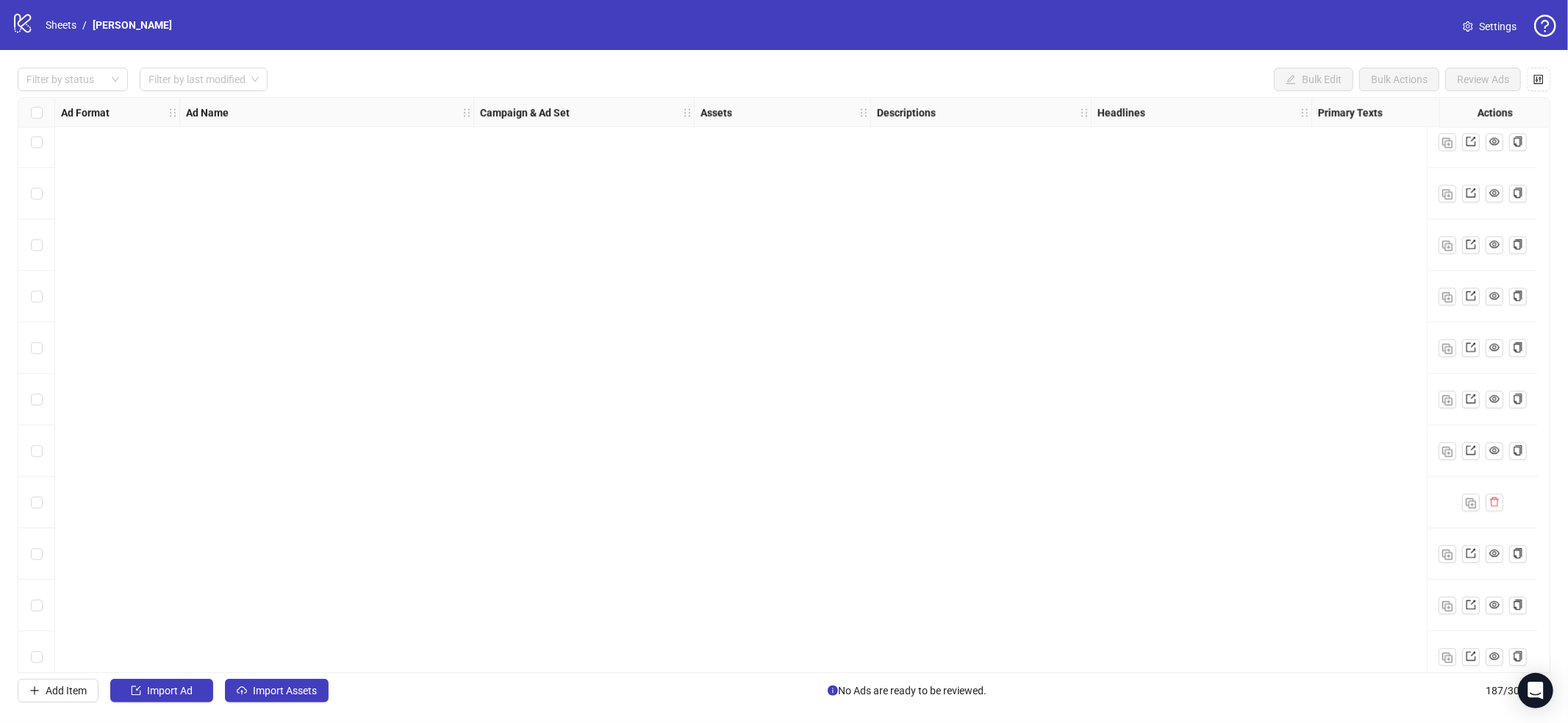
scroll to position [9084, 0]
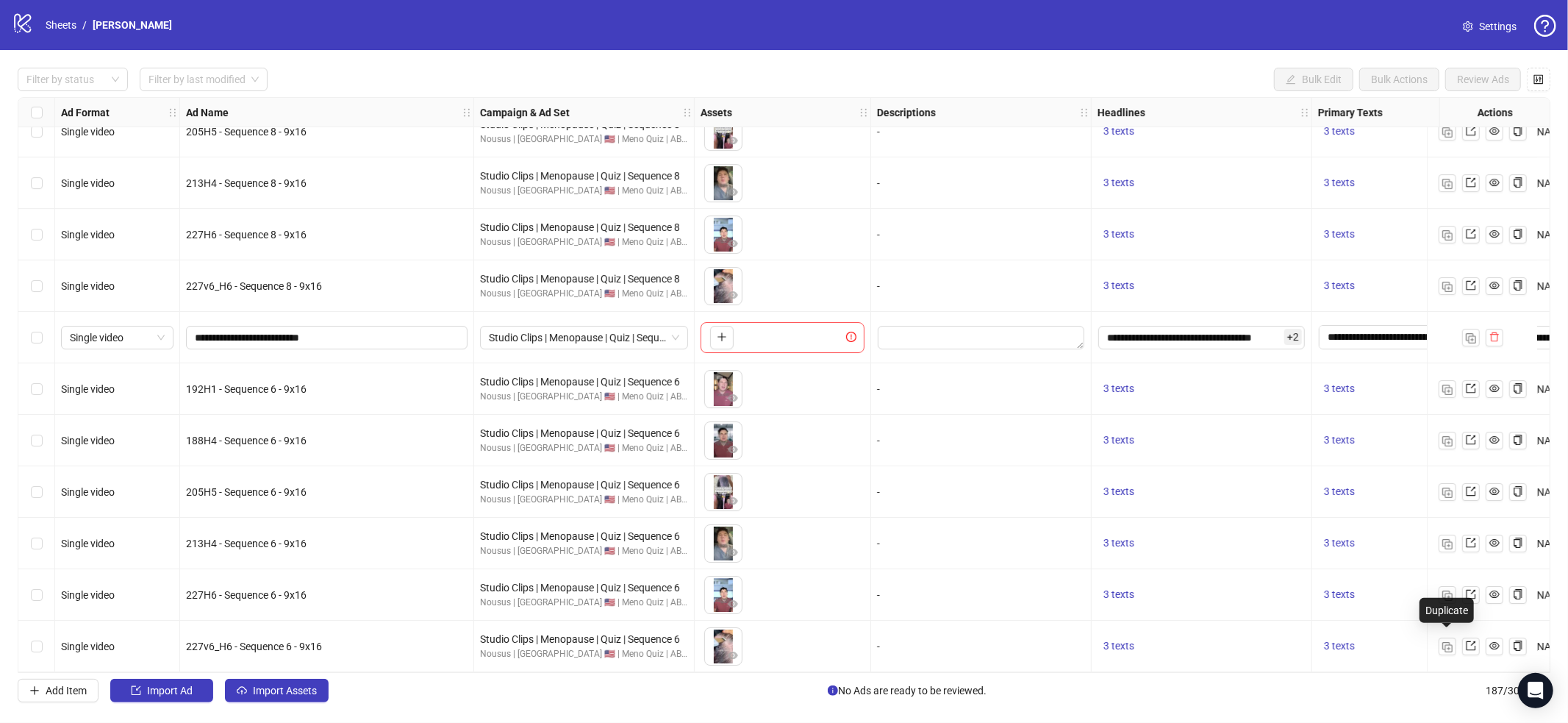
click at [1439, 643] on button "button" at bounding box center [1447, 646] width 17 height 17
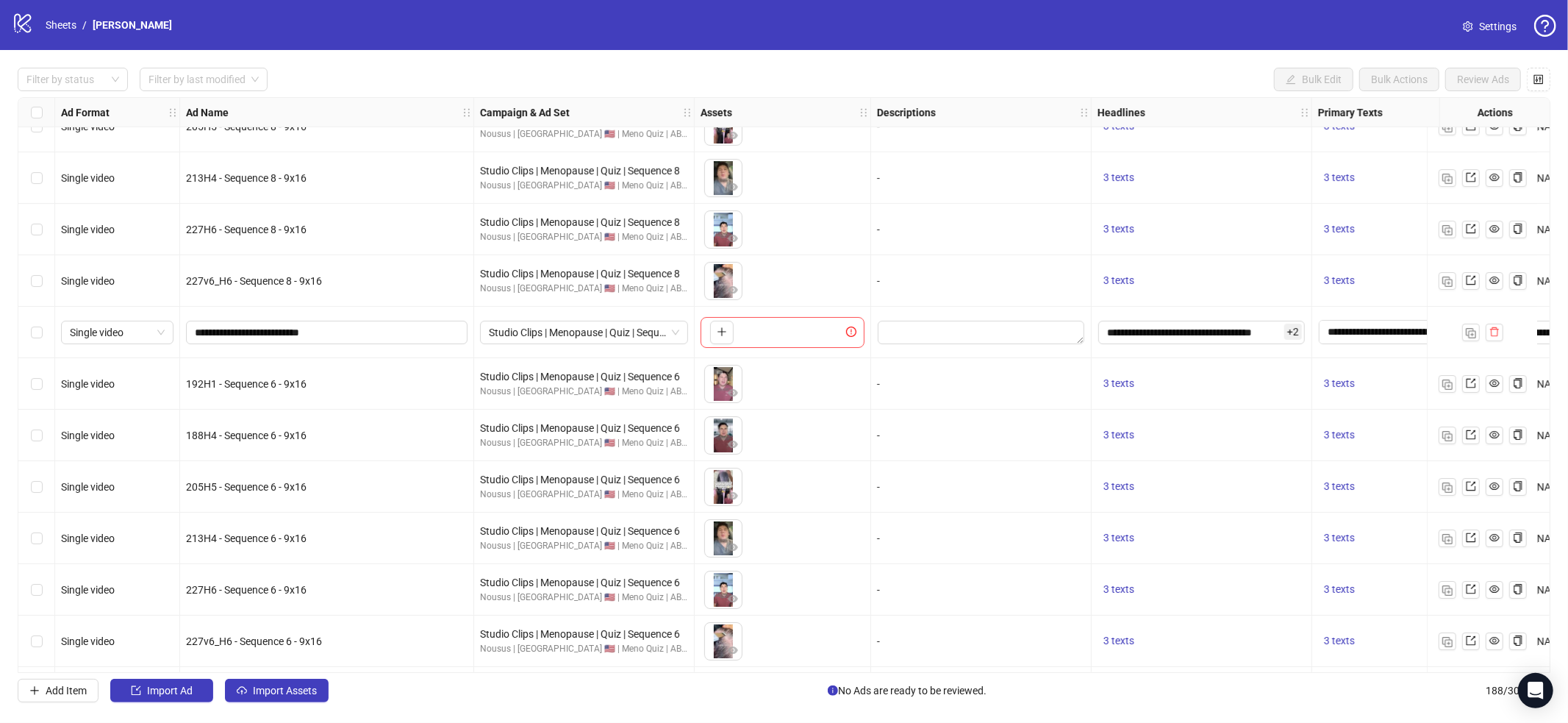
scroll to position [9135, 0]
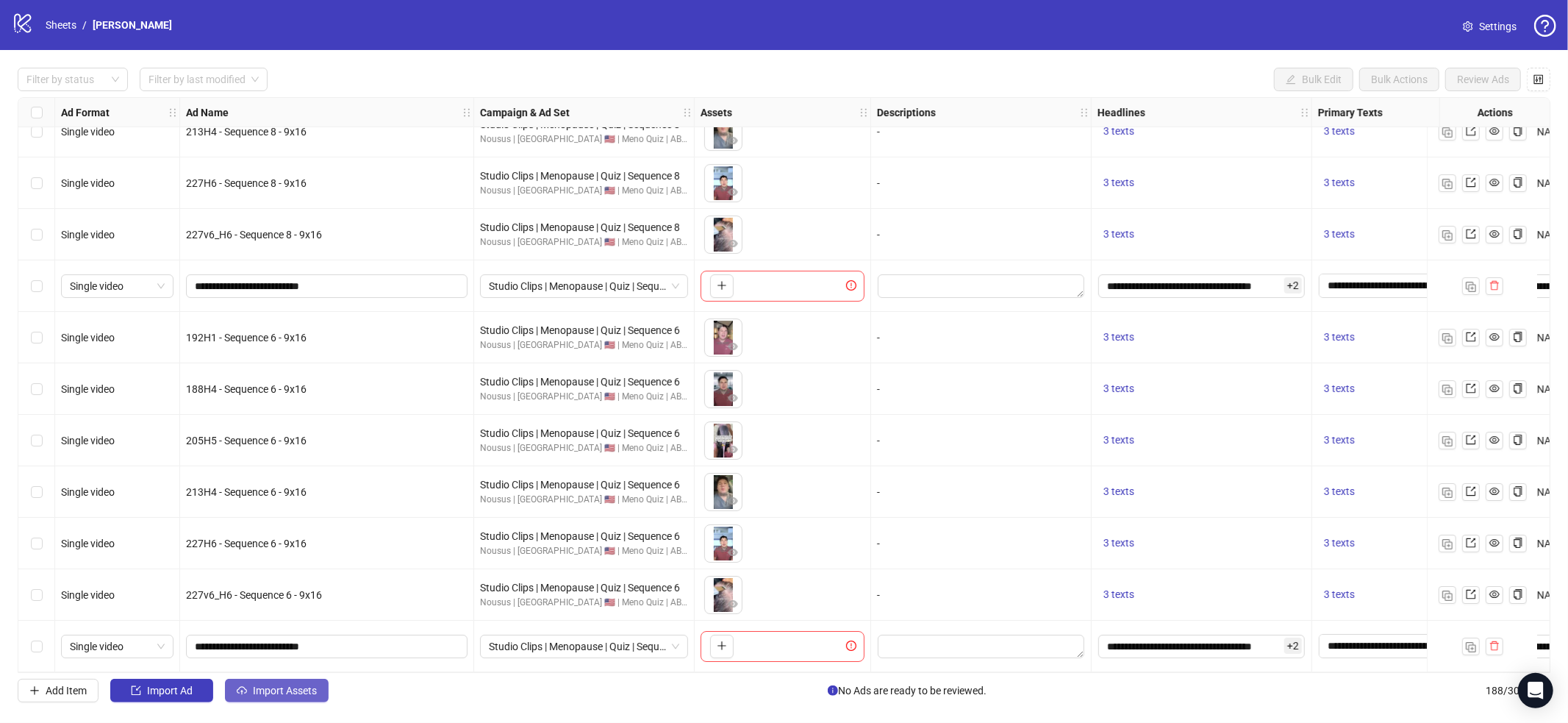
click at [292, 693] on span "Import Assets" at bounding box center [285, 690] width 64 height 12
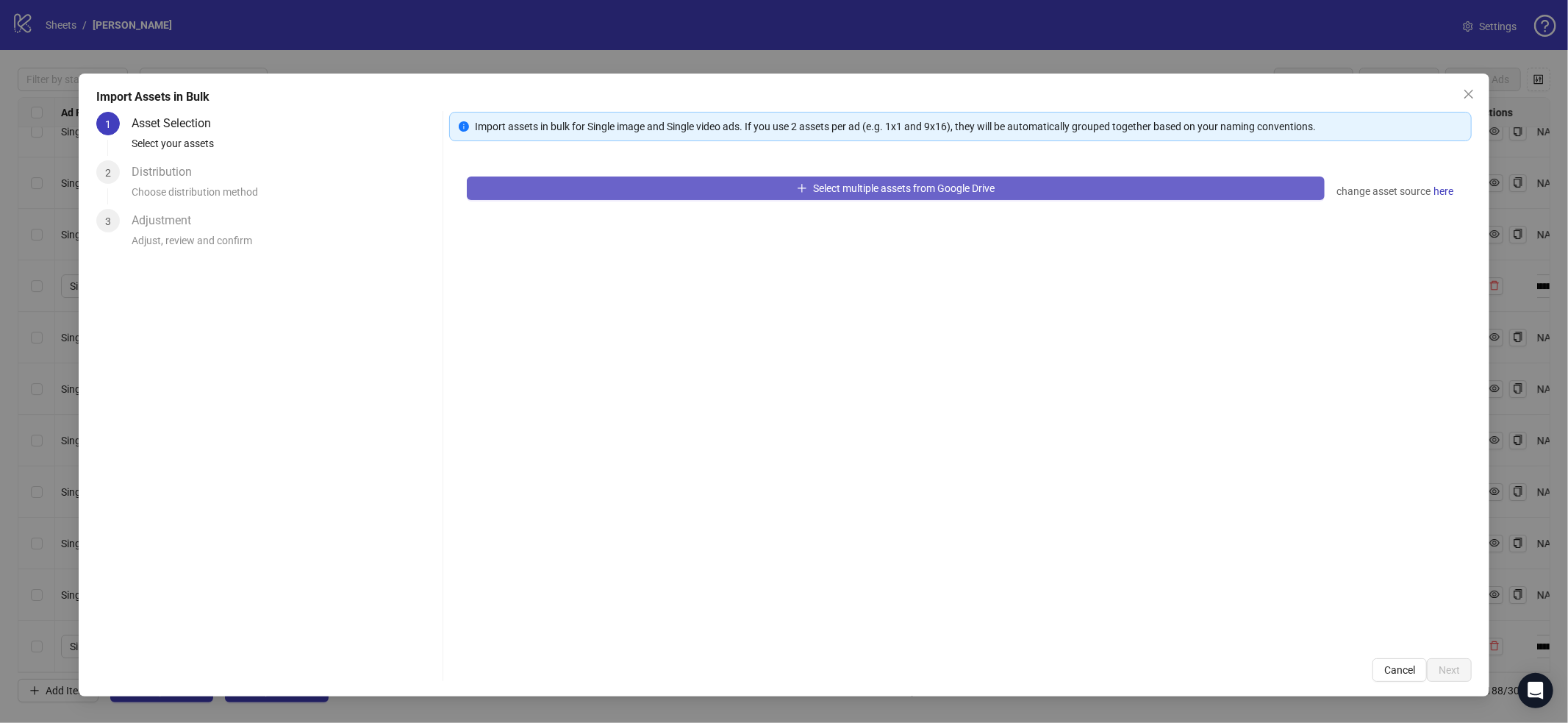
click at [623, 189] on button "Select multiple assets from Google Drive" at bounding box center [896, 188] width 858 height 24
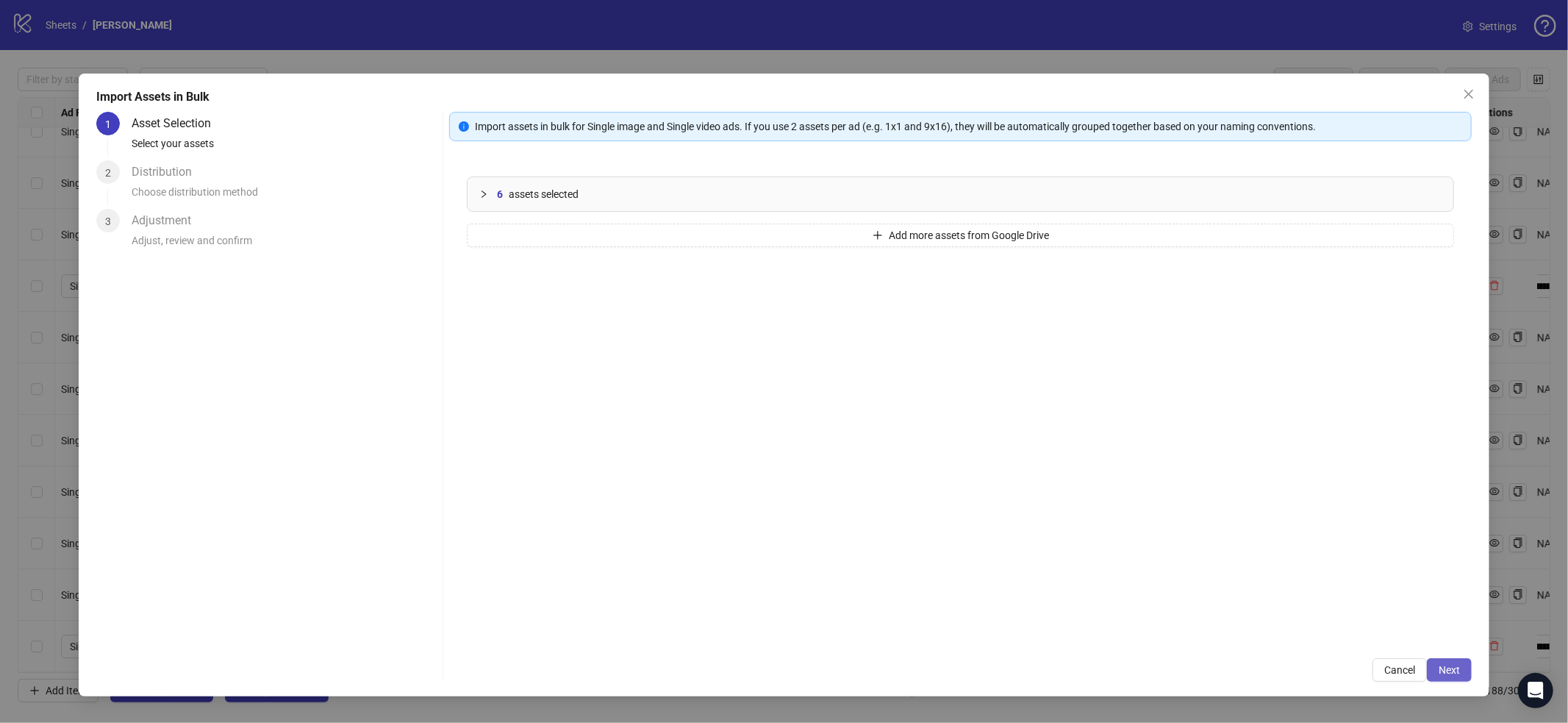
click at [1443, 674] on span "Next" at bounding box center [1449, 669] width 21 height 12
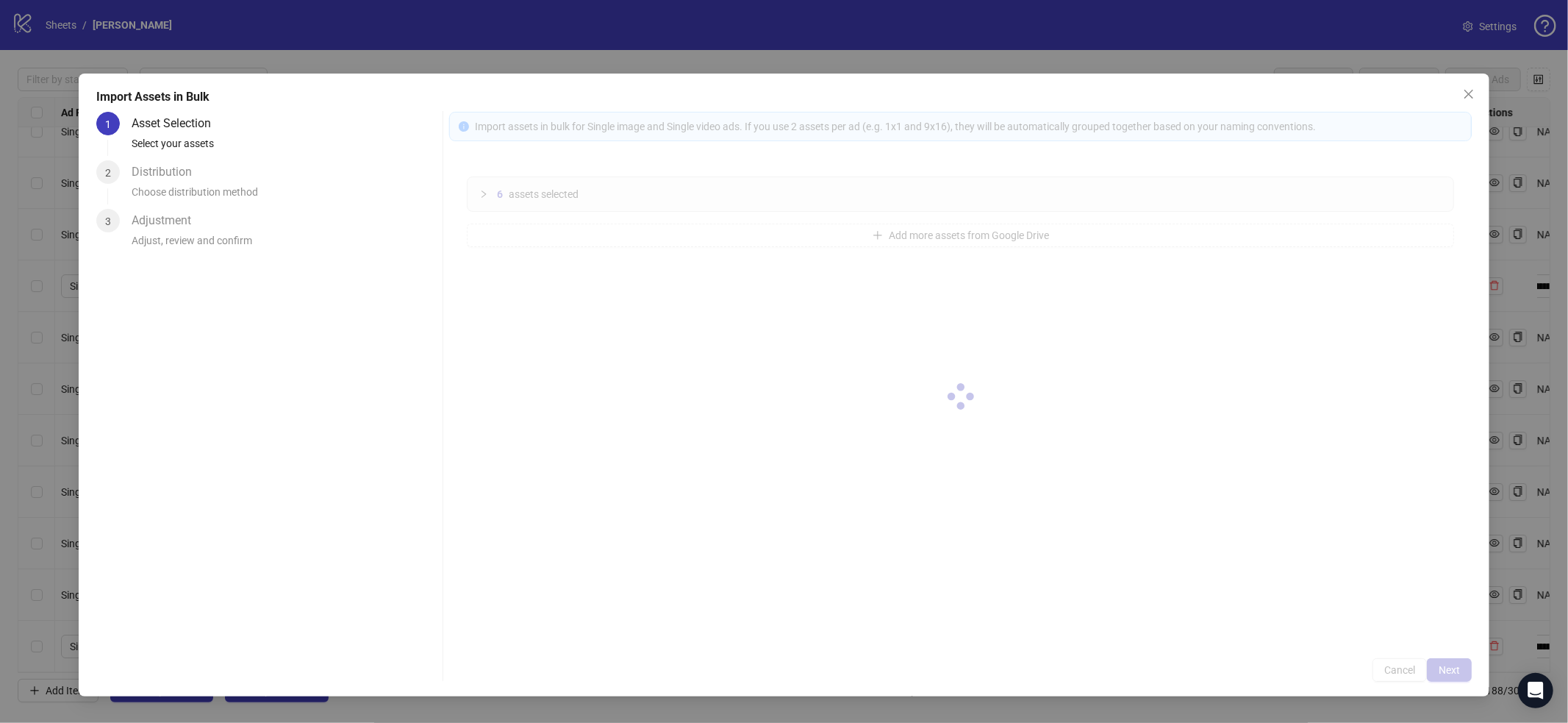
click at [1443, 674] on div at bounding box center [960, 397] width 1023 height 570
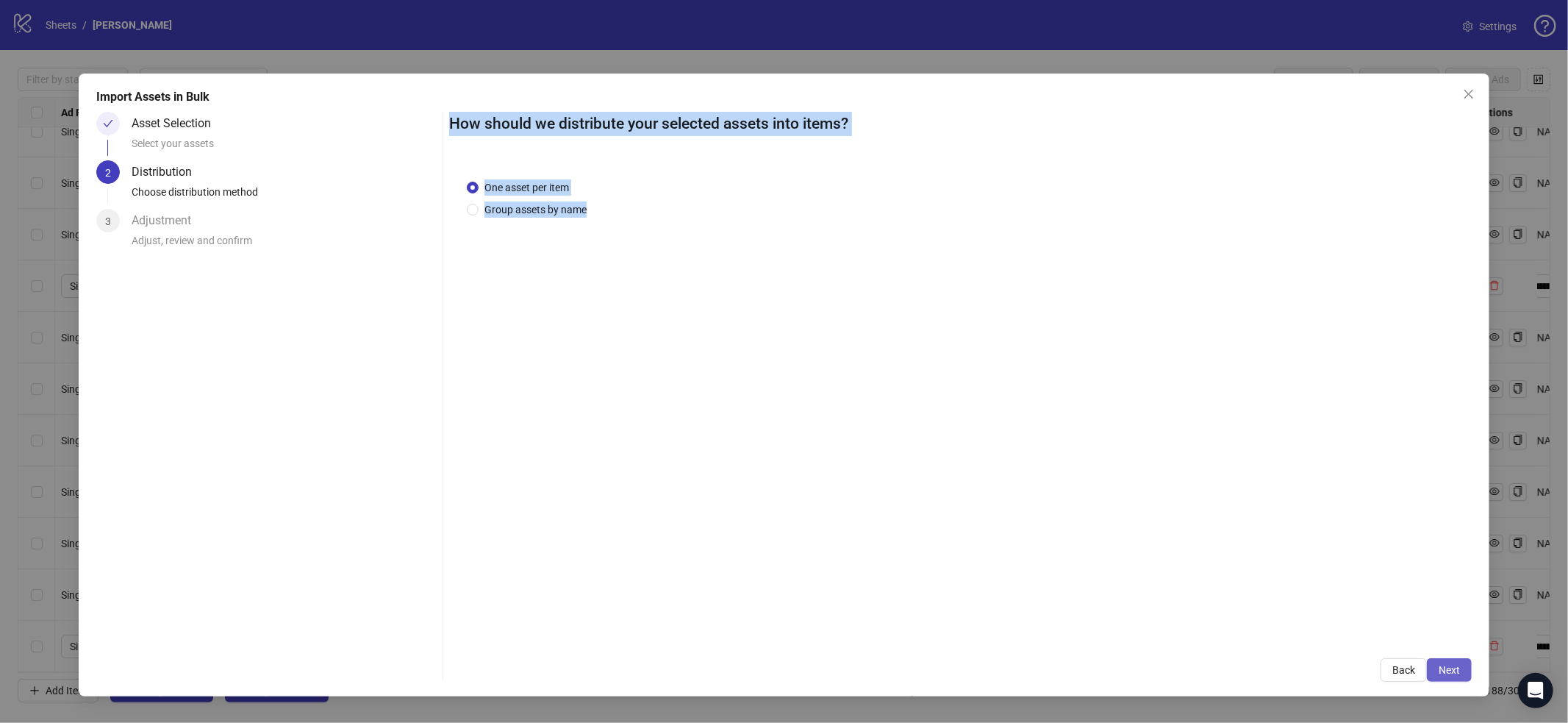
click at [1441, 668] on span "Next" at bounding box center [1449, 669] width 21 height 12
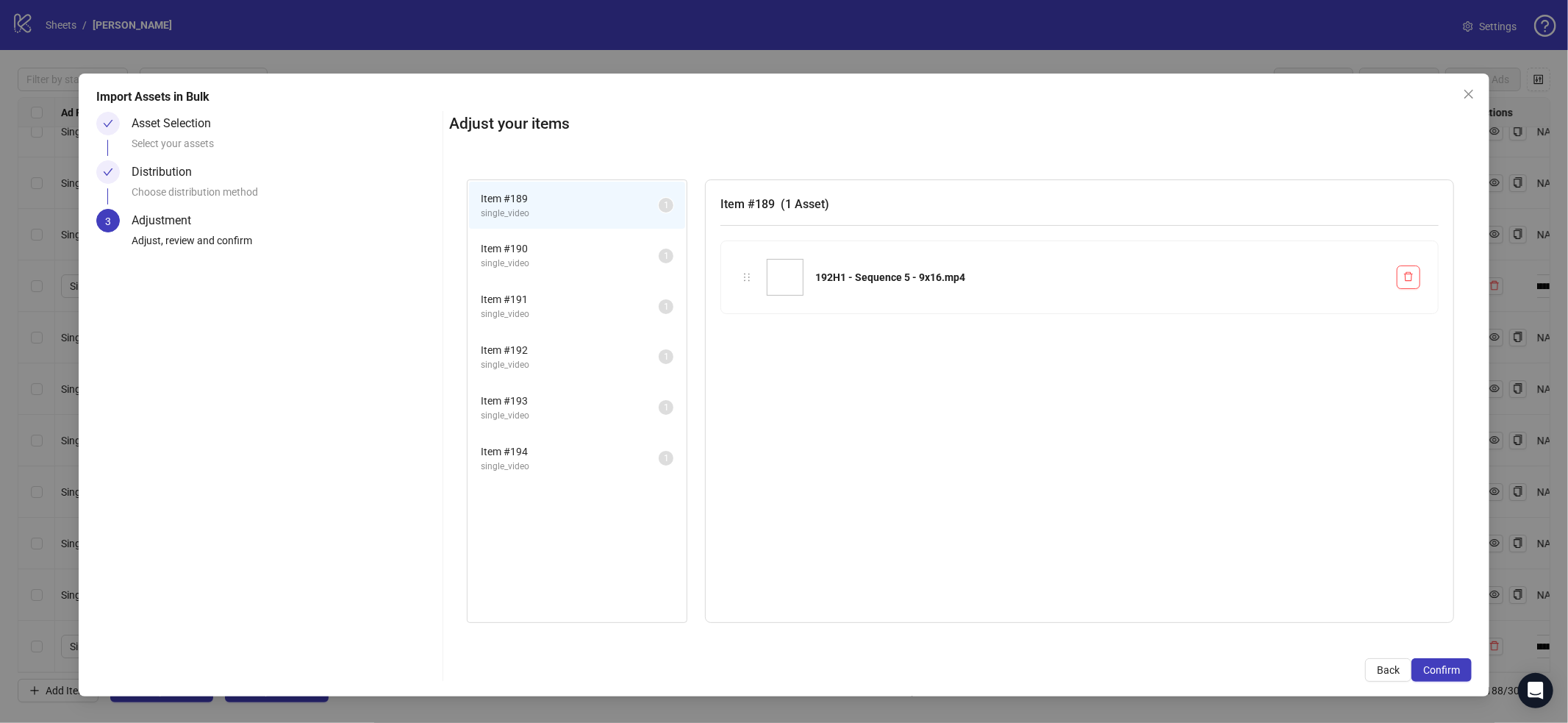
click at [1441, 668] on span "Confirm" at bounding box center [1441, 669] width 37 height 12
click at [1435, 688] on div "Import Assets in Bulk Asset Selection Select your assets Distribution Choose di…" at bounding box center [785, 385] width 1412 height 623
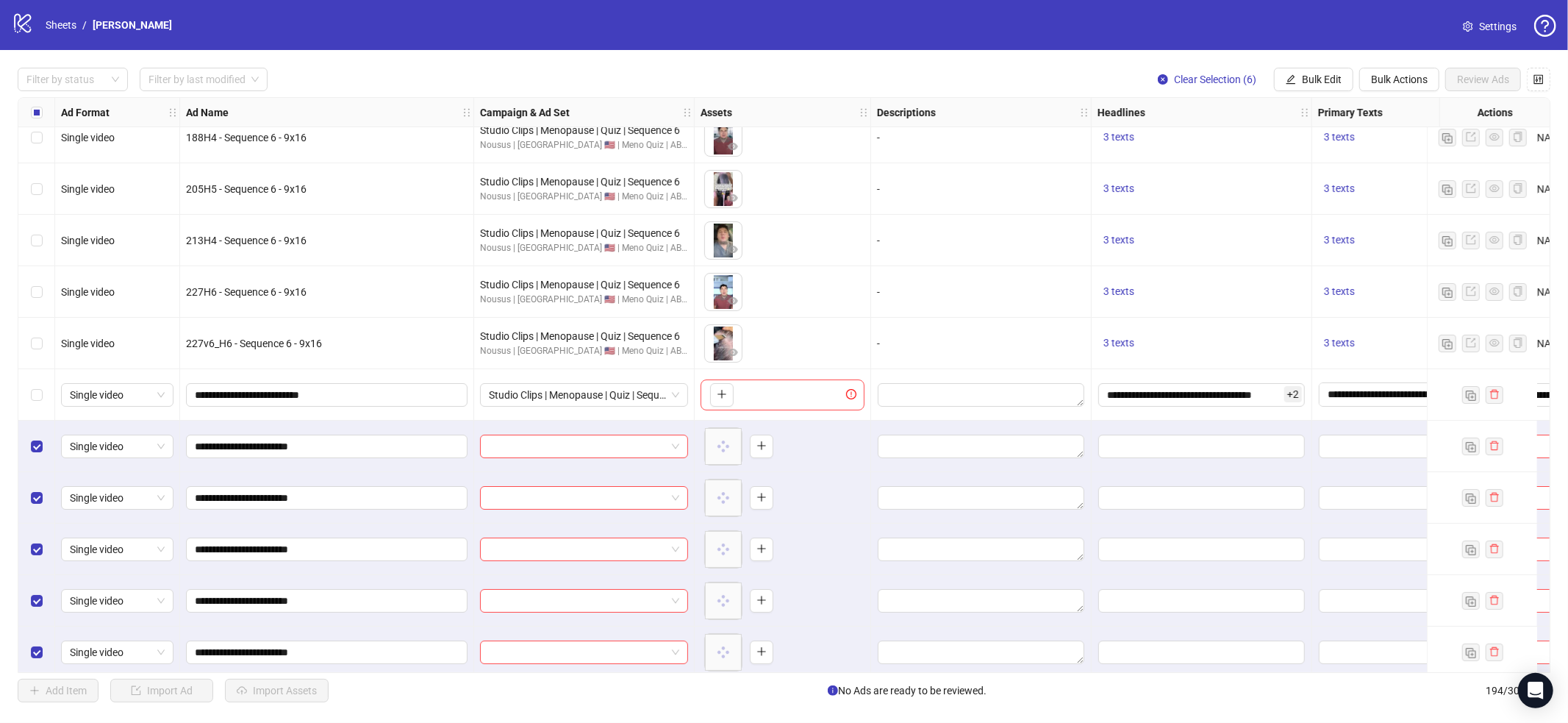
scroll to position [9443, 0]
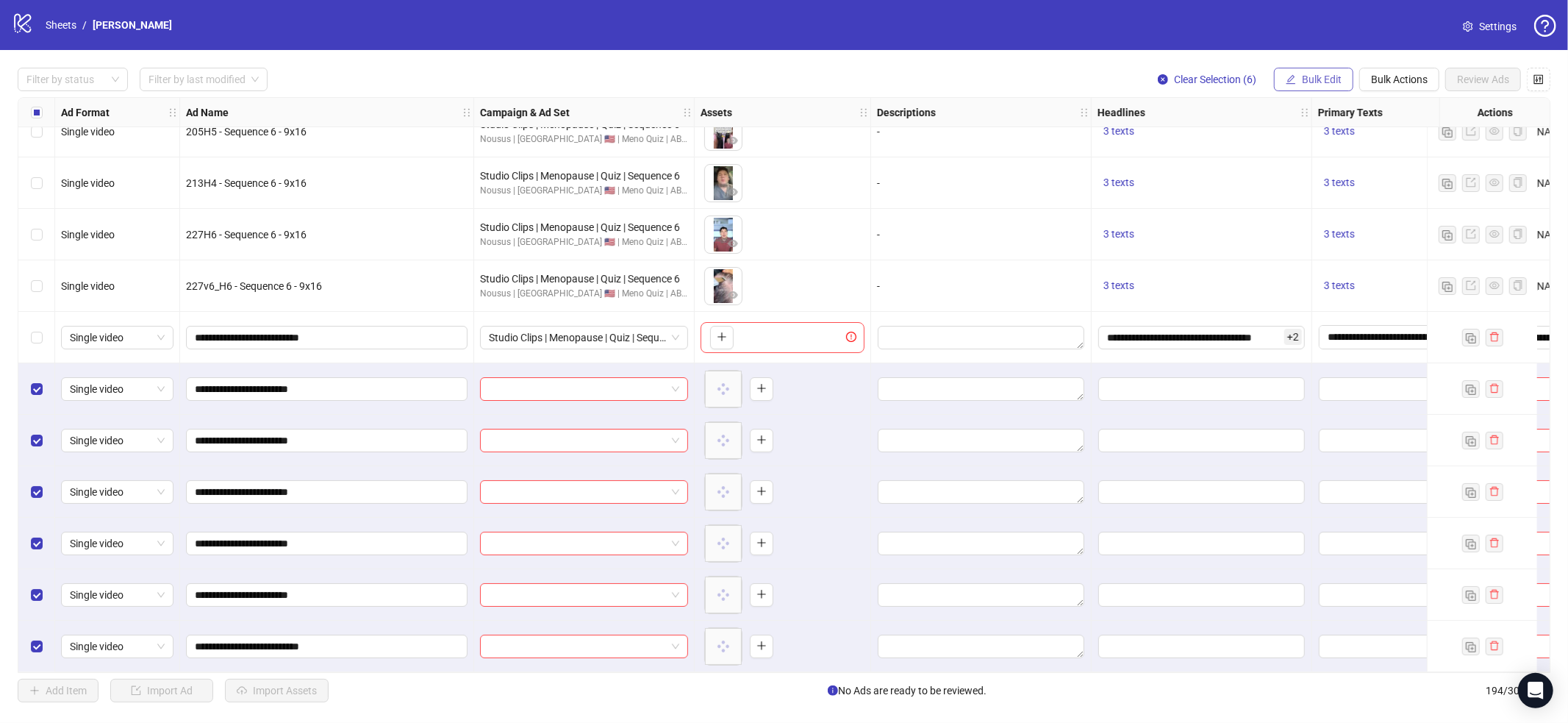
click at [1283, 72] on button "Bulk Edit" at bounding box center [1314, 79] width 79 height 24
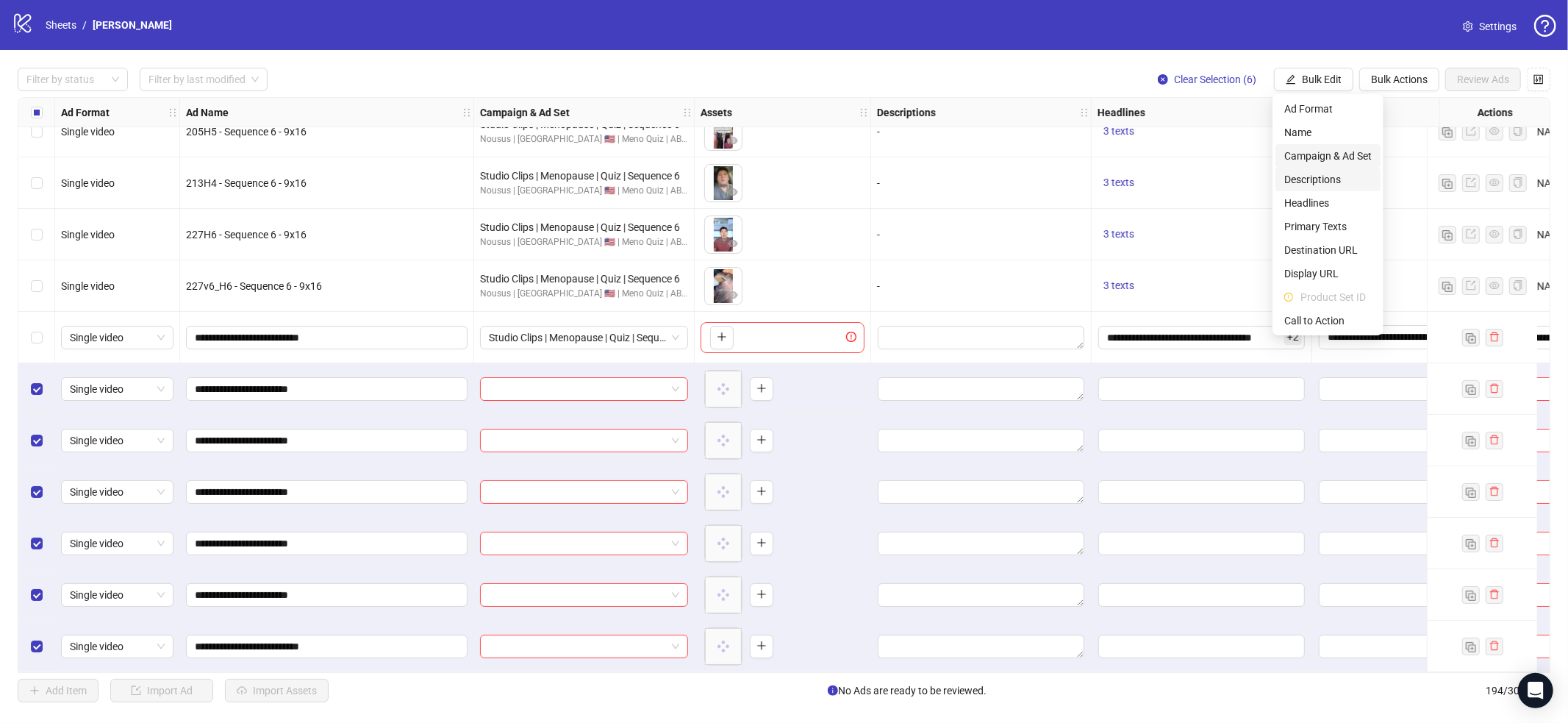
click at [1319, 151] on span "Campaign & Ad Set" at bounding box center [1328, 156] width 87 height 16
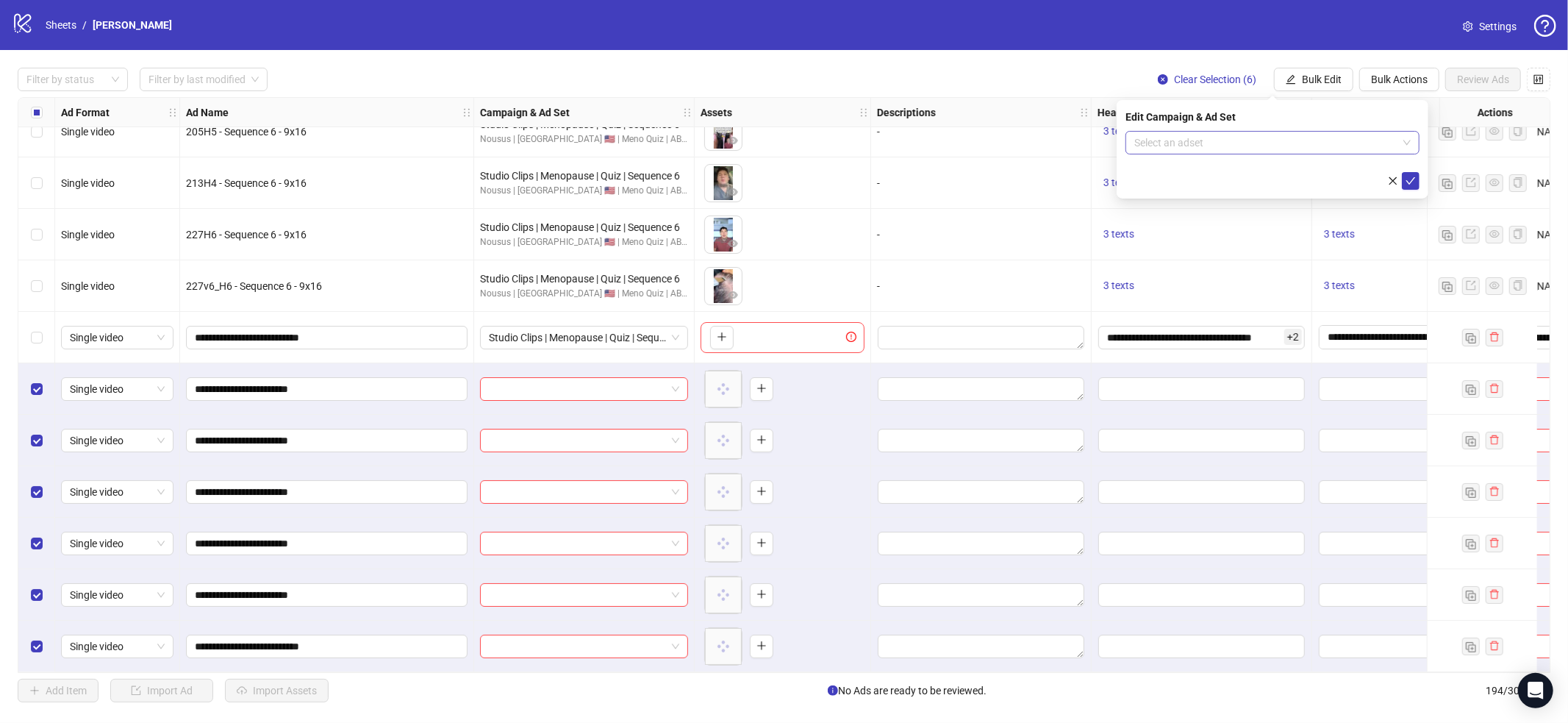
click at [1308, 148] on input "search" at bounding box center [1266, 142] width 264 height 22
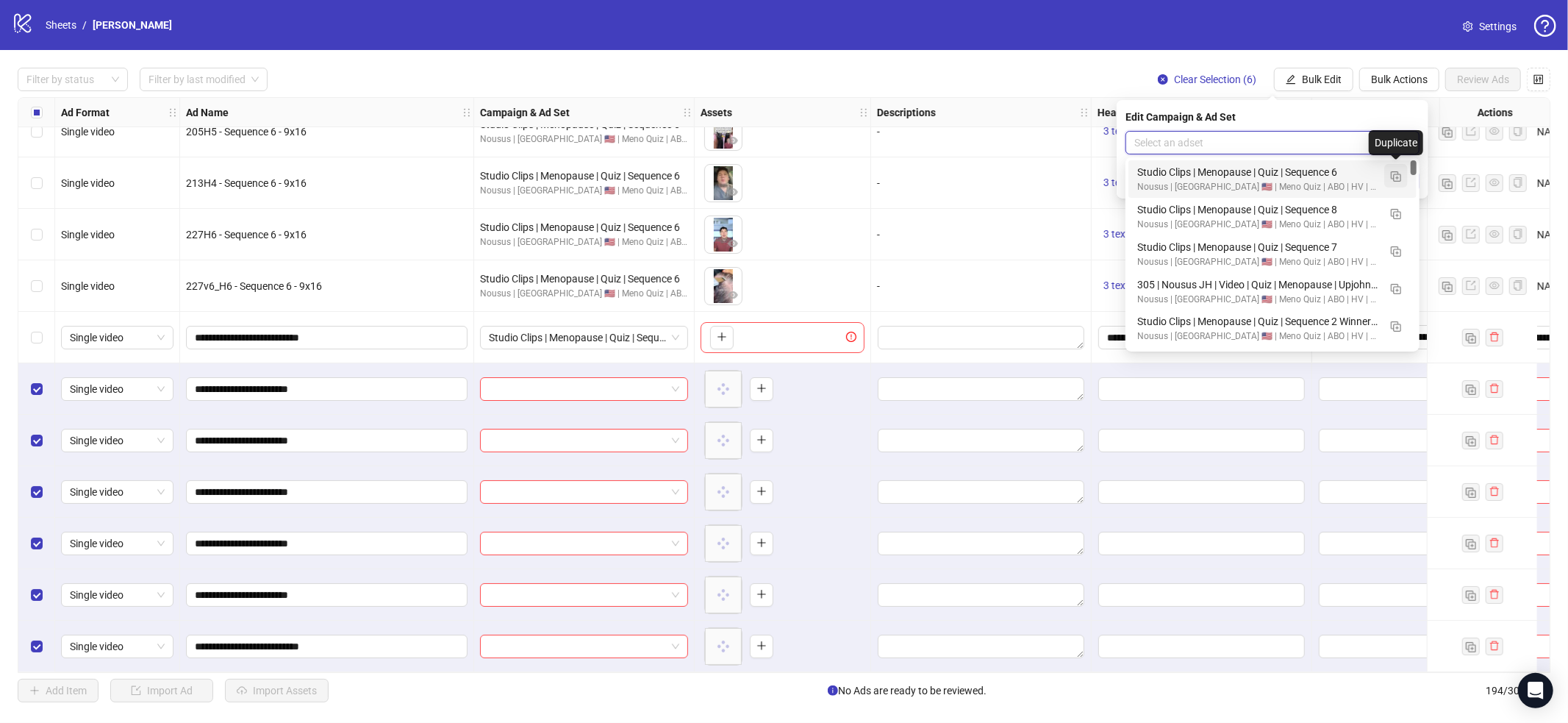
click at [1398, 174] on img "button" at bounding box center [1396, 176] width 10 height 10
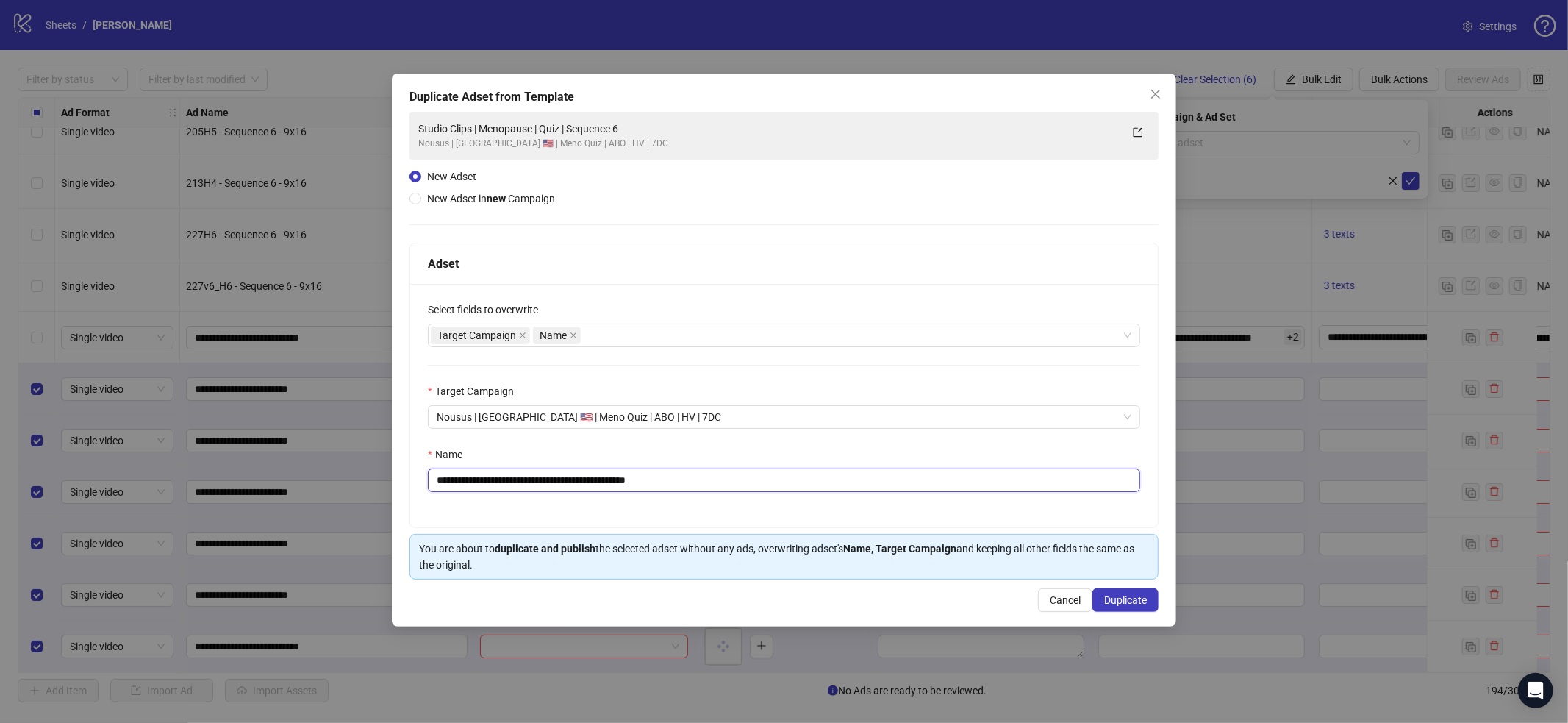
click at [987, 476] on input "**********" at bounding box center [784, 480] width 712 height 24
paste input "text"
type input "**********"
click at [1137, 599] on span "Duplicate" at bounding box center [1126, 599] width 43 height 12
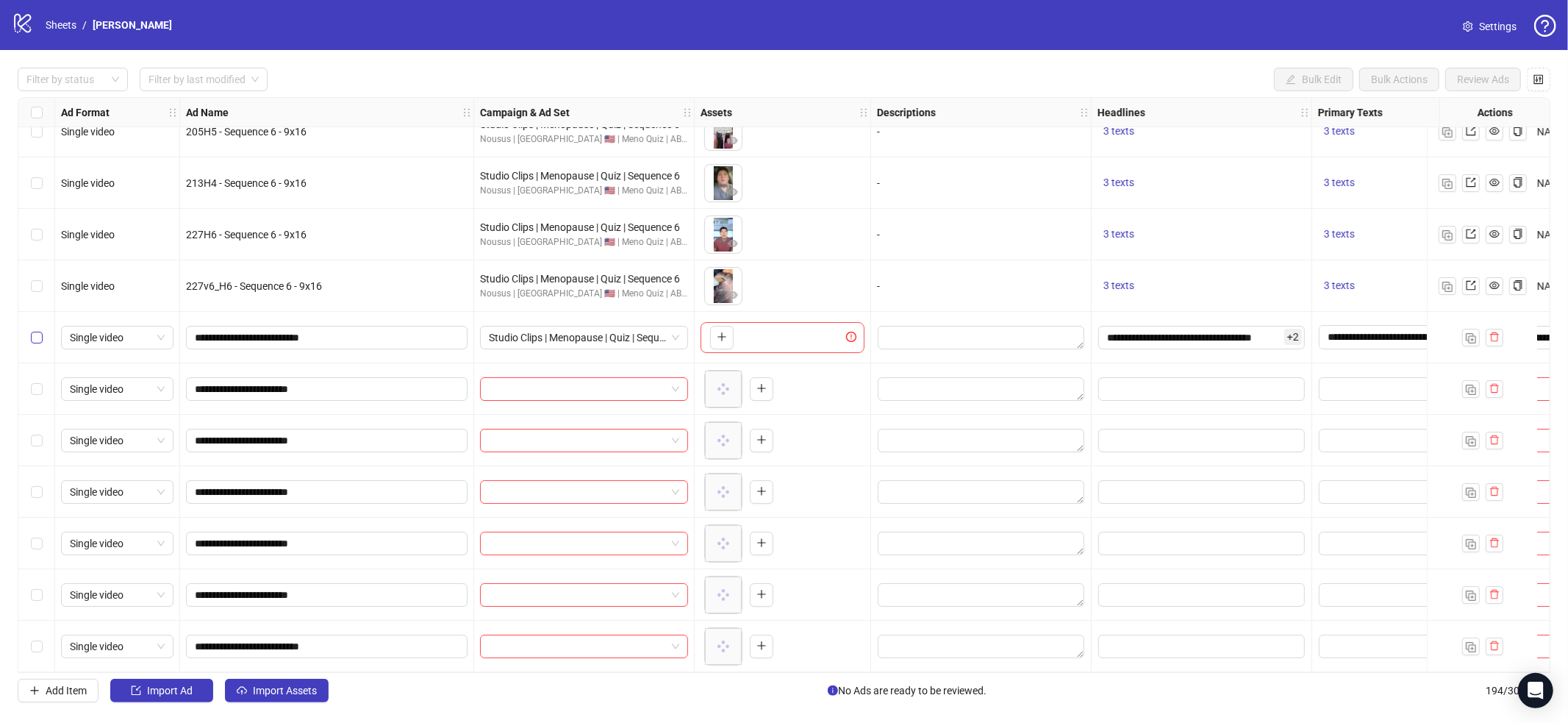
click at [40, 329] on label "Select row 188" at bounding box center [36, 338] width 12 height 16
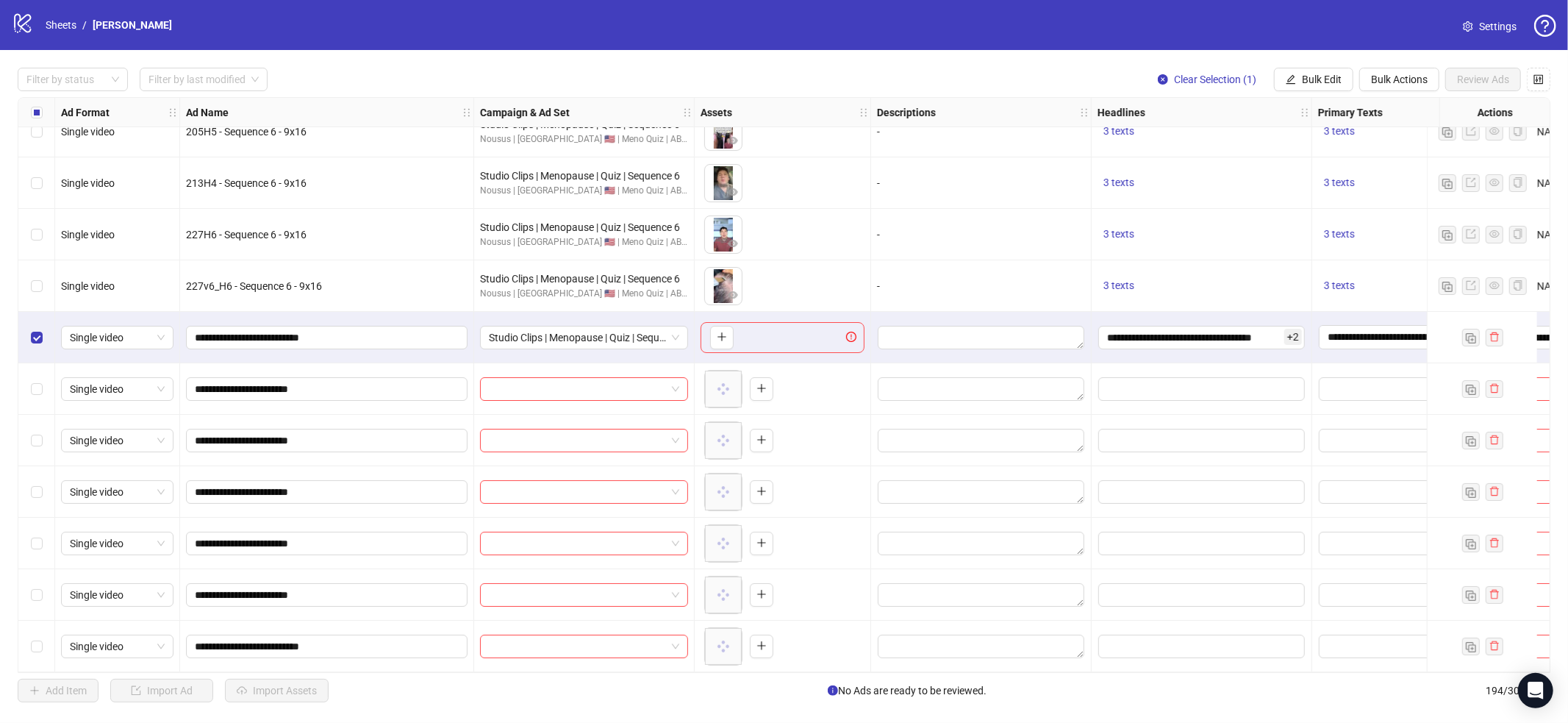
click at [34, 650] on div "Select row 194" at bounding box center [36, 646] width 37 height 51
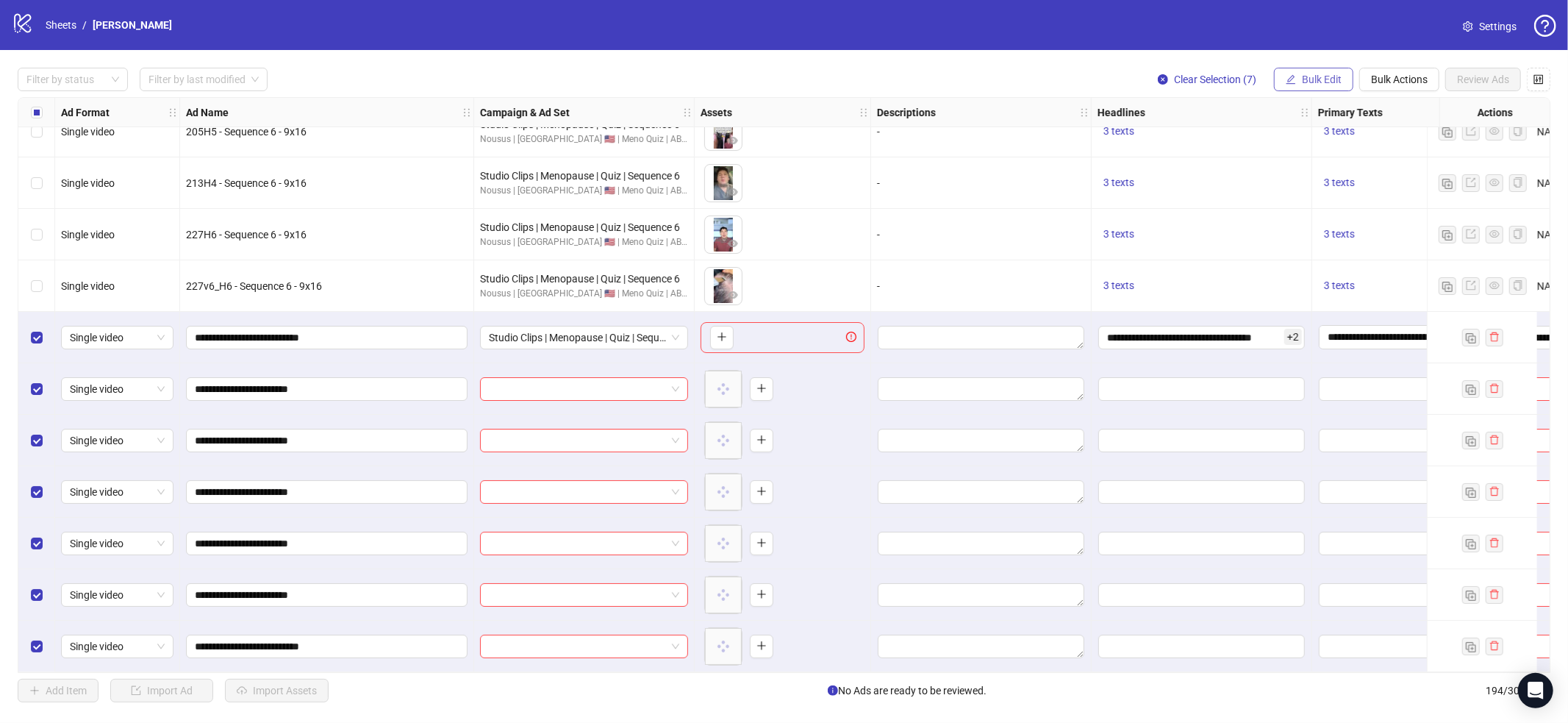
click at [1299, 76] on button "Bulk Edit" at bounding box center [1314, 79] width 79 height 24
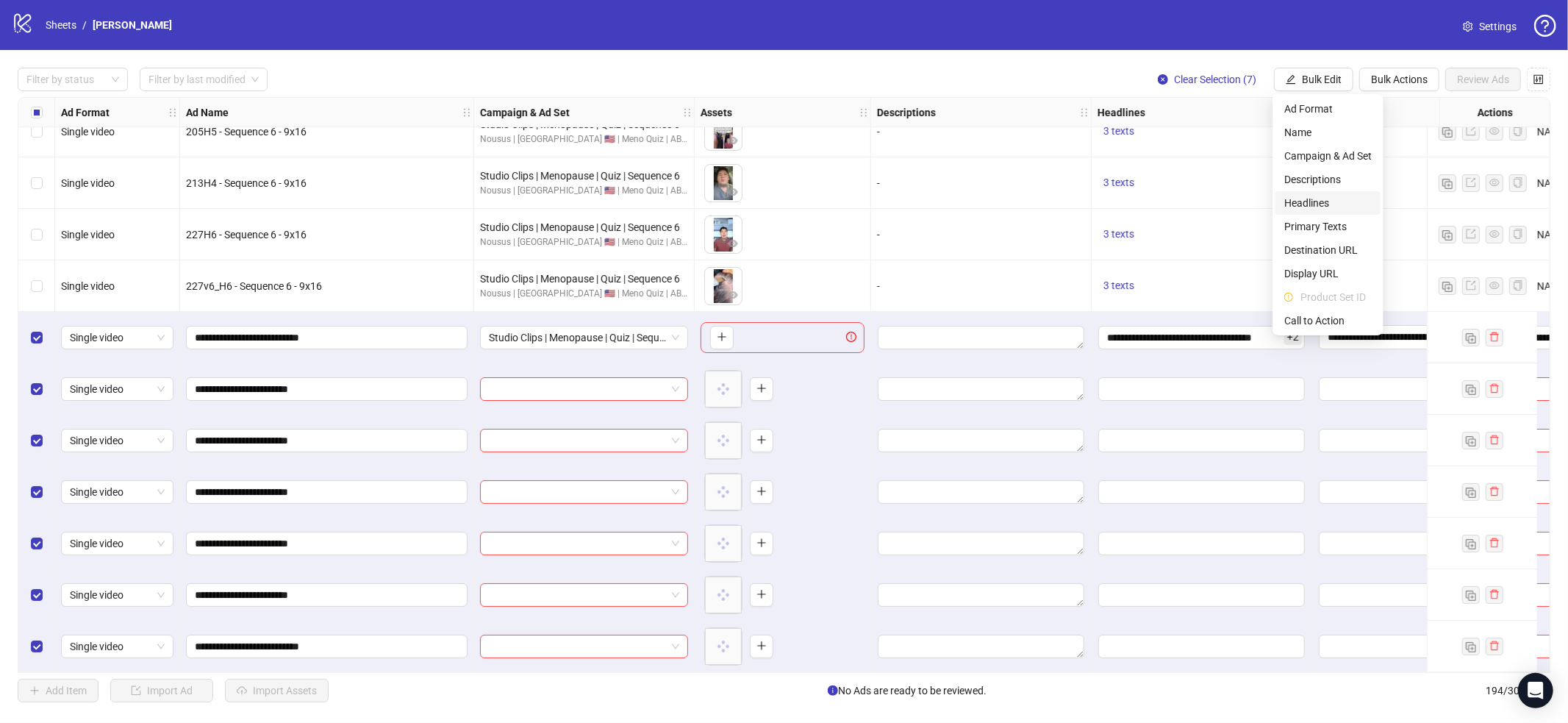
click at [1330, 197] on span "Headlines" at bounding box center [1328, 203] width 87 height 16
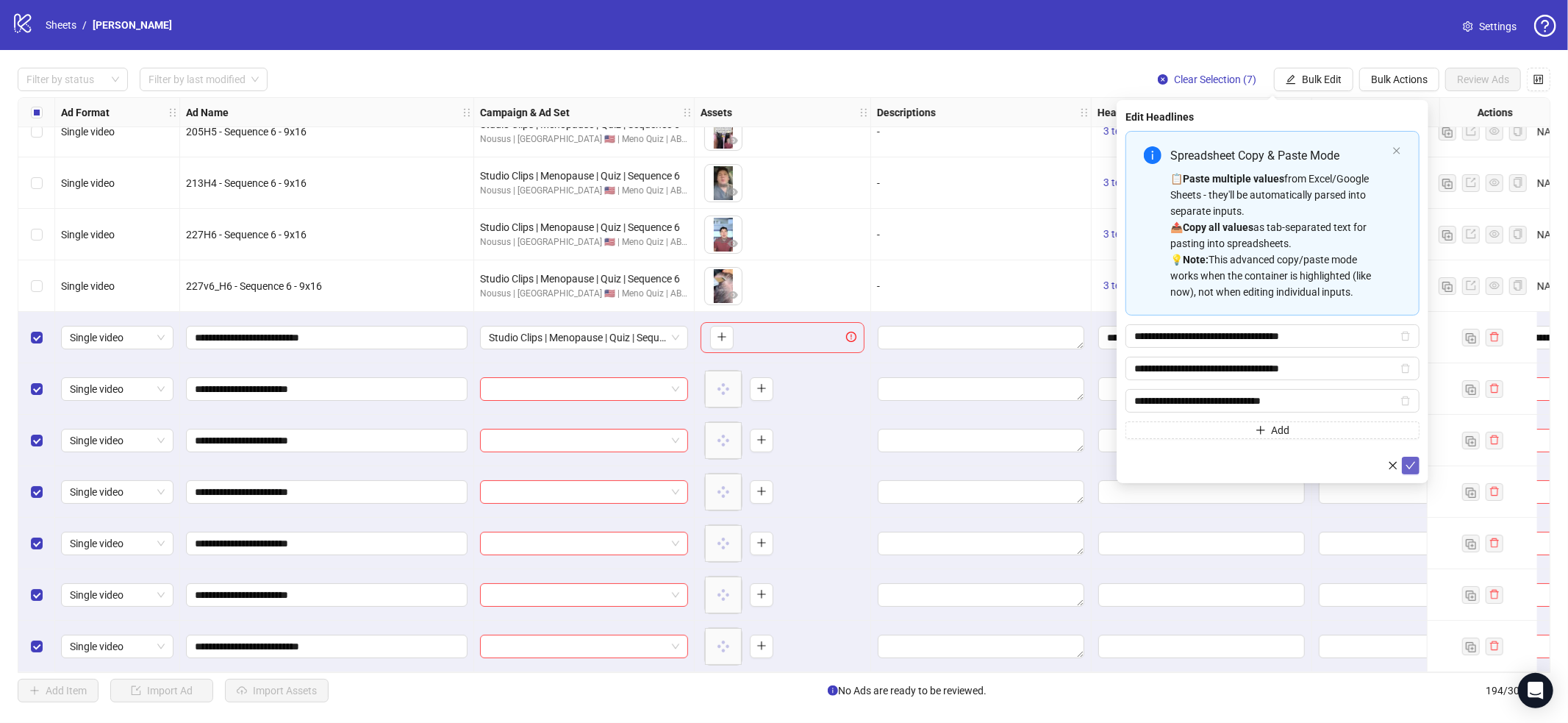
click at [1414, 460] on icon "check" at bounding box center [1411, 465] width 10 height 10
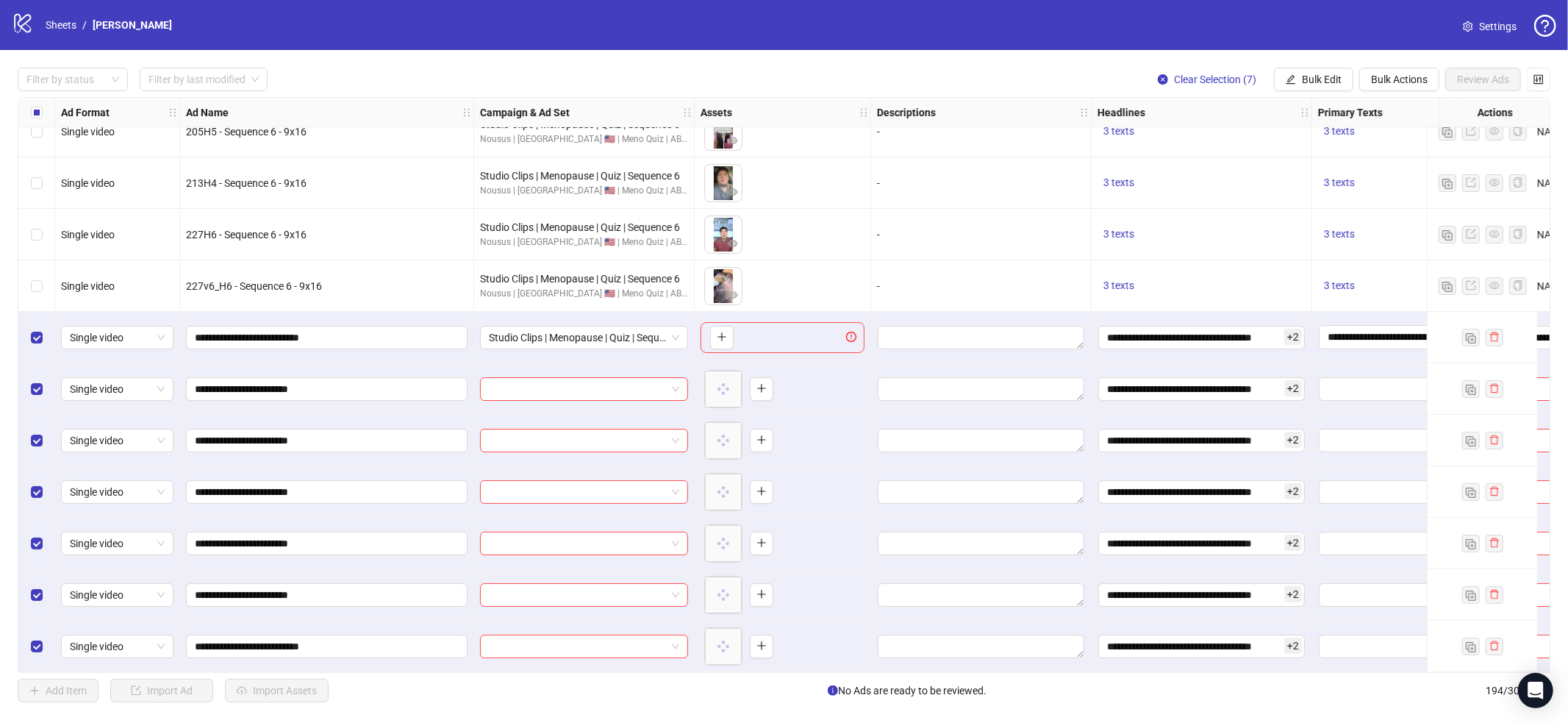
click at [1313, 95] on div "Filter by status Filter by last modified Clear Selection (7) Bulk Edit Bulk Act…" at bounding box center [784, 385] width 1568 height 669
click at [1318, 92] on div "Filter by status Filter by last modified Clear Selection (7) Bulk Edit Bulk Act…" at bounding box center [784, 385] width 1568 height 669
click at [1319, 91] on button "Bulk Edit" at bounding box center [1314, 79] width 79 height 24
click at [1329, 230] on span "Primary Texts" at bounding box center [1328, 226] width 87 height 16
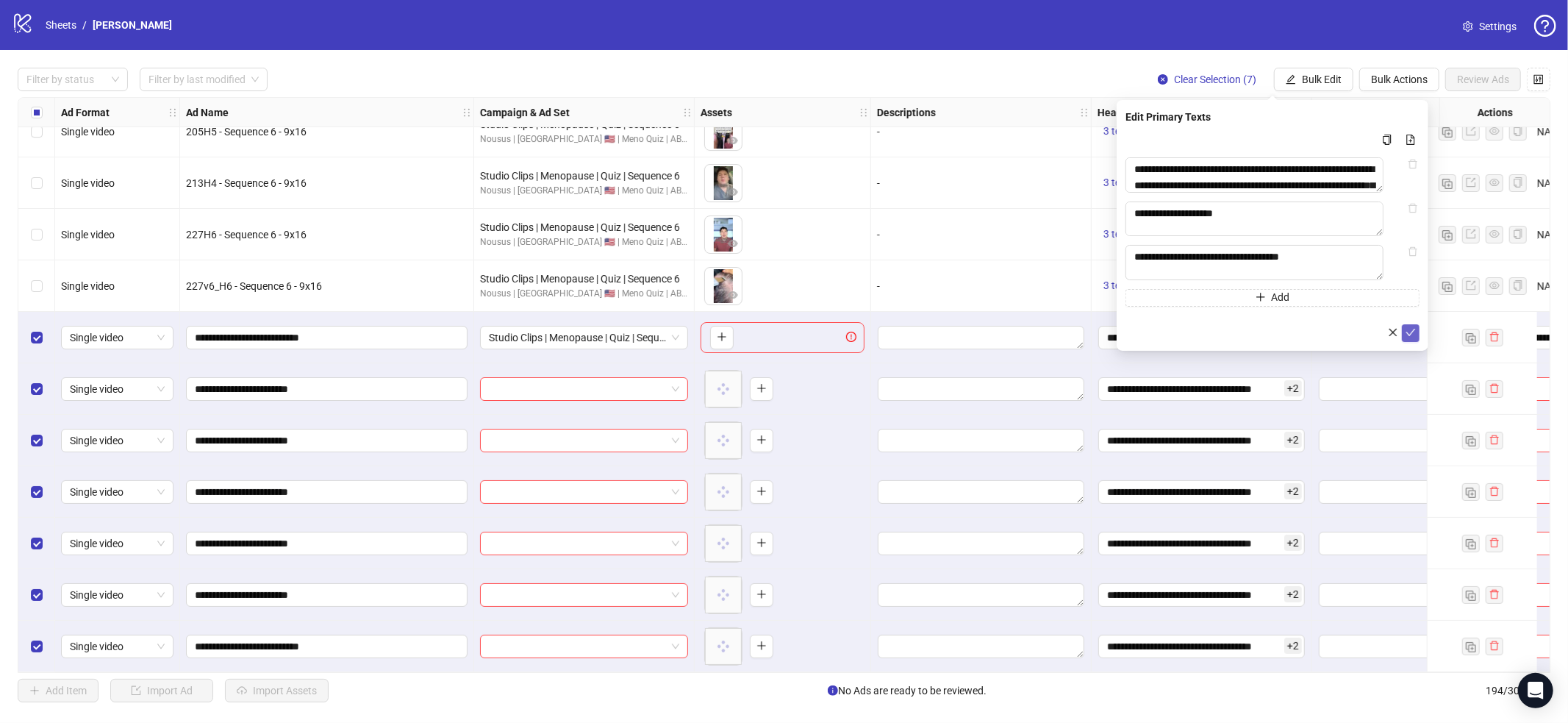
click at [1413, 338] on icon "check" at bounding box center [1411, 332] width 10 height 10
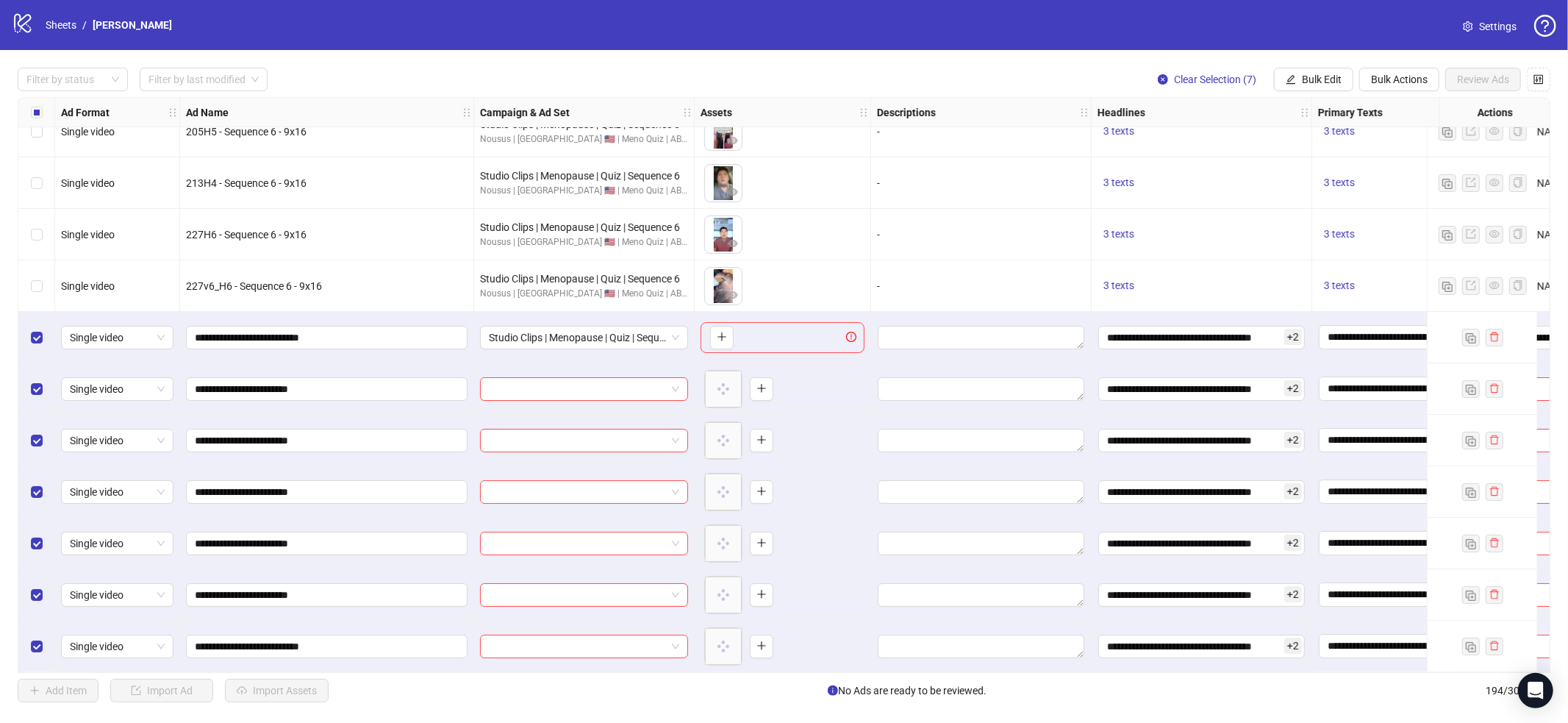
click at [1306, 65] on div "Filter by status Filter by last modified Clear Selection (7) Bulk Edit Bulk Act…" at bounding box center [784, 385] width 1568 height 669
click at [1299, 69] on button "Bulk Edit" at bounding box center [1314, 79] width 79 height 24
click at [1316, 254] on span "Destination URL" at bounding box center [1328, 250] width 87 height 16
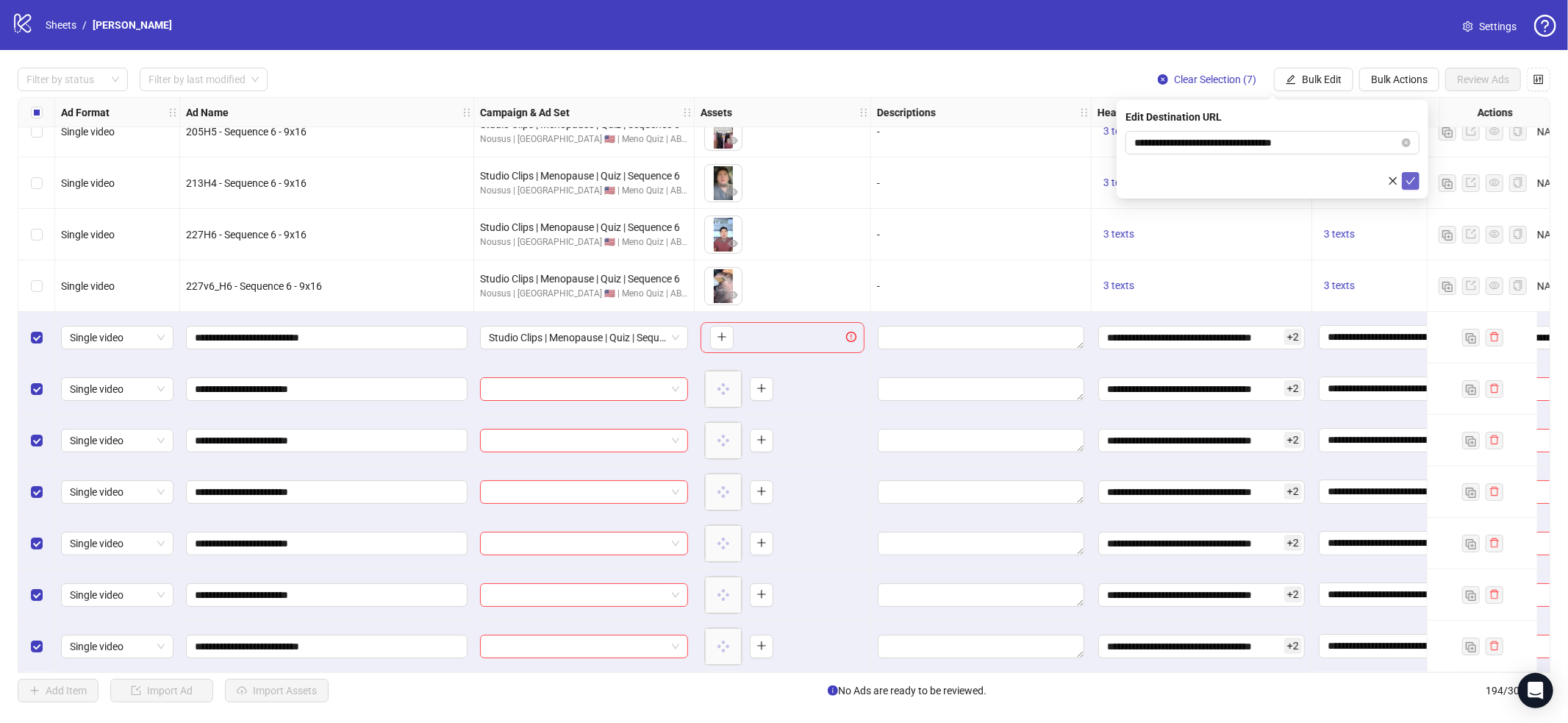
click at [1410, 187] on span "submit" at bounding box center [1411, 180] width 10 height 12
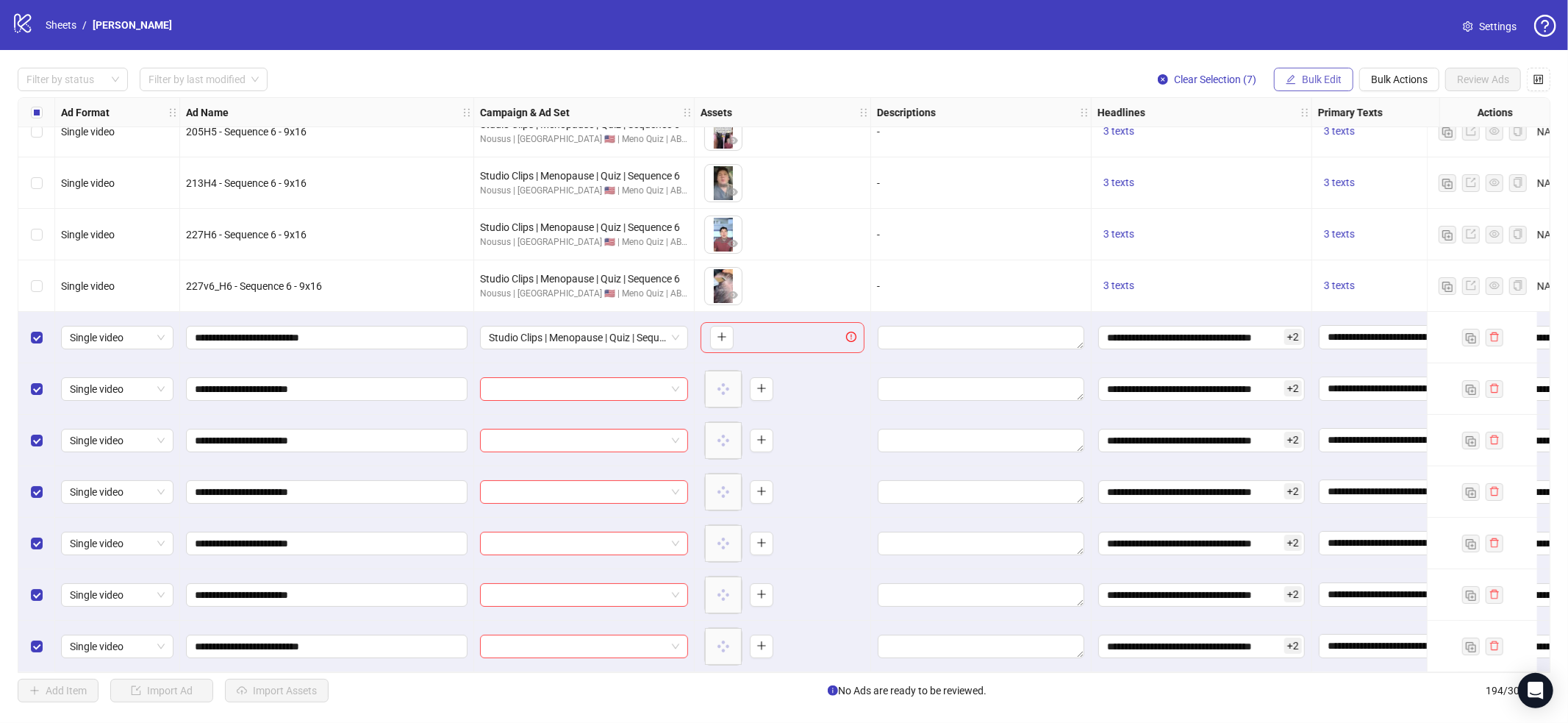
click at [1310, 71] on button "Bulk Edit" at bounding box center [1314, 79] width 79 height 24
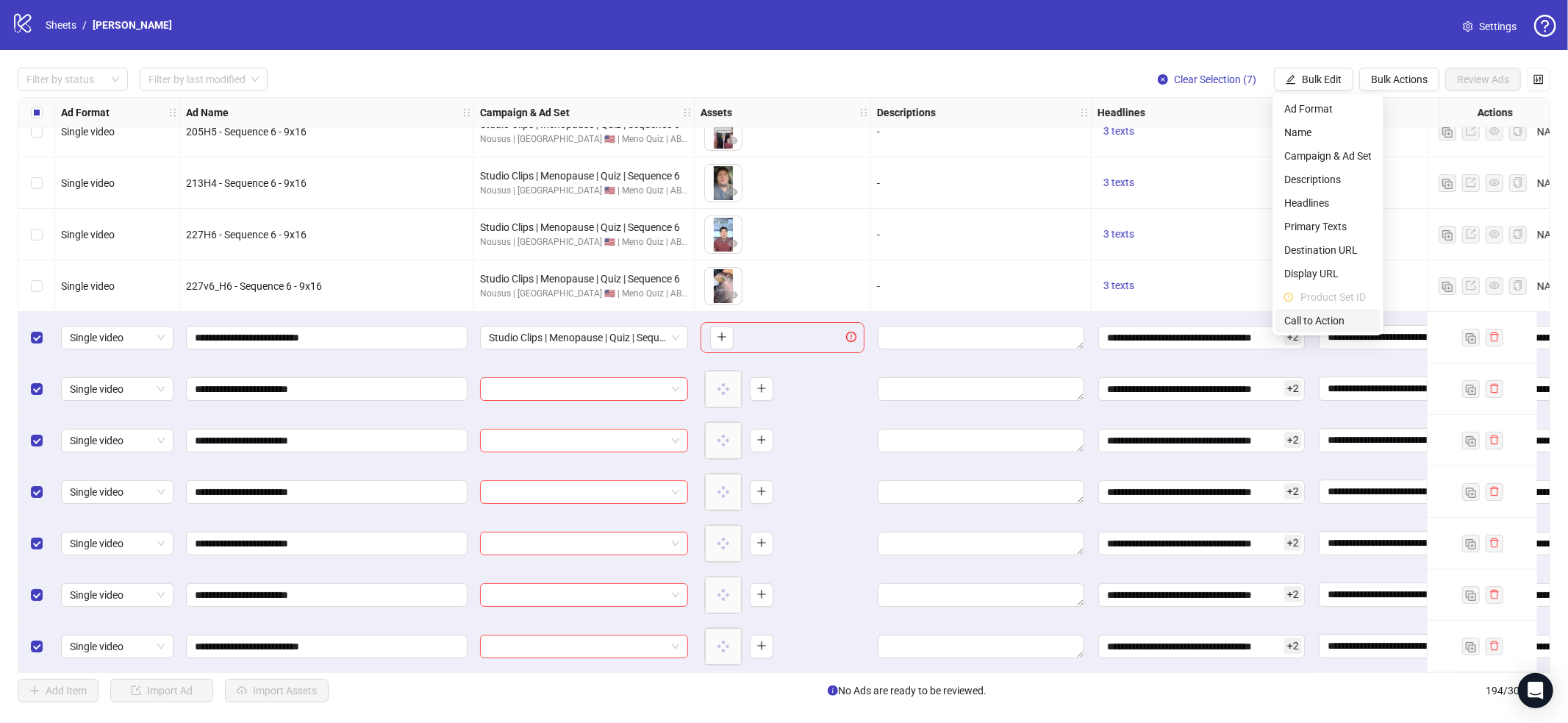
click at [1333, 314] on span "Call to Action" at bounding box center [1328, 320] width 87 height 16
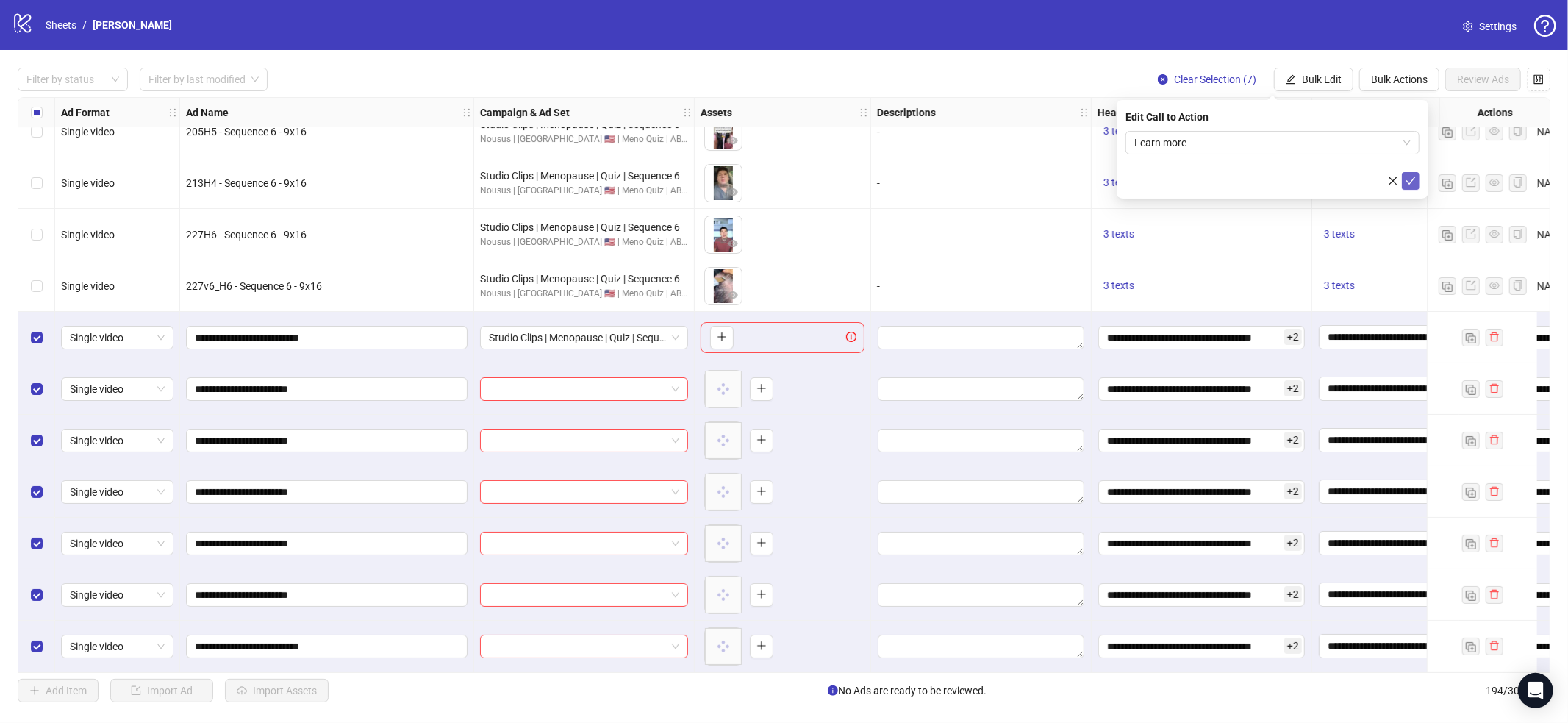
drag, startPoint x: 1405, startPoint y: 176, endPoint x: 1402, endPoint y: 186, distance: 10.4
click at [1406, 179] on icon "check" at bounding box center [1411, 180] width 10 height 10
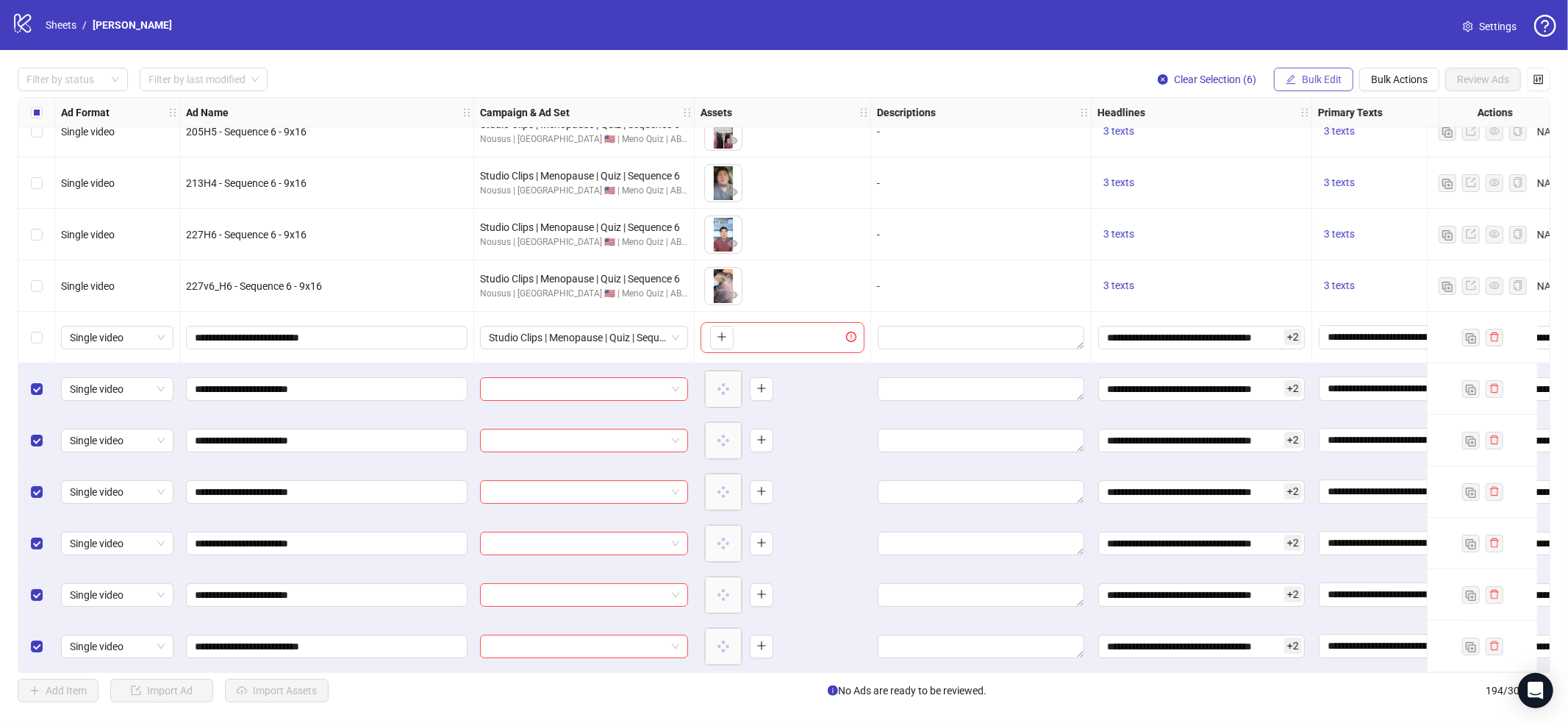
click at [1335, 68] on button "Bulk Edit" at bounding box center [1314, 79] width 79 height 24
click at [1351, 146] on li "Campaign & Ad Set" at bounding box center [1328, 156] width 105 height 24
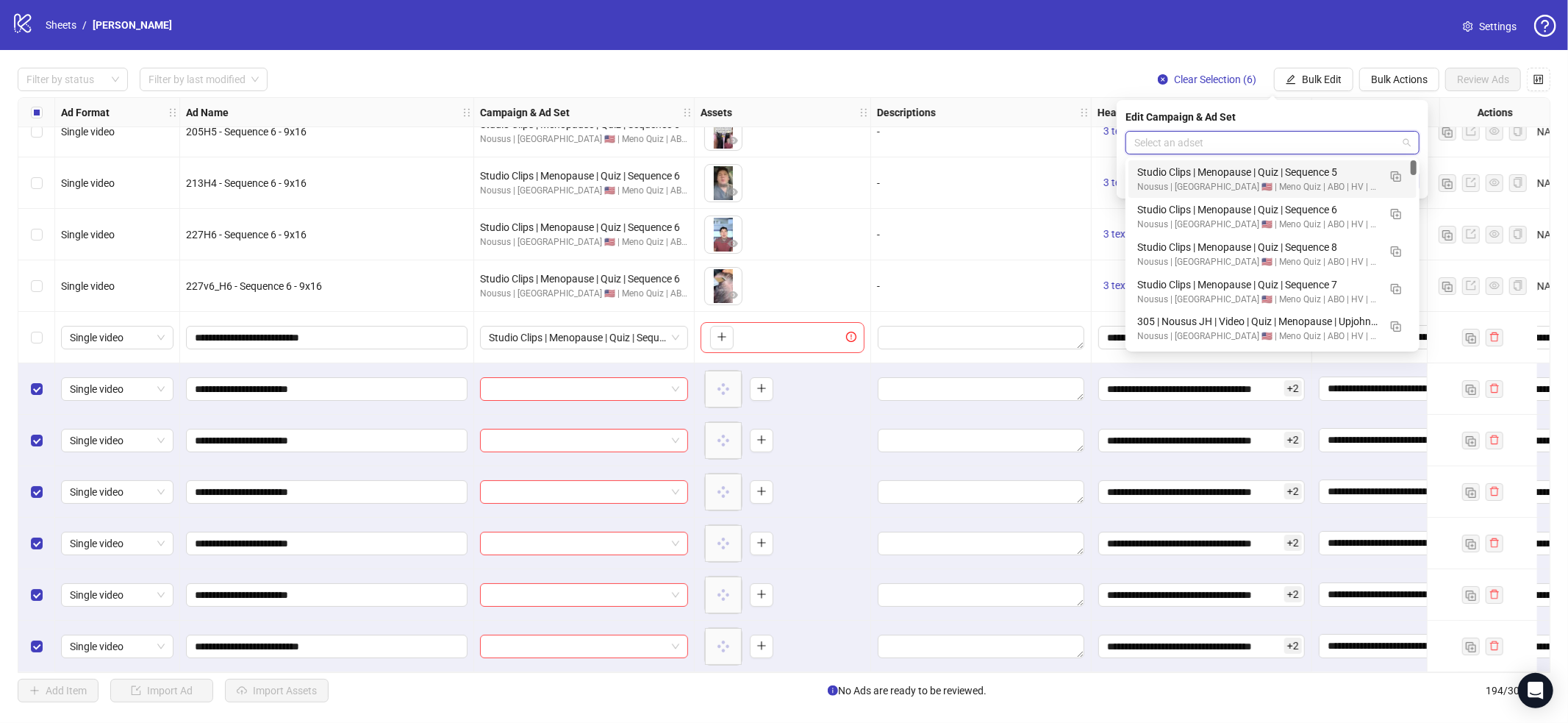
click at [1365, 149] on input "search" at bounding box center [1266, 142] width 264 height 22
click at [1411, 173] on div at bounding box center [1413, 168] width 6 height 15
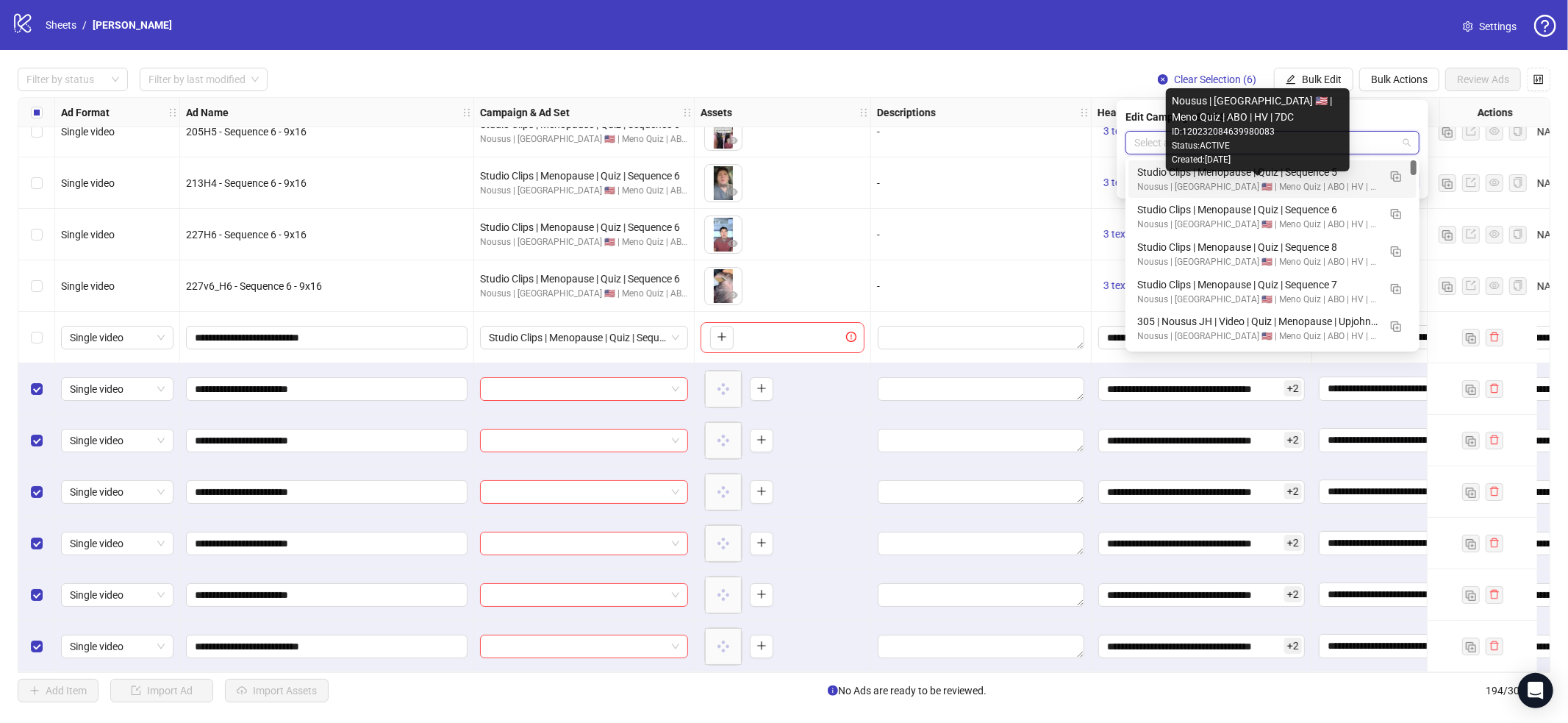
click at [1339, 175] on div "Studio Clips | Menopause | Quiz | Sequence 5" at bounding box center [1258, 172] width 241 height 16
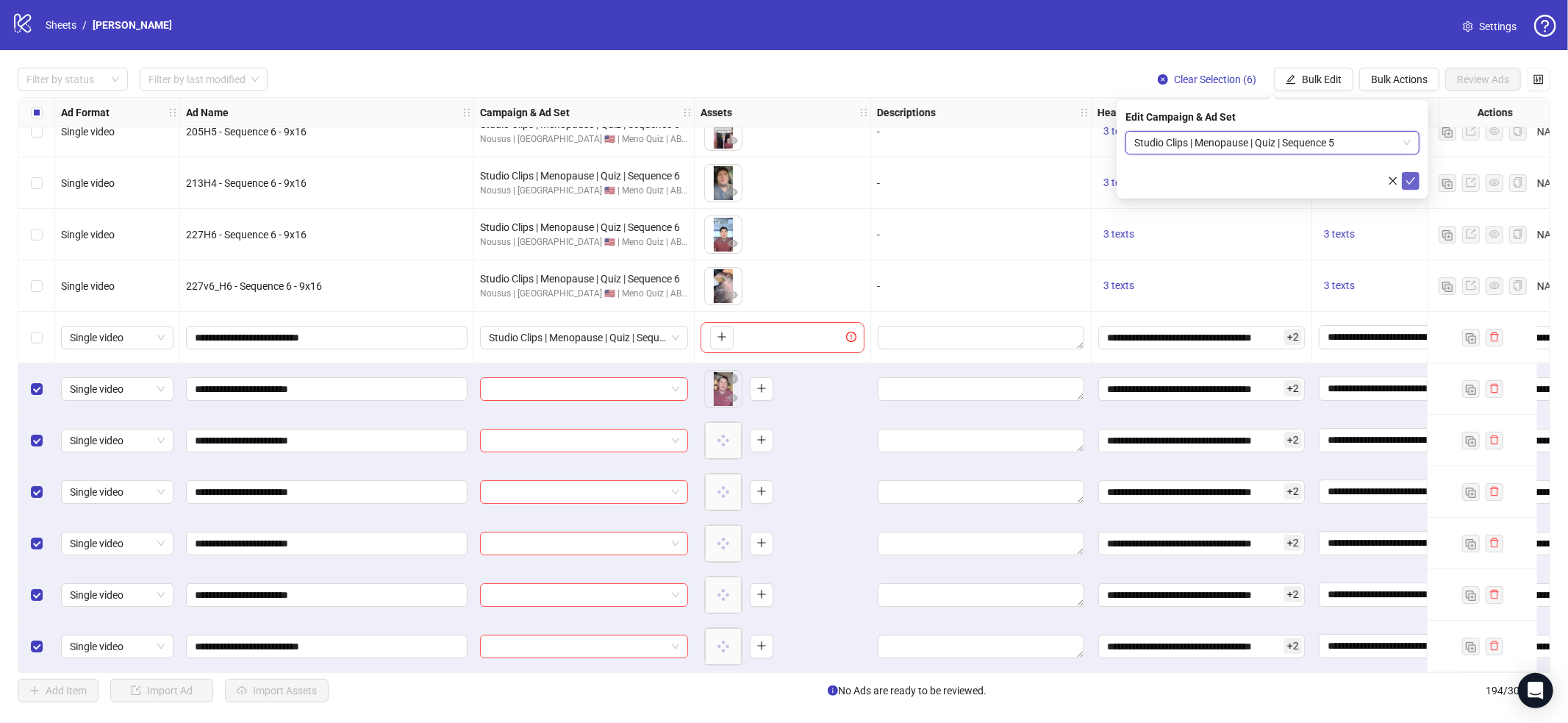
click at [1414, 175] on icon "check" at bounding box center [1411, 180] width 10 height 10
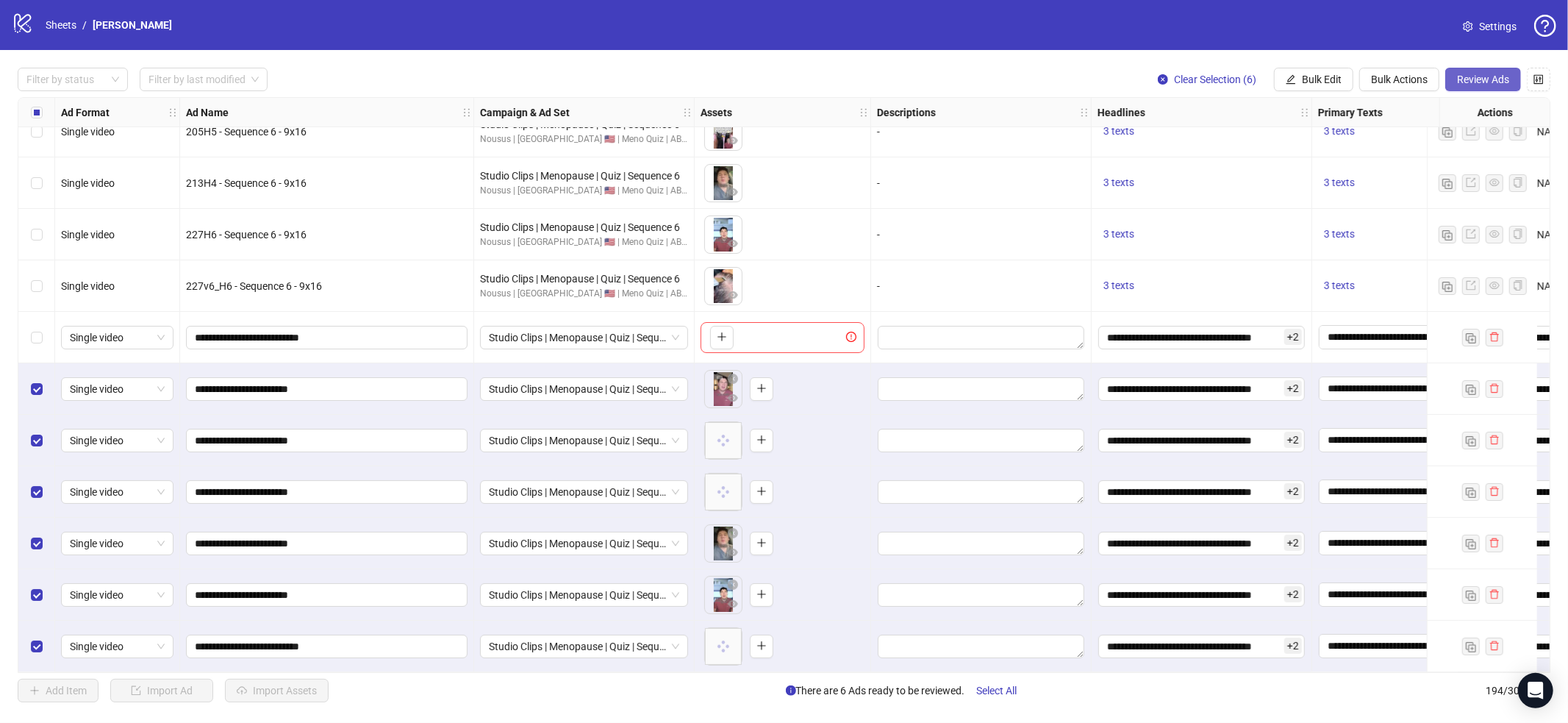
click at [1477, 79] on span "Review Ads" at bounding box center [1482, 79] width 52 height 12
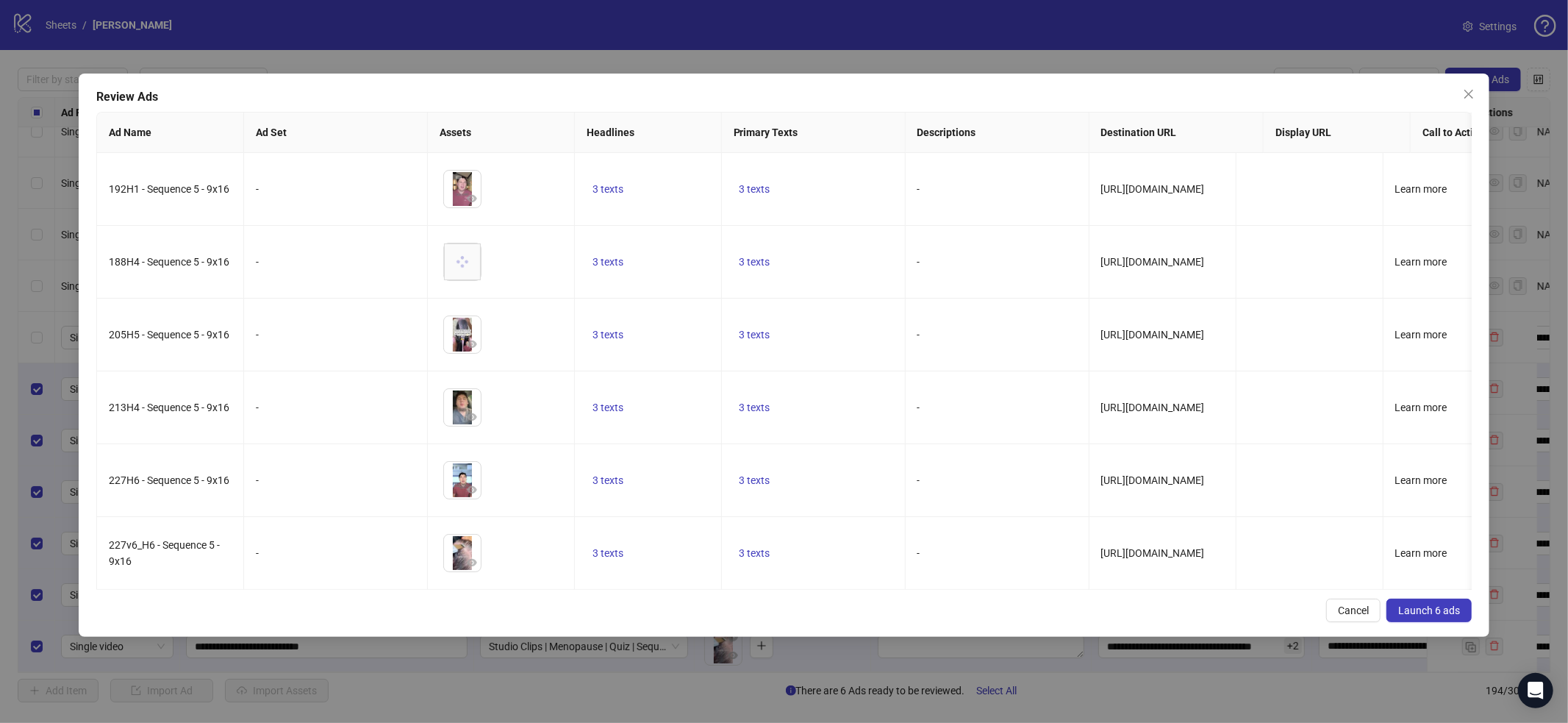
click at [1457, 616] on span "Launch 6 ads" at bounding box center [1429, 610] width 62 height 12
